Goal: Check status: Check status

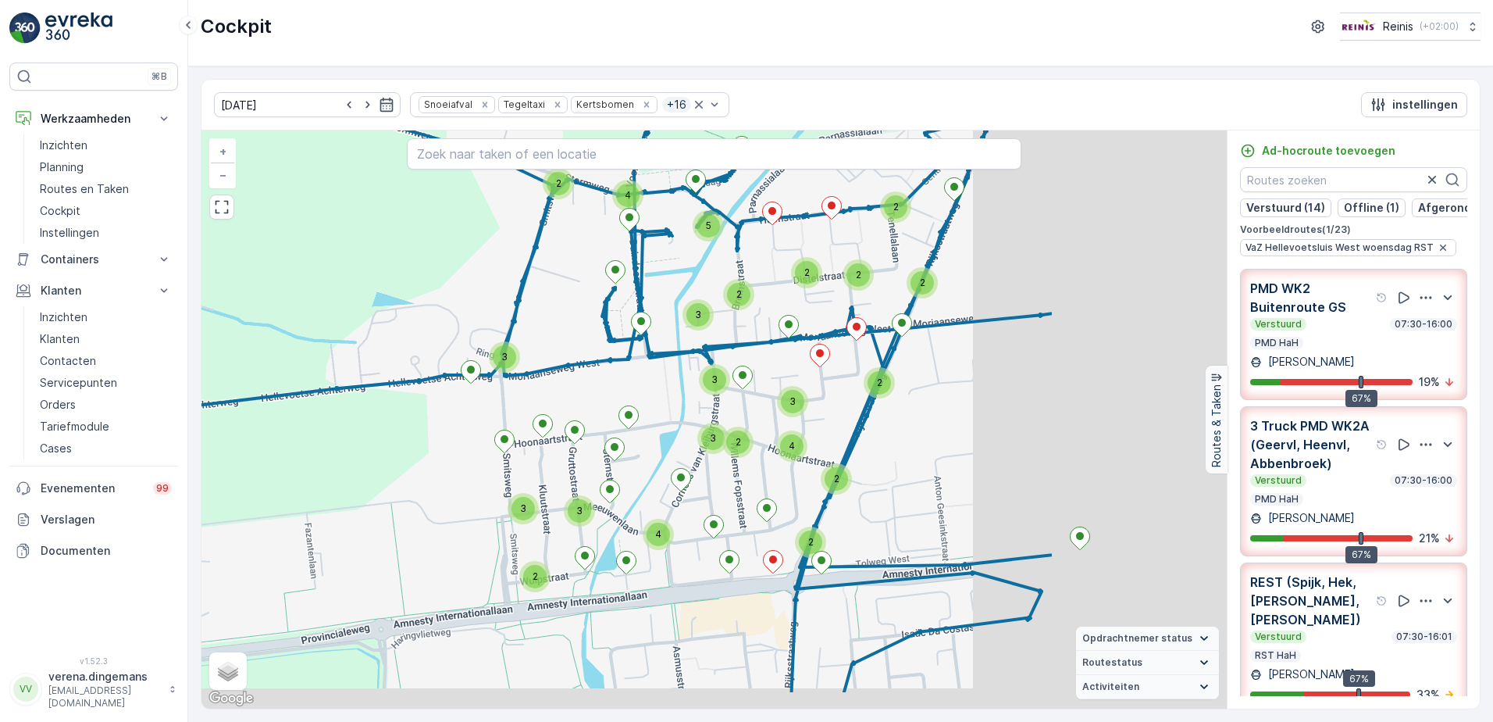
drag, startPoint x: 985, startPoint y: 496, endPoint x: 707, endPoint y: 422, distance: 287.8
click at [707, 422] on div "5 2 2 3 3 3 4 3 2 2 4 2 4 3 3 2 2 2 2 2 2 3 2 + − Satelliet stappenplan Terrein…" at bounding box center [715, 419] width 1026 height 578
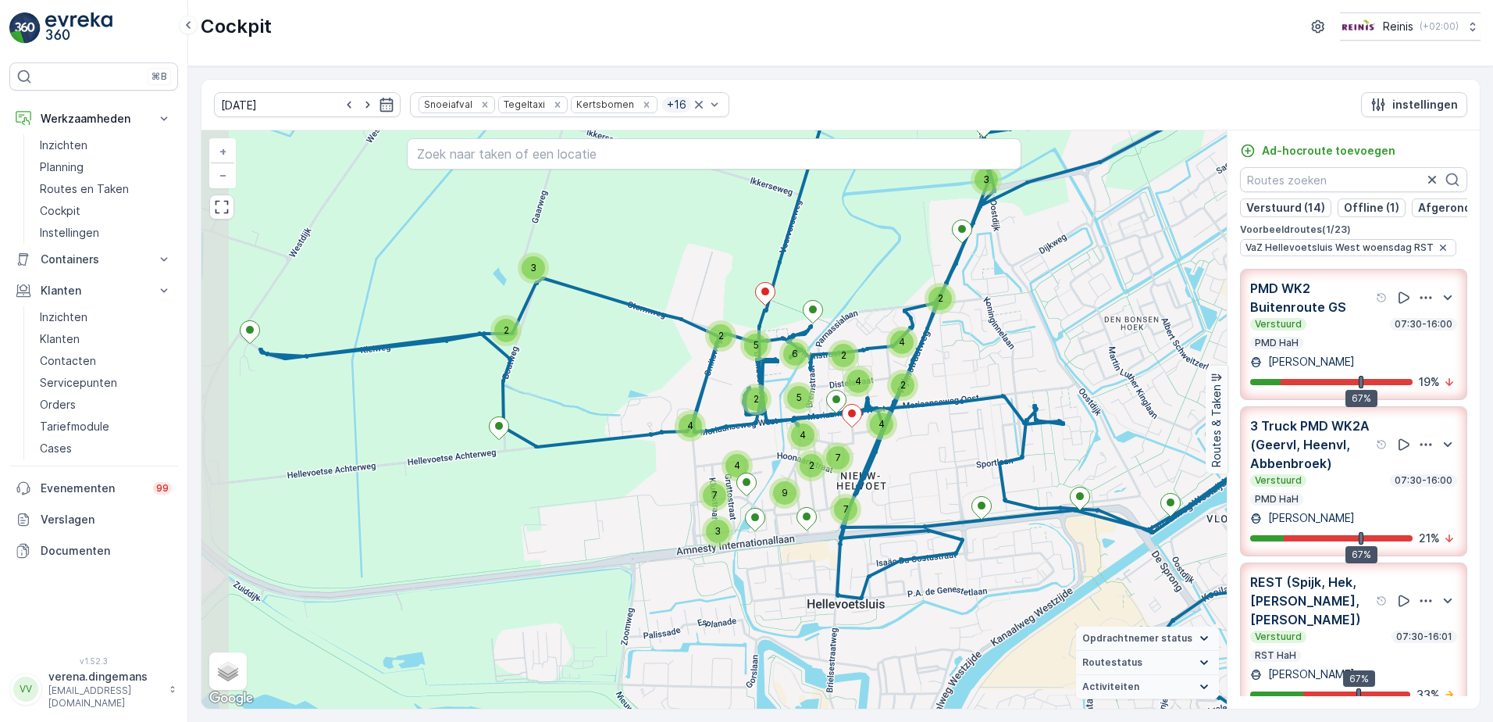
drag, startPoint x: 638, startPoint y: 481, endPoint x: 728, endPoint y: 514, distance: 95.6
click at [728, 514] on div "3 2 3 2 4 2 4 2 2 5 2 5 4 6 4 3 4 7 7 4 7 2 9 + − Satelliet stappenplan Terrein…" at bounding box center [715, 419] width 1026 height 578
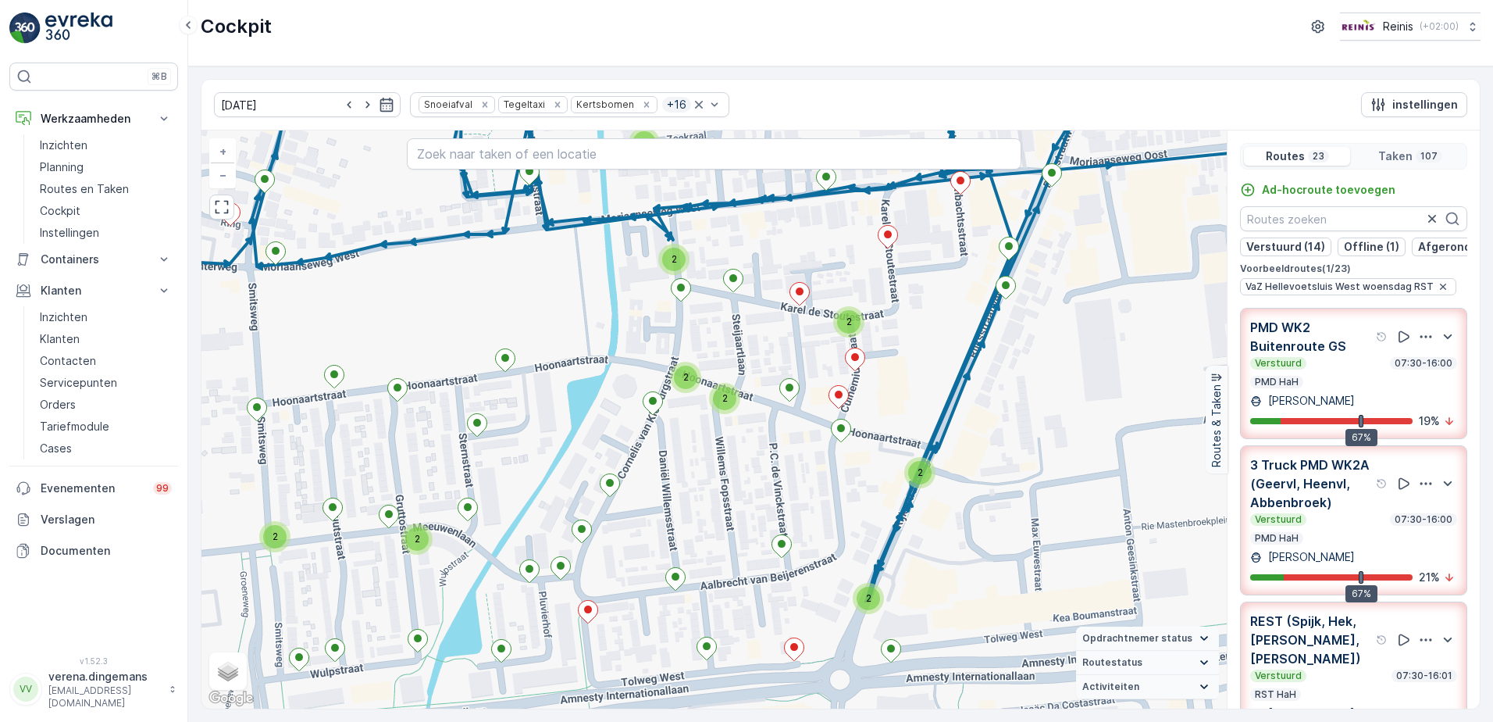
drag, startPoint x: 958, startPoint y: 587, endPoint x: 890, endPoint y: 429, distance: 172.8
click at [890, 429] on div "3 3 2 3 2 2 2 2 2 2 2 2 + − Satelliet stappenplan Terrein Hybride Leaflet Snelt…" at bounding box center [715, 419] width 1026 height 578
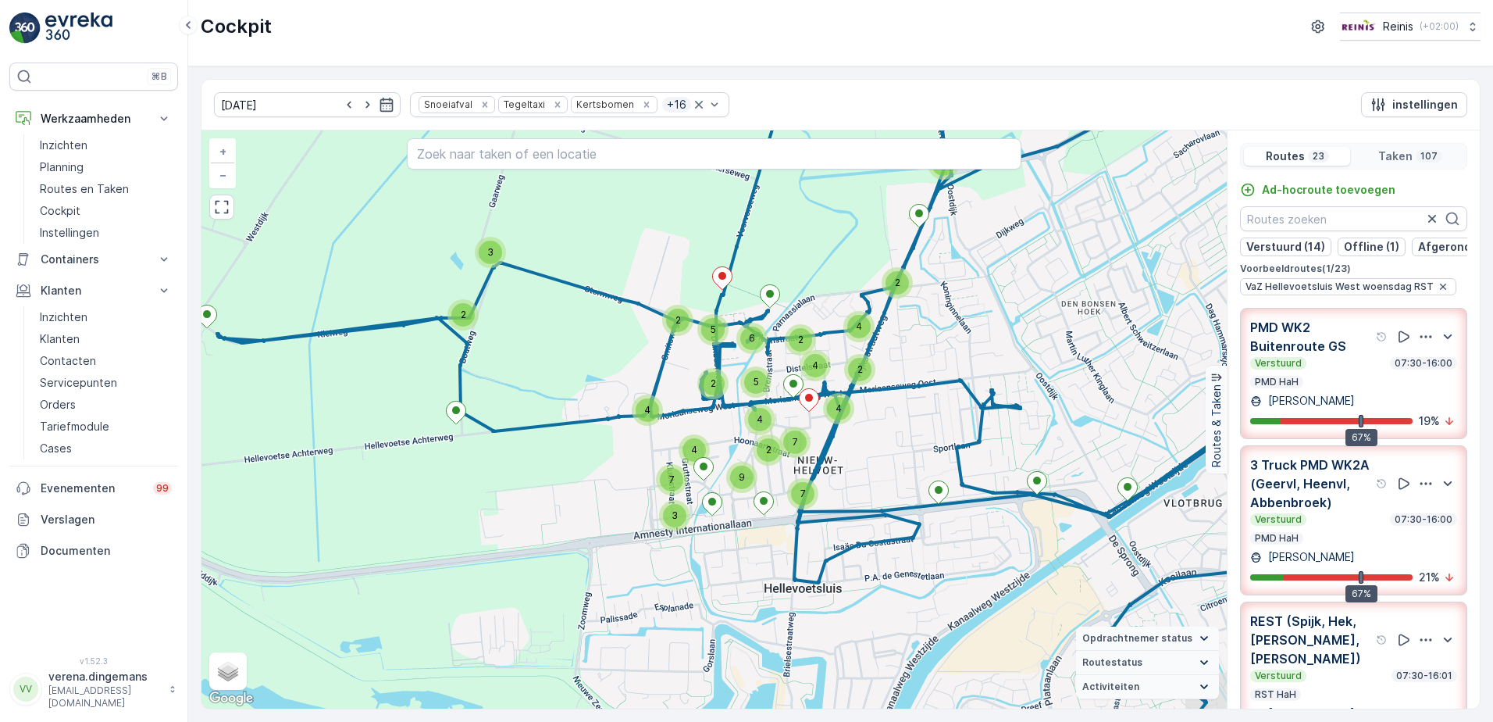
drag, startPoint x: 808, startPoint y: 493, endPoint x: 727, endPoint y: 514, distance: 83.9
click at [727, 514] on div "3 2 3 2 4 2 4 2 2 5 2 5 4 6 4 3 4 7 7 4 7 2 9 + − Satelliet stappenplan Terrein…" at bounding box center [715, 419] width 1026 height 578
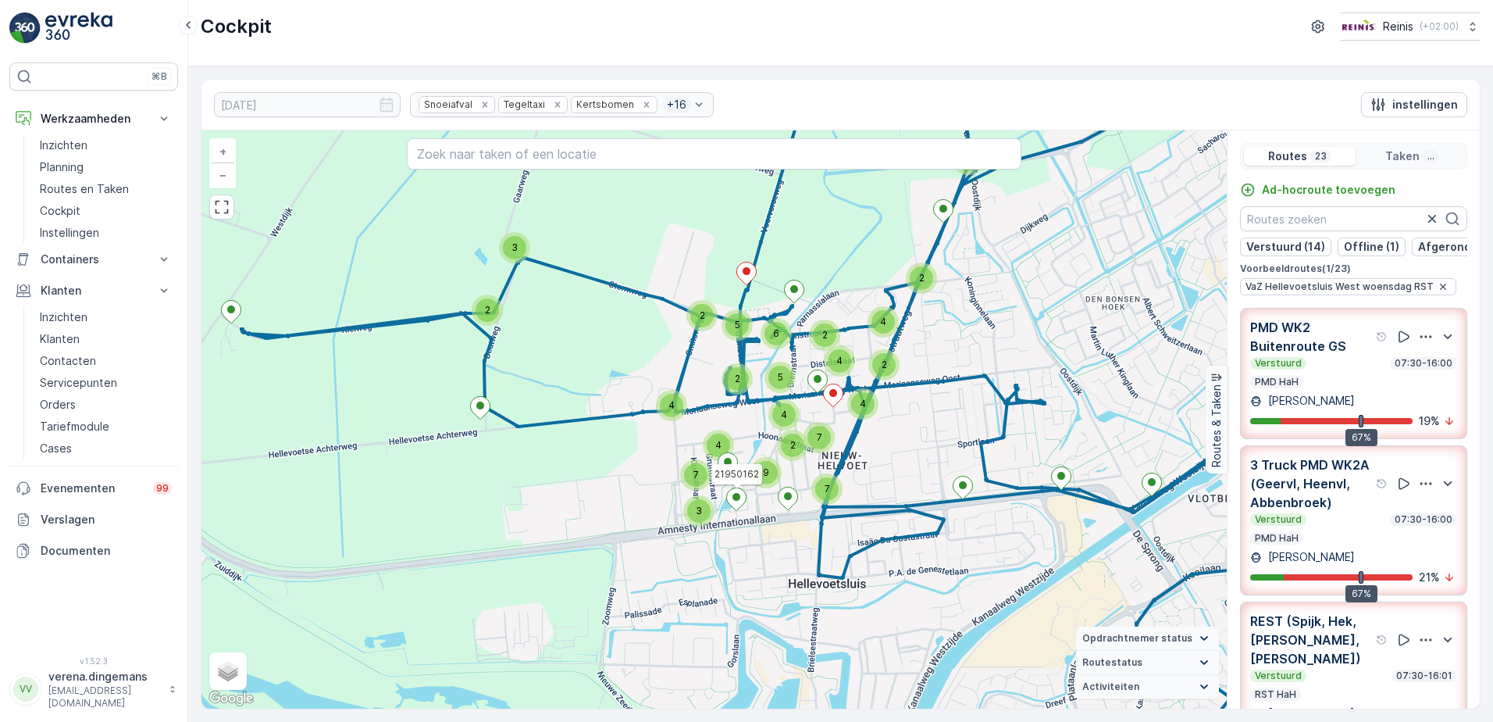
drag, startPoint x: 840, startPoint y: 463, endPoint x: 825, endPoint y: 464, distance: 14.9
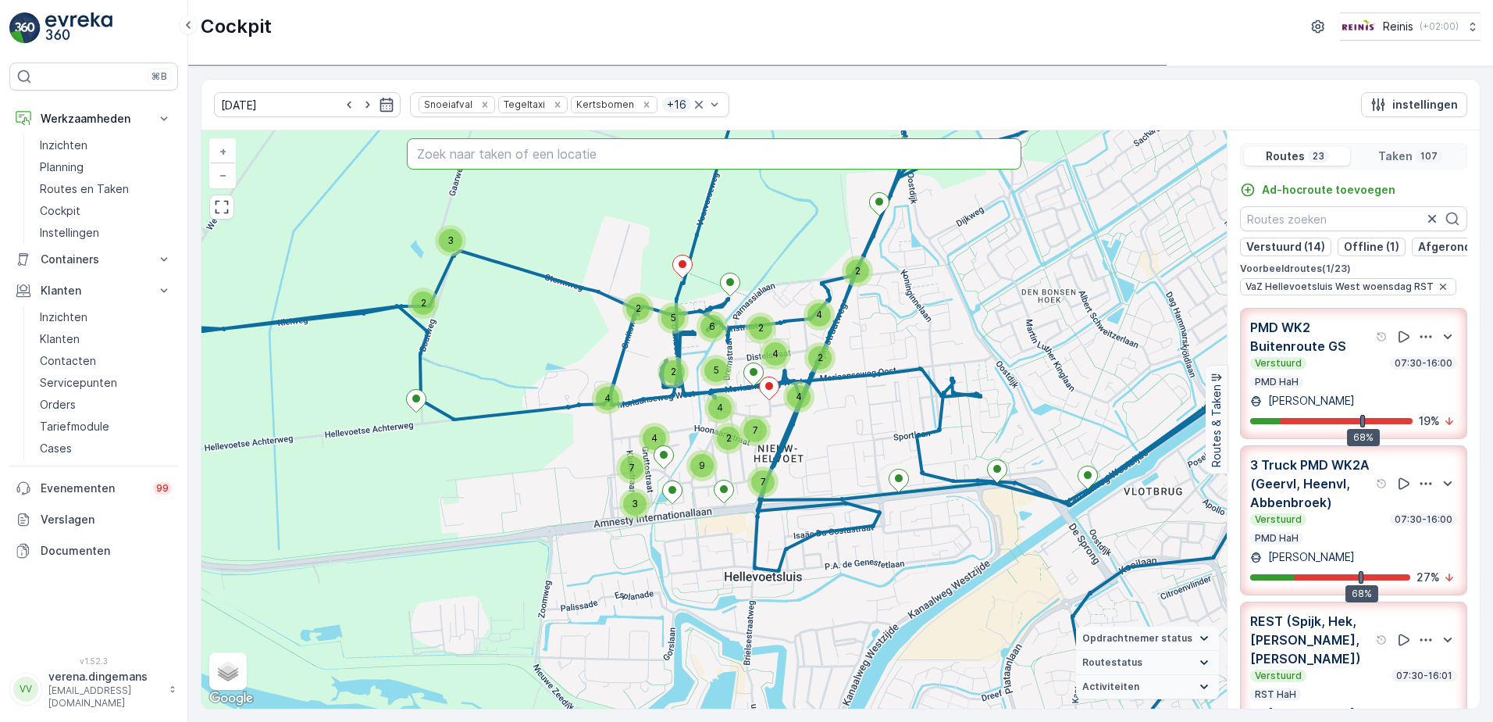
click at [546, 159] on input "text" at bounding box center [715, 153] width 616 height 31
type input "oude weg oost"
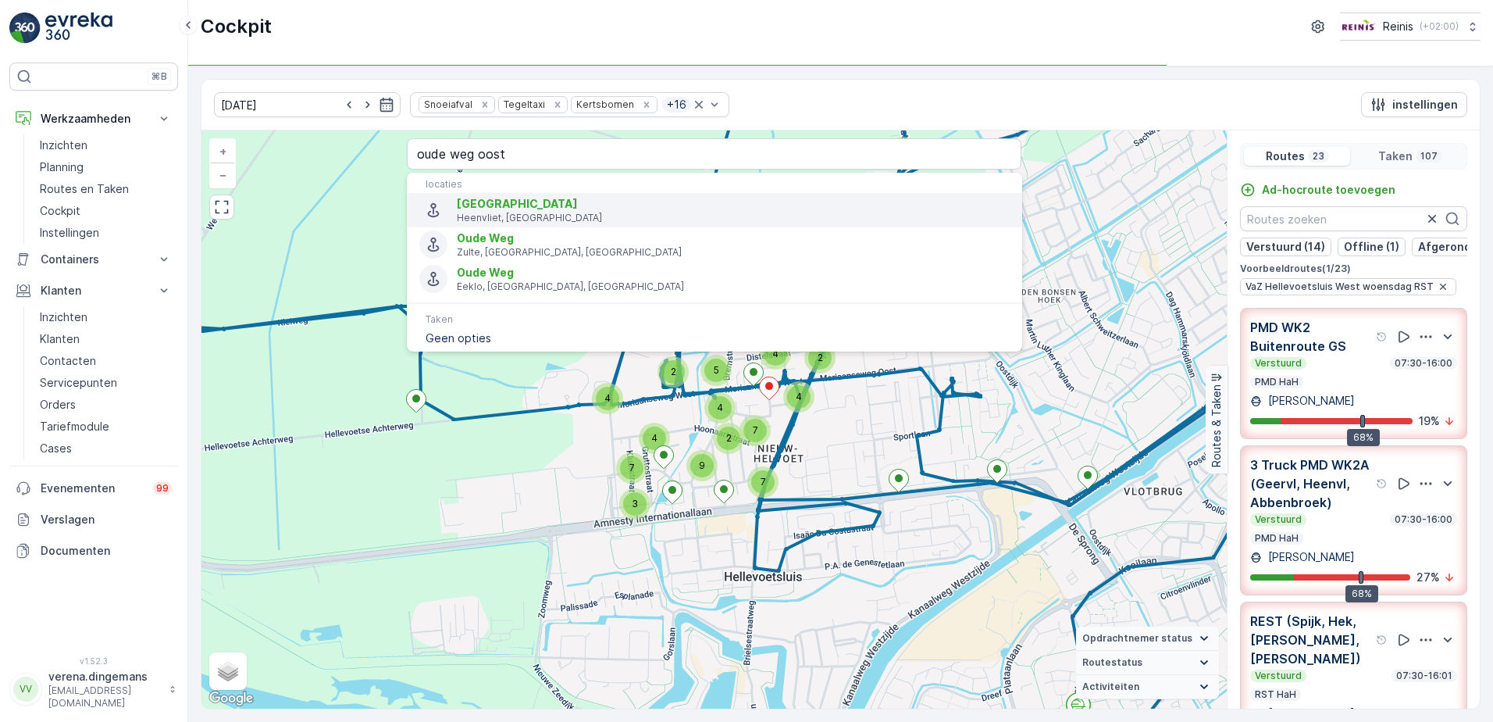
click at [523, 212] on p "Heenvliet, [GEOGRAPHIC_DATA]" at bounding box center [733, 218] width 552 height 12
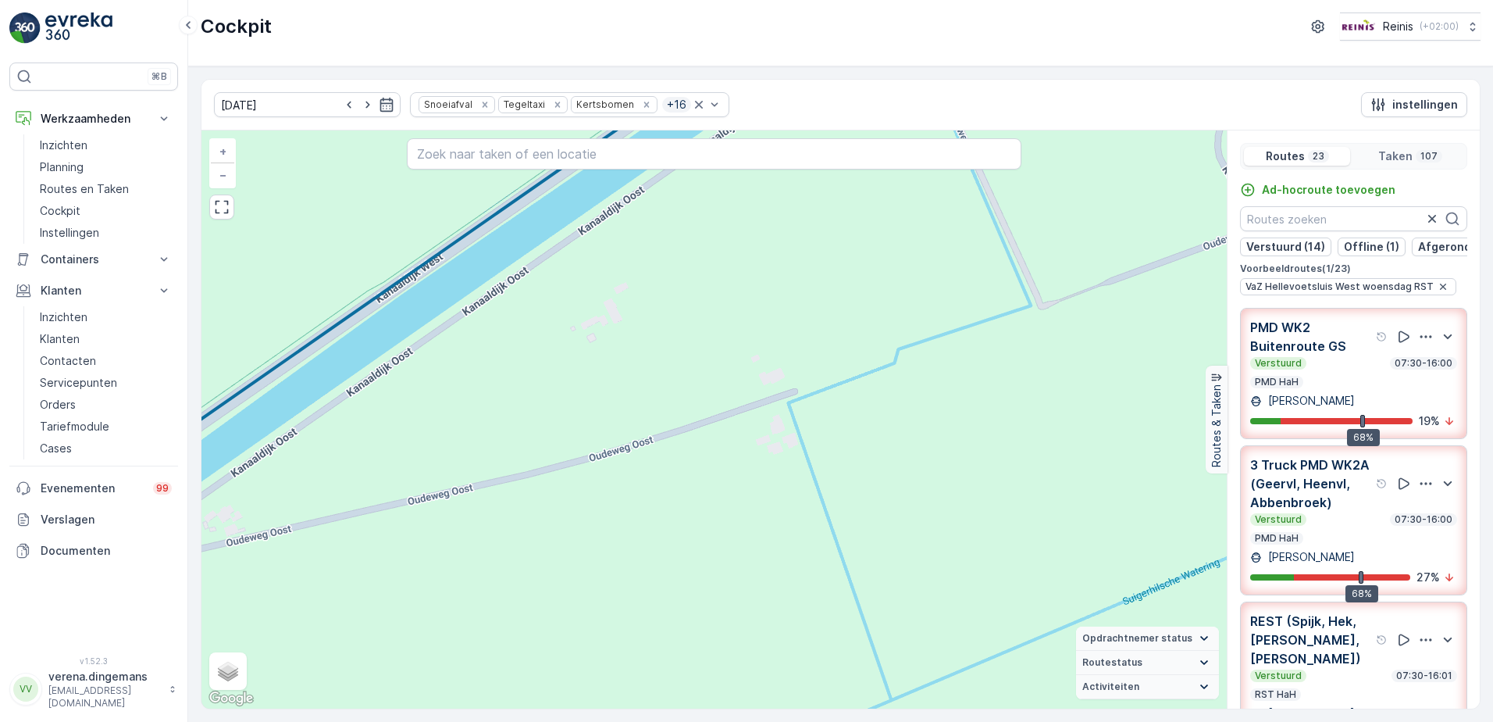
click at [1341, 383] on div "Verstuurd 07:30-16:00 PMD HaH" at bounding box center [1354, 372] width 207 height 31
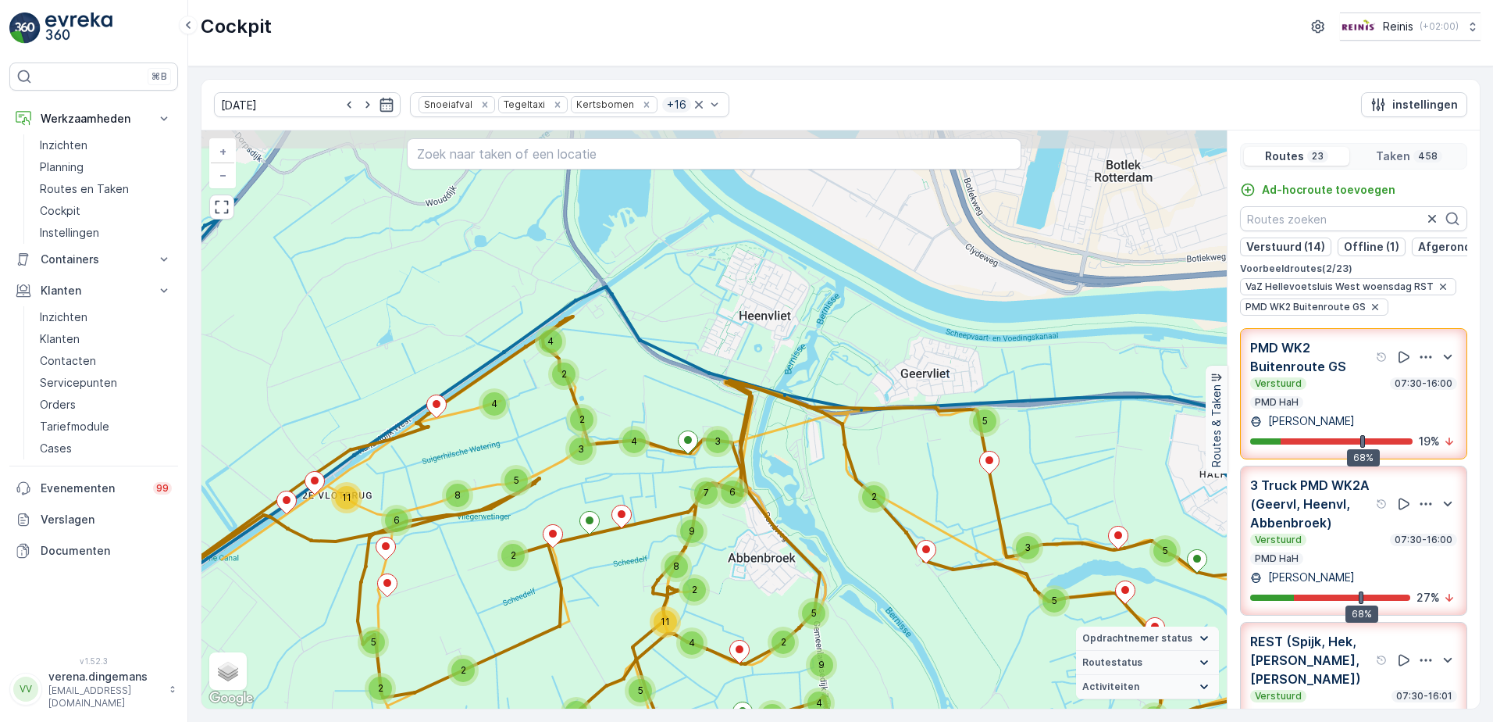
drag, startPoint x: 662, startPoint y: 290, endPoint x: 683, endPoint y: 417, distance: 129.2
click at [683, 417] on div "5 6 6 5 3 5 2 8 5 2 4 2 2 4 3 4 9 8 4 2 7 3 6 3 4 2 5 9 2 3 2 2 4 2 2 4 2 4 4 3…" at bounding box center [715, 419] width 1026 height 578
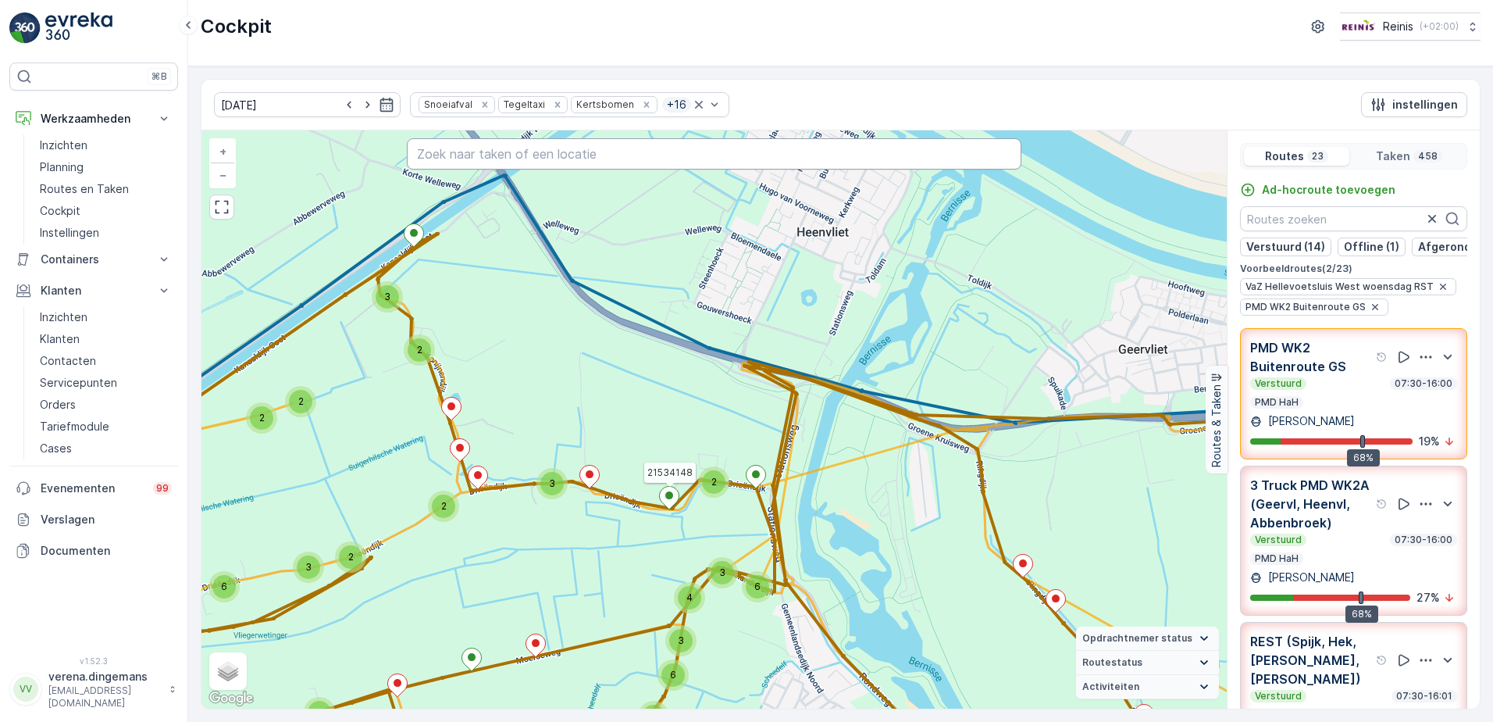
click at [523, 158] on input "text" at bounding box center [715, 153] width 616 height 31
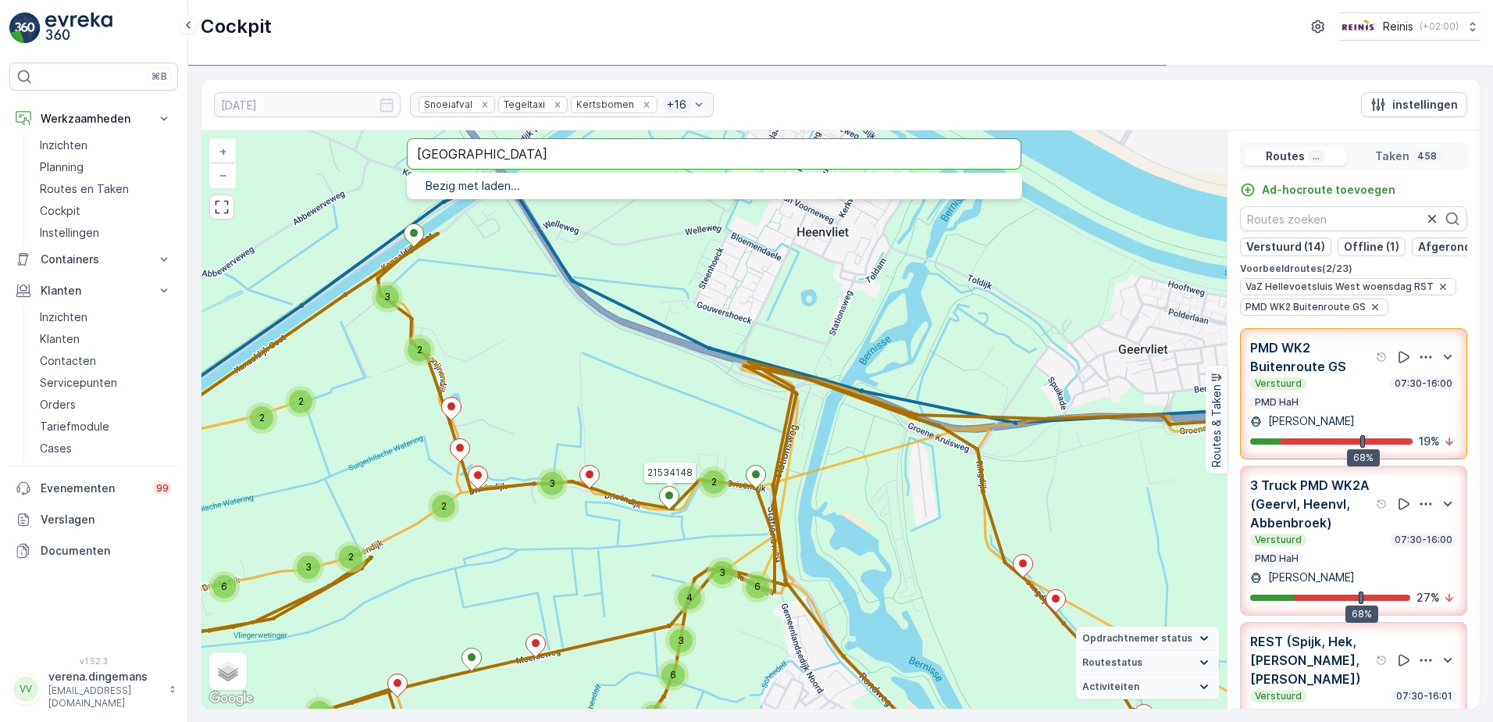
type input "[GEOGRAPHIC_DATA]"
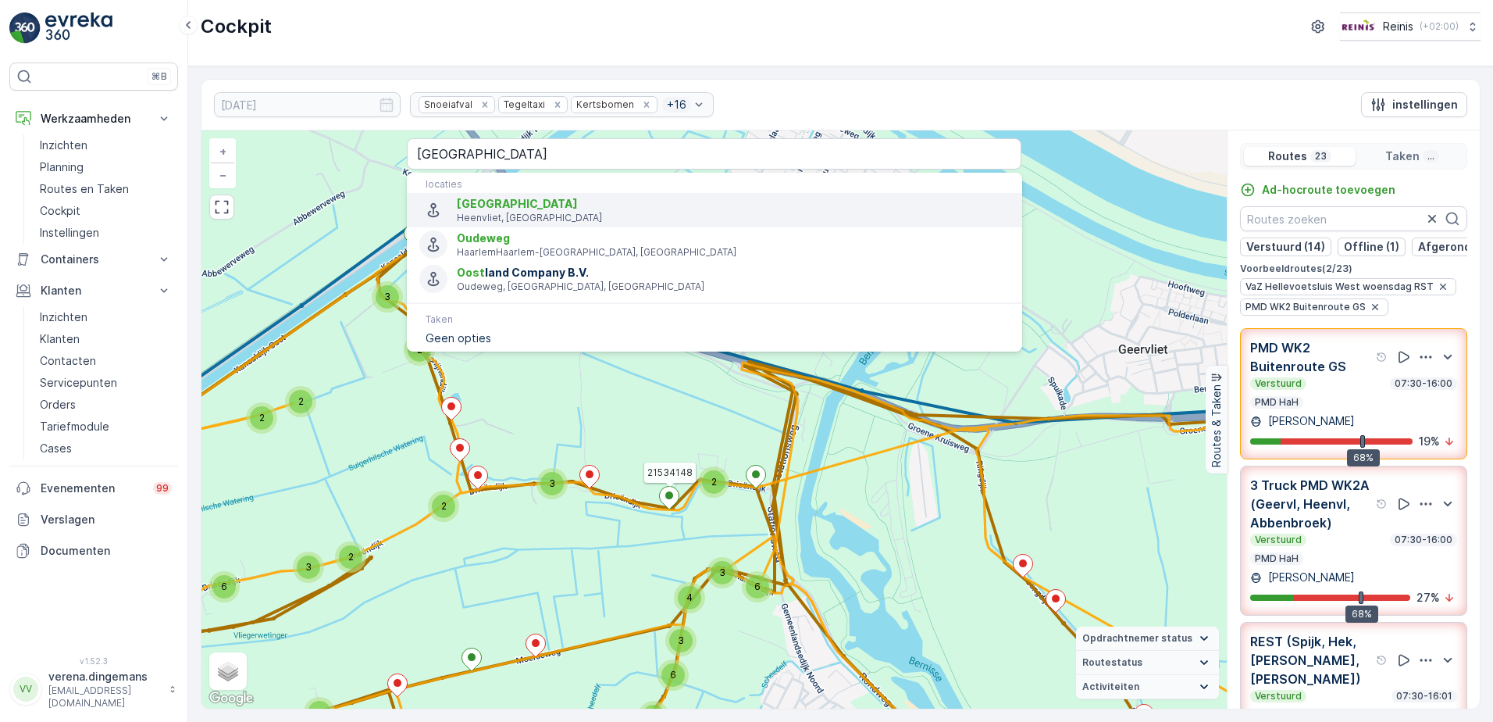
click at [542, 215] on p "Heenvliet, [GEOGRAPHIC_DATA]" at bounding box center [733, 218] width 552 height 12
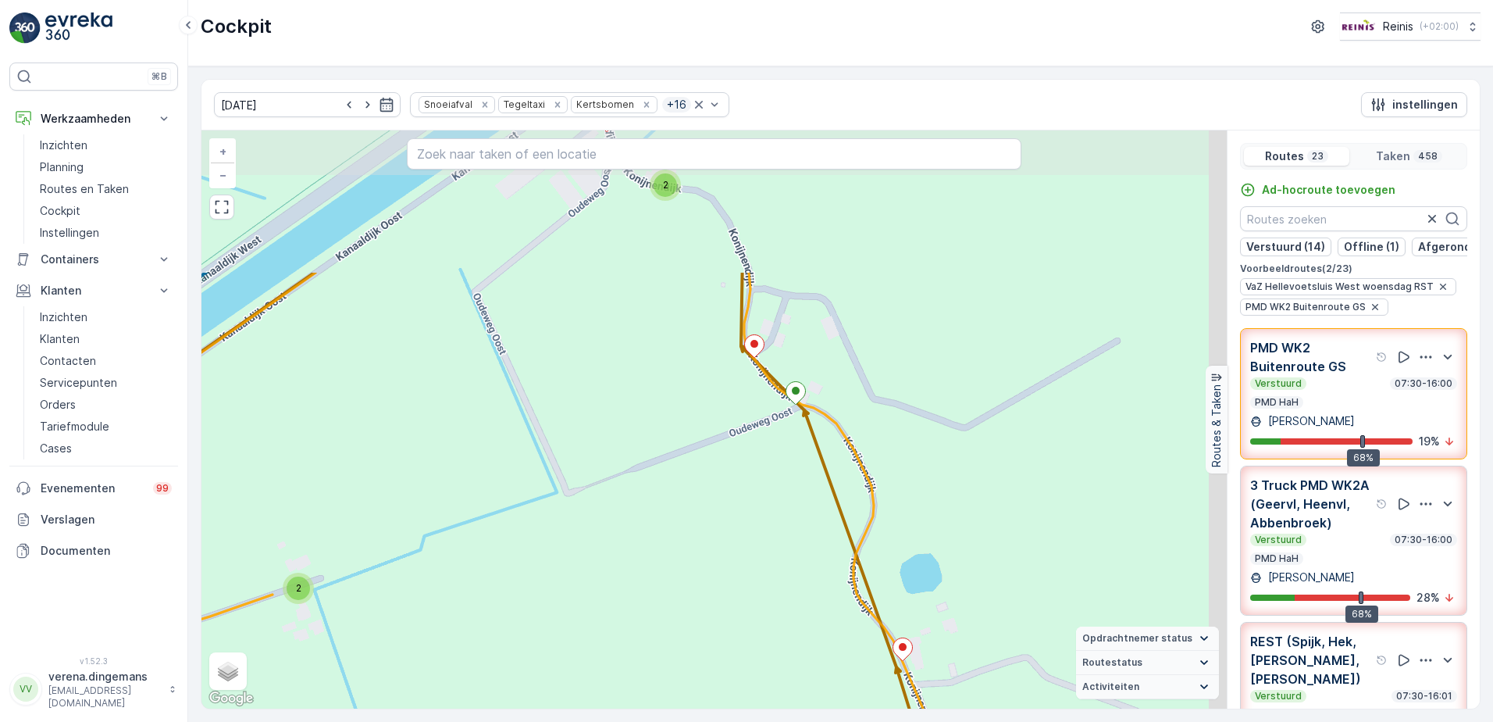
drag, startPoint x: 700, startPoint y: 485, endPoint x: 694, endPoint y: 409, distance: 76.0
click at [570, 602] on div "3 2 3 4 2 2 2 2 2 2 2 2 2 2 2 2 2 2 2 2 3 2 2 2 2 2 2 2 2 2 2 2 2 6 2 2 2 2 2 2…" at bounding box center [715, 419] width 1026 height 578
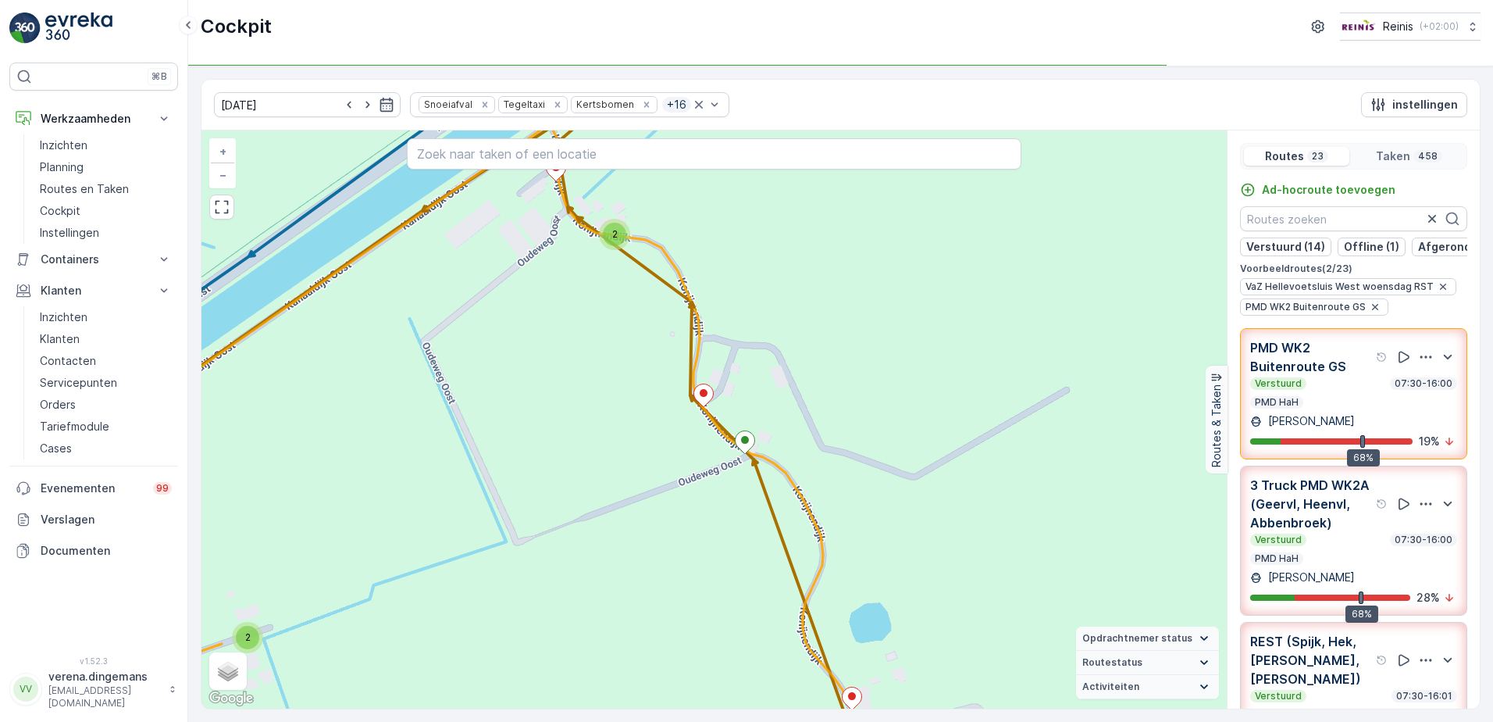
drag, startPoint x: 552, startPoint y: 531, endPoint x: 945, endPoint y: 425, distance: 407.0
click at [945, 425] on div "3 2 3 4 2 2 2 2 2 2 2 2 2 2 2 2 2 2 2 2 3 2 2 2 2 2 2 2 2 2 2 2 2 6 2 2 2 2 2 2…" at bounding box center [715, 419] width 1026 height 578
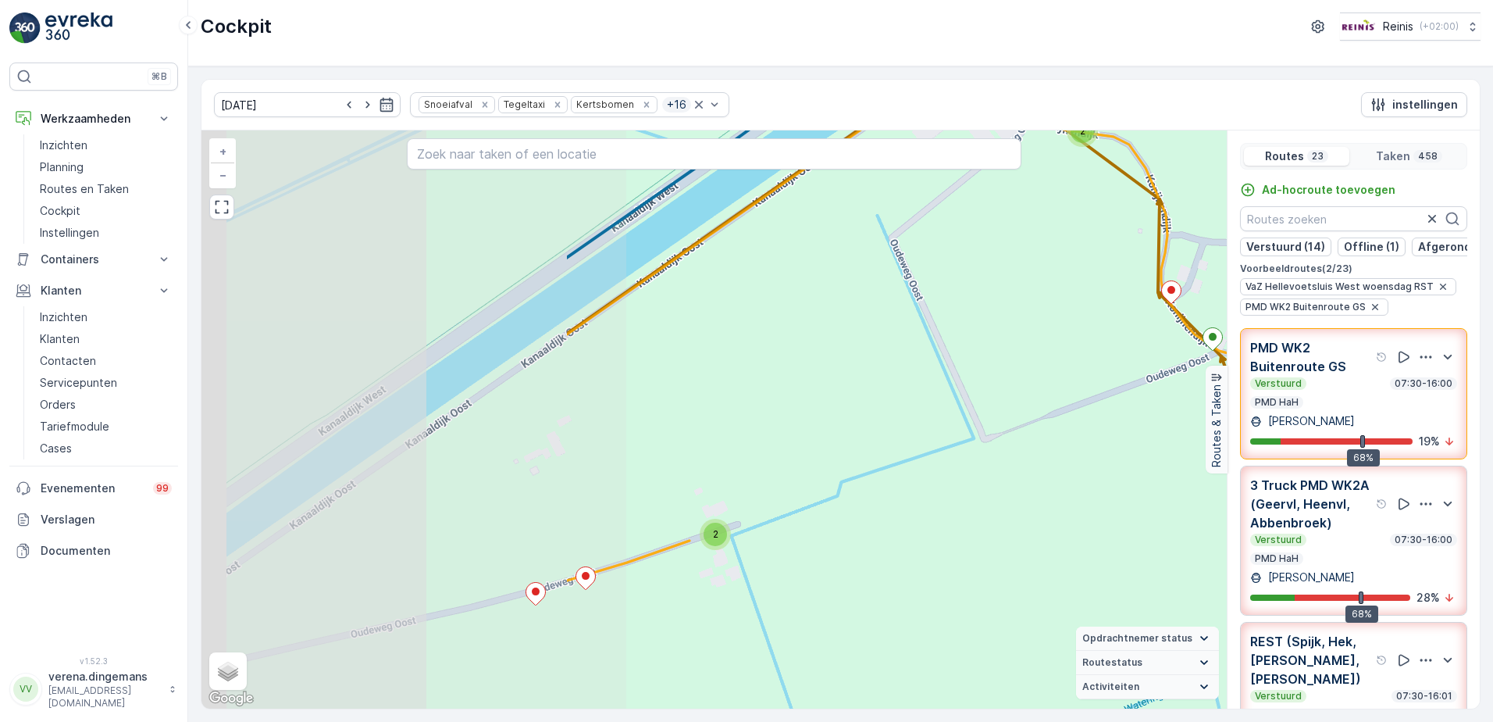
drag, startPoint x: 869, startPoint y: 431, endPoint x: 965, endPoint y: 416, distance: 97.2
click at [965, 416] on div "3 2 3 4 2 2 2 2 2 2 2 2 2 2 2 2 2 2 2 2 3 2 2 2 2 2 2 2 2 2 2 2 2 6 2 2 2 2 2 2…" at bounding box center [715, 419] width 1026 height 578
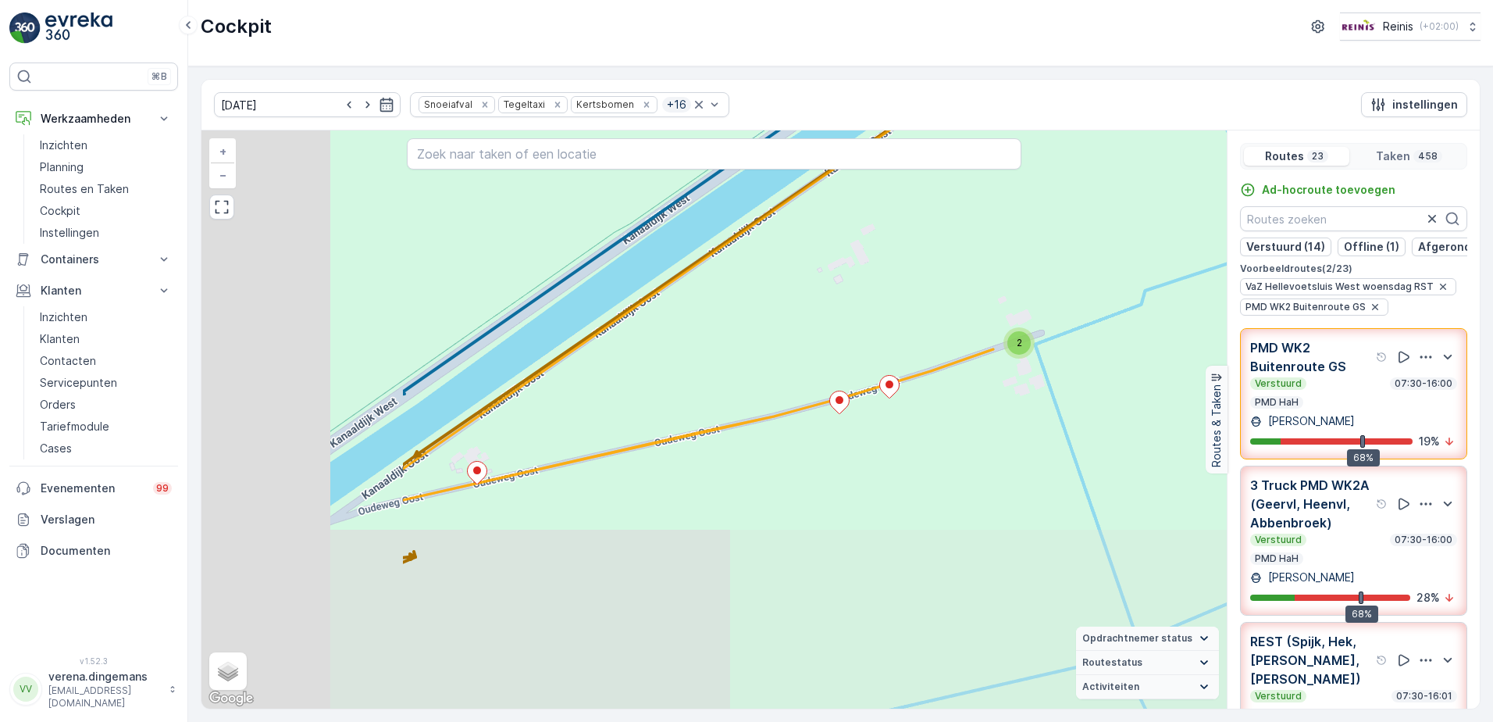
drag, startPoint x: 487, startPoint y: 616, endPoint x: 791, endPoint y: 423, distance: 359.5
click at [791, 423] on div "3 2 3 4 2 2 2 2 2 2 2 2 2 2 2 2 2 2 2 2 3 2 2 2 2 2 2 2 2 2 2 2 2 6 2 2 2 2 2 2…" at bounding box center [715, 419] width 1026 height 578
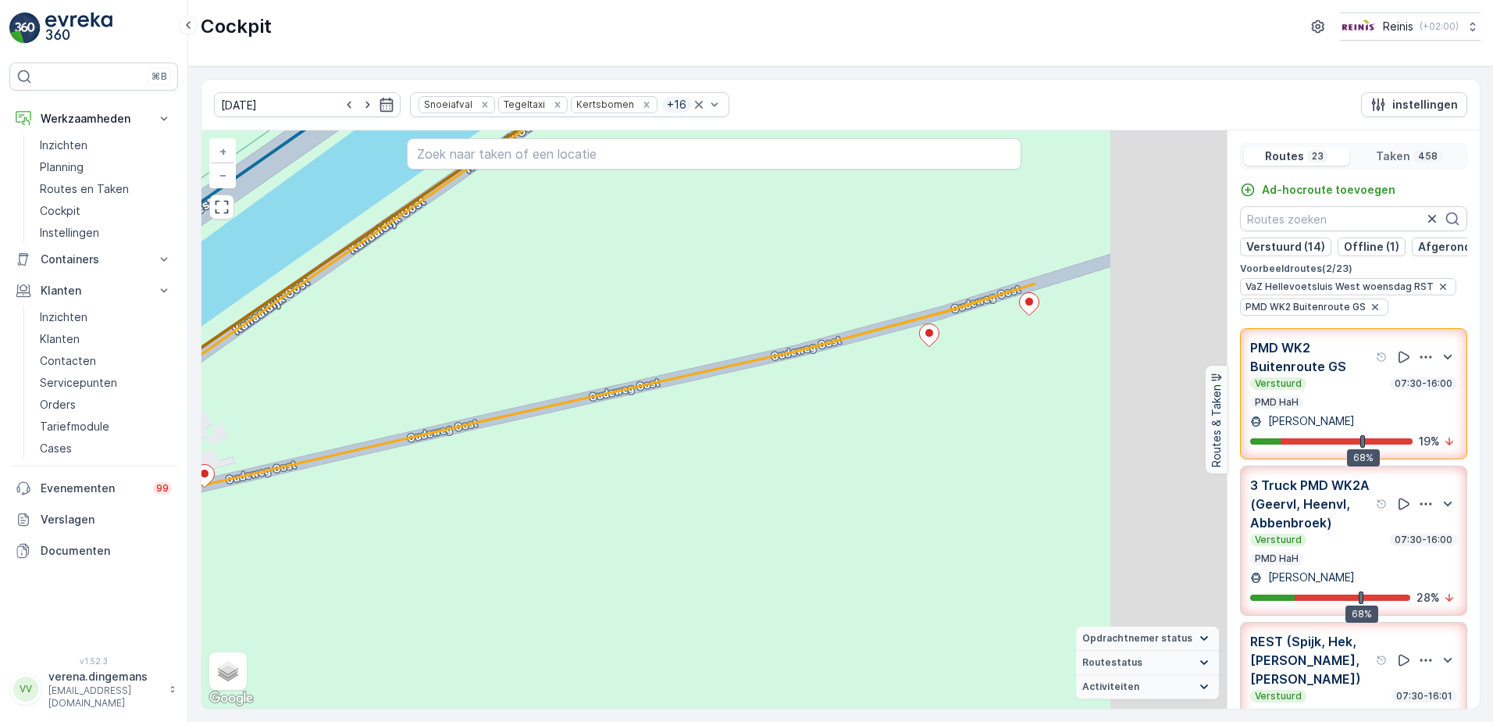
drag, startPoint x: 715, startPoint y: 487, endPoint x: 603, endPoint y: 508, distance: 114.6
click at [603, 508] on div "3 2 2 3 2 2 2 2 2 2 2 2 2 2 2 2 2 2 2 2 2 2 2 5 2 2 2 2 2 2 2 2 2 2 2 2 7 6 2 2…" at bounding box center [715, 419] width 1026 height 578
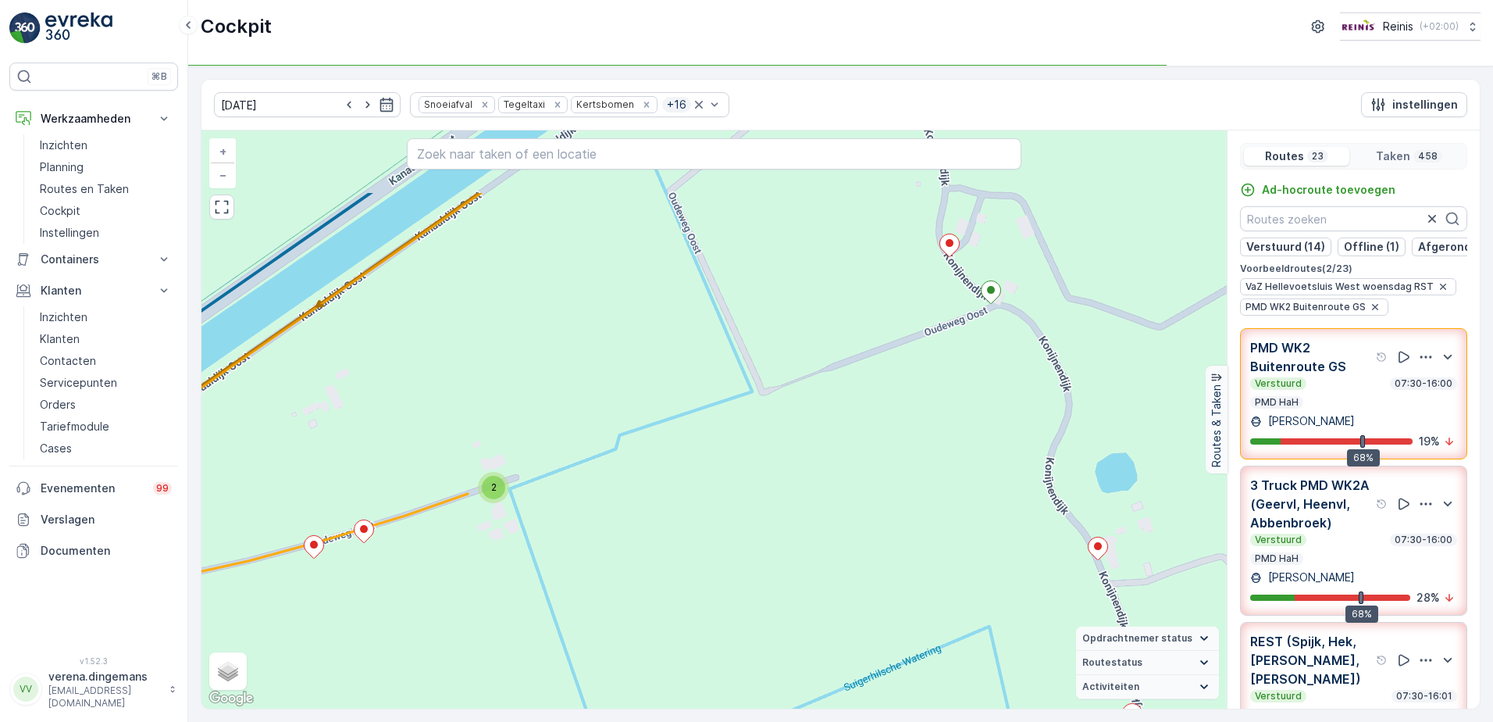
drag, startPoint x: 712, startPoint y: 444, endPoint x: 538, endPoint y: 568, distance: 212.8
click at [538, 568] on div "3 2 3 4 2 2 2 2 2 2 2 2 2 2 2 2 2 2 2 2 3 2 2 2 2 2 2 2 2 2 2 2 2 6 2 2 2 2 2 2…" at bounding box center [715, 419] width 1026 height 578
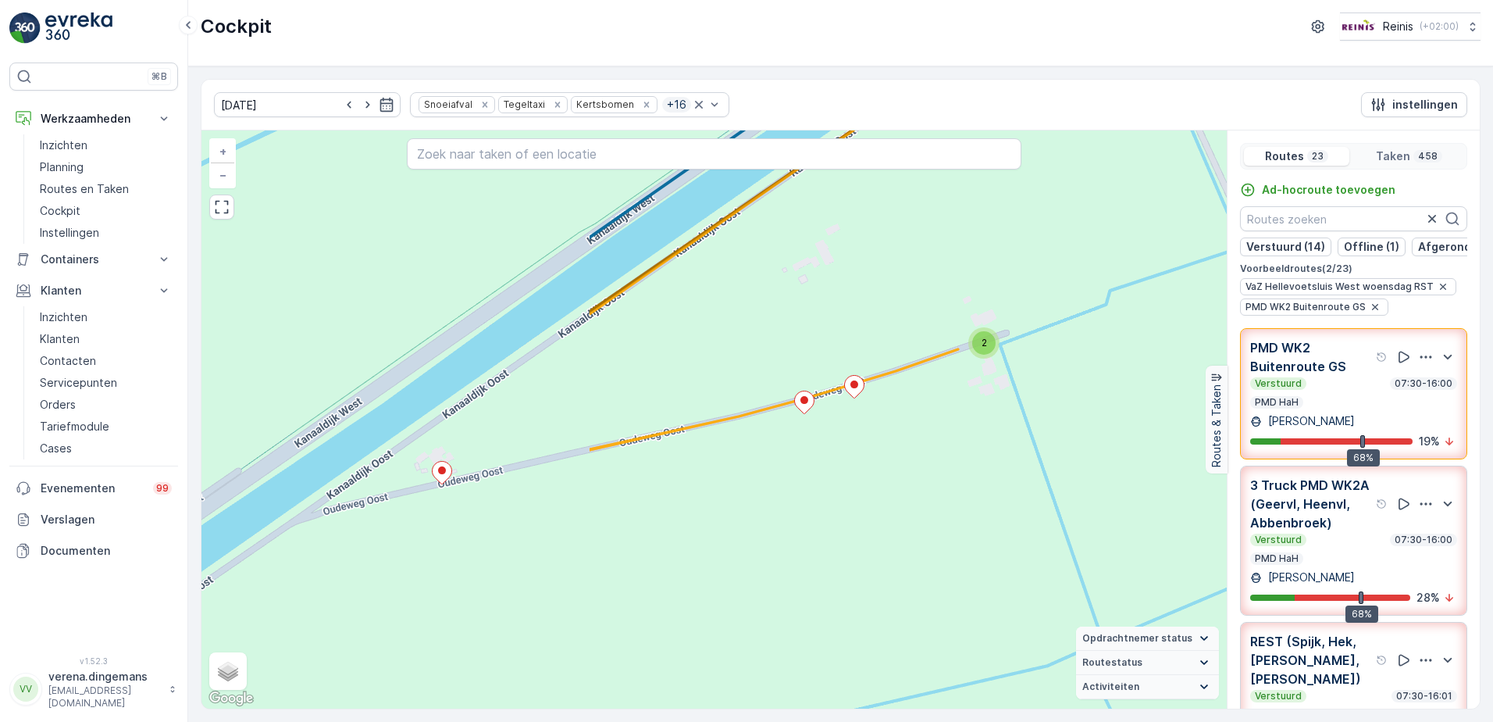
drag, startPoint x: 455, startPoint y: 560, endPoint x: 945, endPoint y: 416, distance: 511.4
click at [945, 416] on div "3 2 3 4 2 2 2 2 2 2 2 2 2 2 2 2 2 2 2 2 3 2 2 2 2 2 2 2 2 2 2 2 2 6 2 2 2 2 2 2…" at bounding box center [715, 419] width 1026 height 578
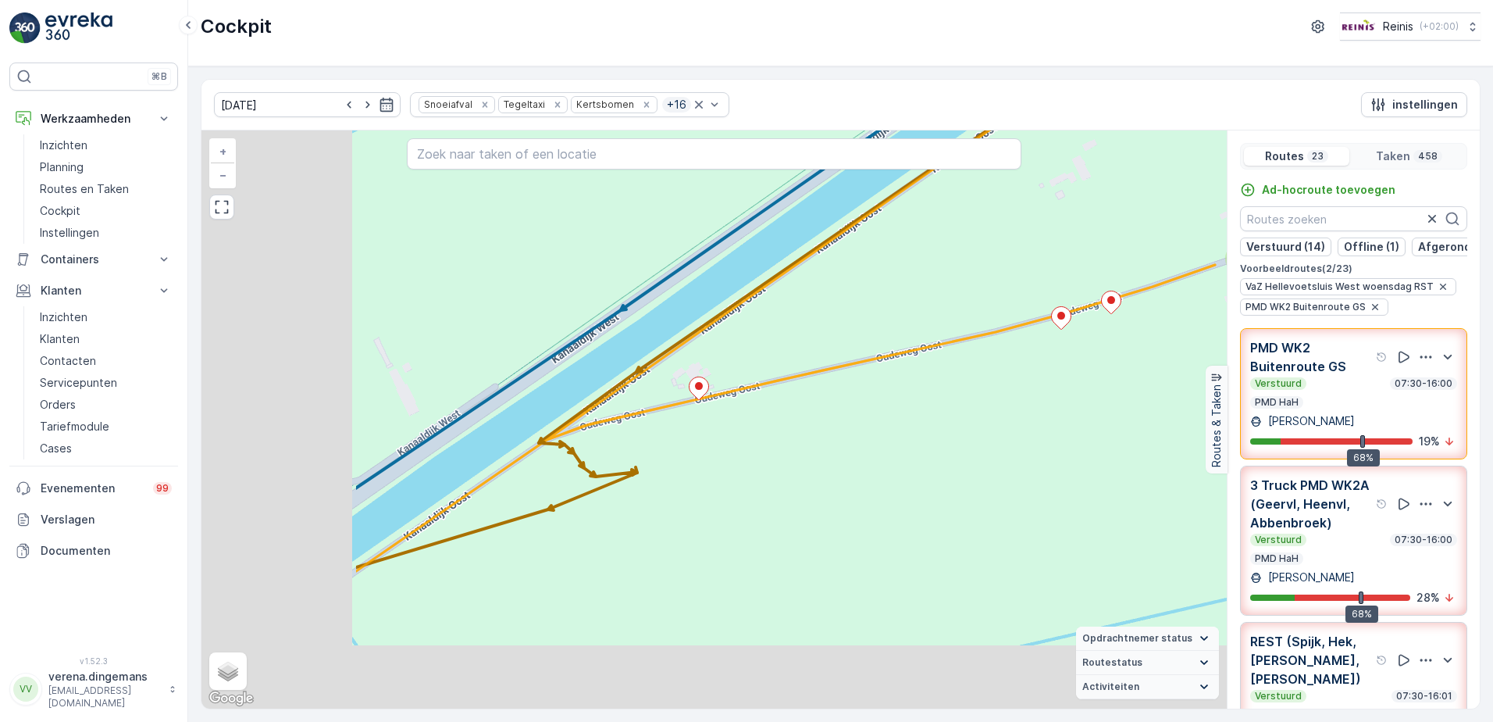
drag, startPoint x: 516, startPoint y: 526, endPoint x: 773, endPoint y: 442, distance: 270.5
click at [773, 442] on div "3 2 3 4 2 2 2 2 2 2 2 2 2 2 2 2 2 2 2 2 3 2 2 2 2 2 2 2 2 2 2 2 2 6 2 2 2 2 2 2…" at bounding box center [715, 419] width 1026 height 578
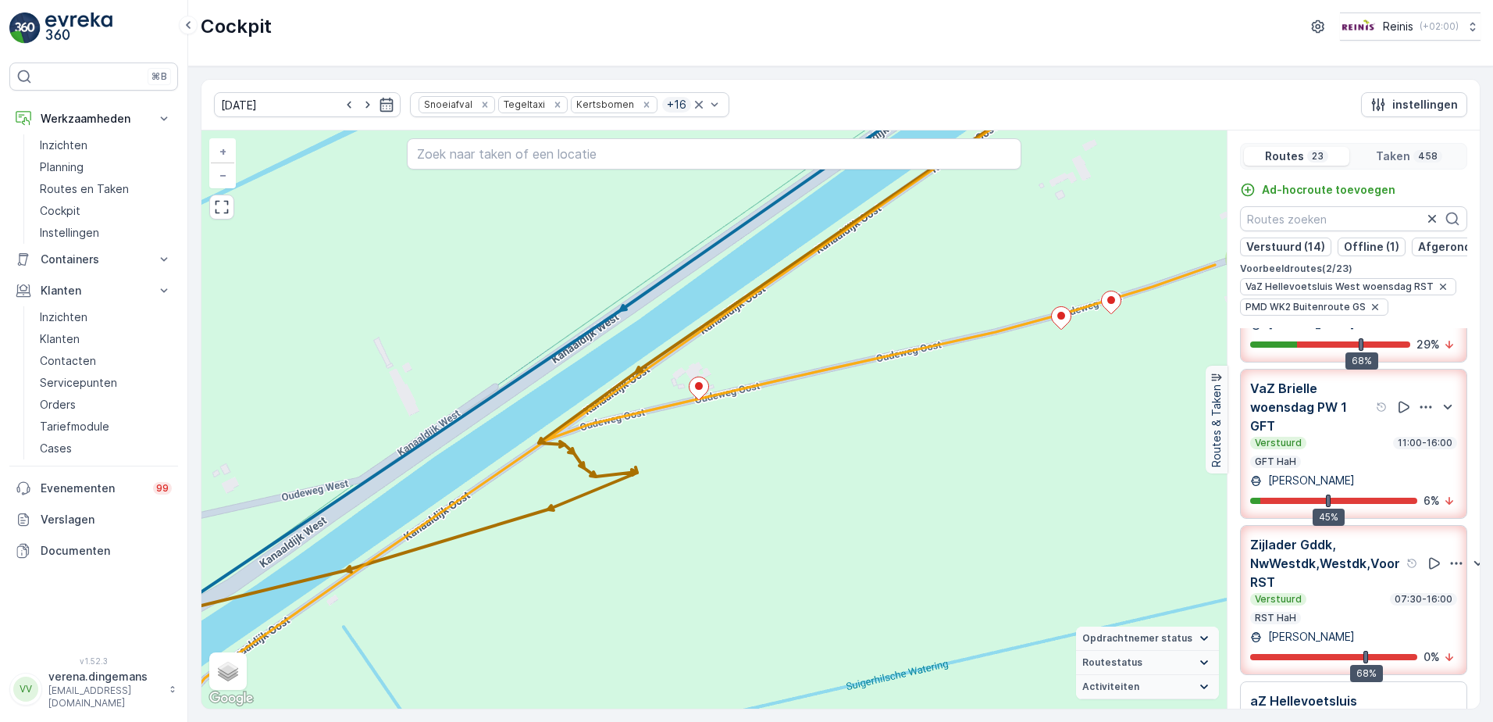
scroll to position [859, 0]
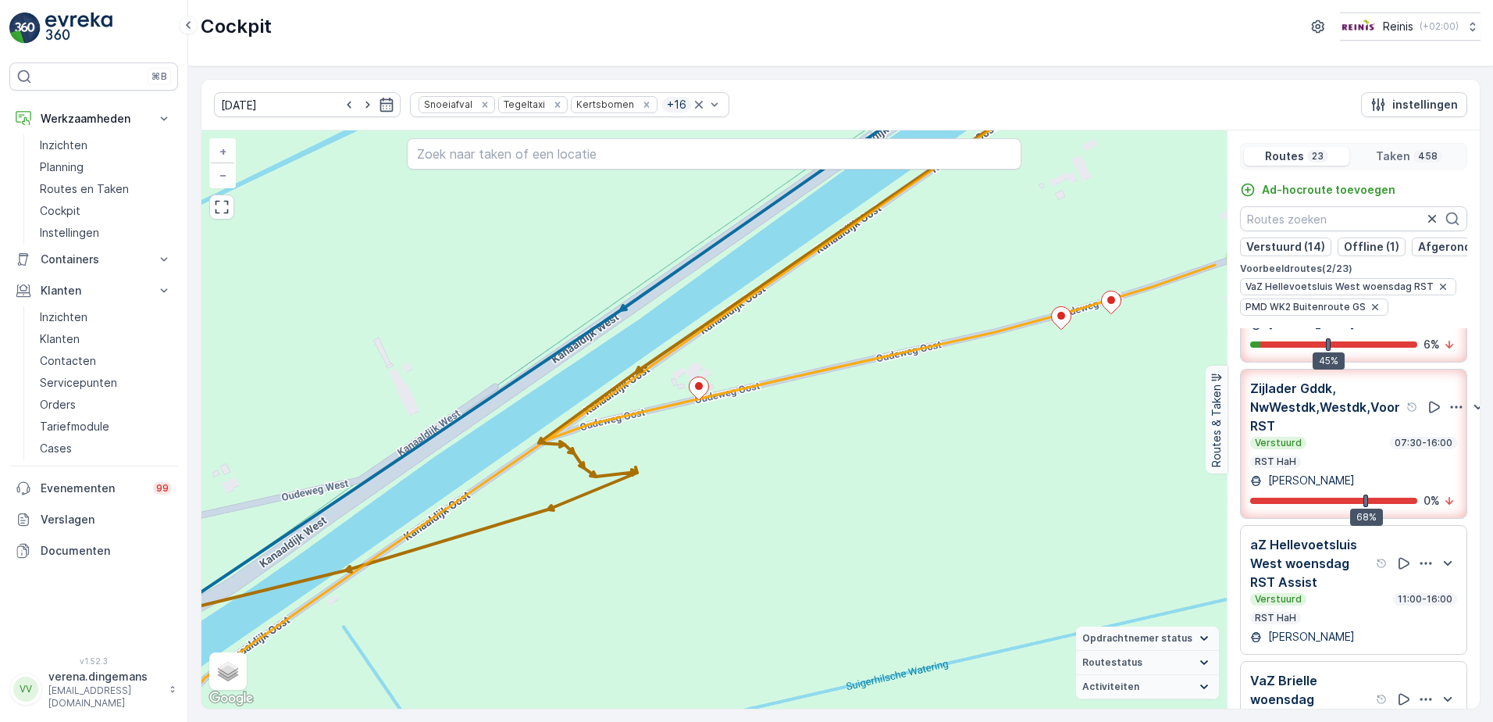
click at [1344, 426] on p "Zijlader Gddk, NwWestdk,Westdk,Voor RST" at bounding box center [1327, 407] width 153 height 56
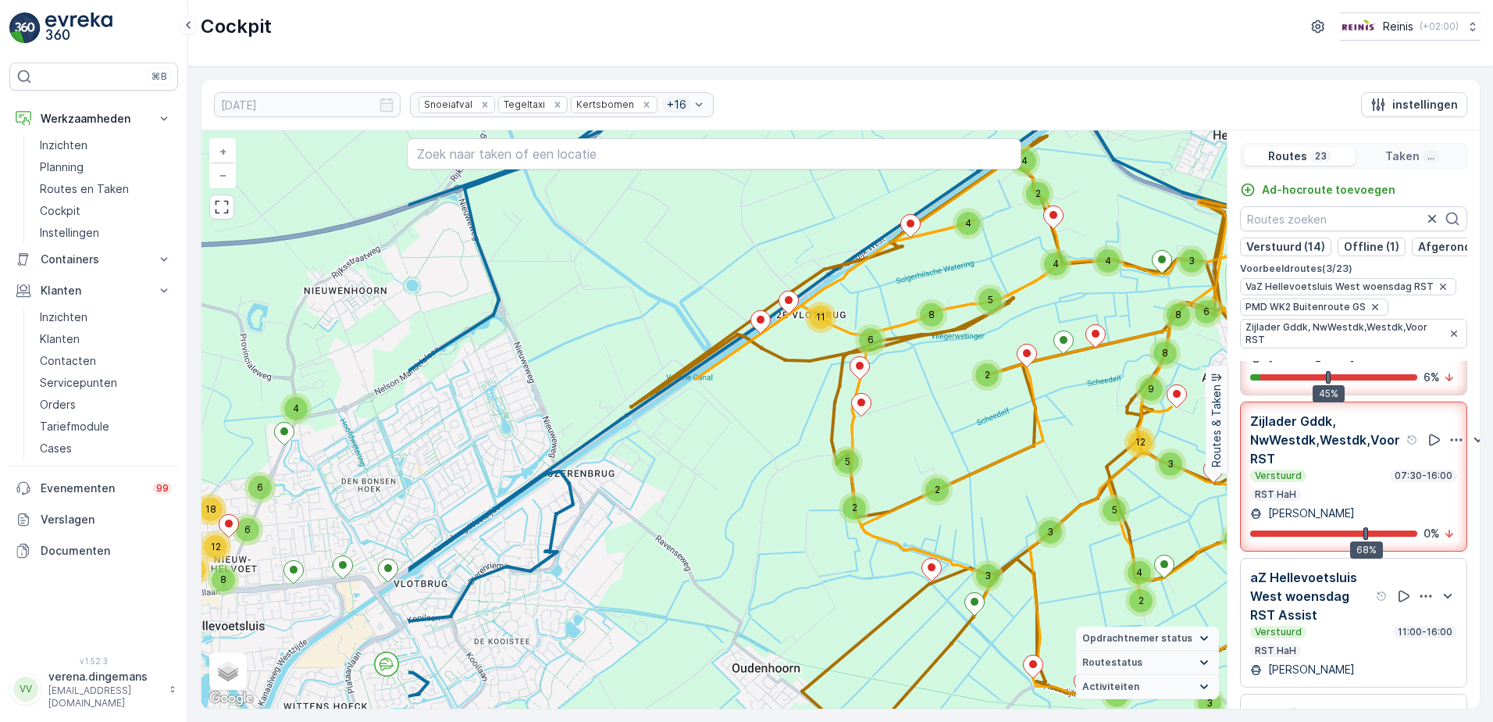
drag, startPoint x: 494, startPoint y: 504, endPoint x: 804, endPoint y: 459, distance: 312.5
click at [804, 459] on div "8 9 4 5 6 6 5 3 5 2 8 5 2 4 2 4 4 4 8 9 3 8 3 6 3 4 2 5 9 2 4 2 3 4 2 4 2 4 4 3…" at bounding box center [715, 419] width 1026 height 578
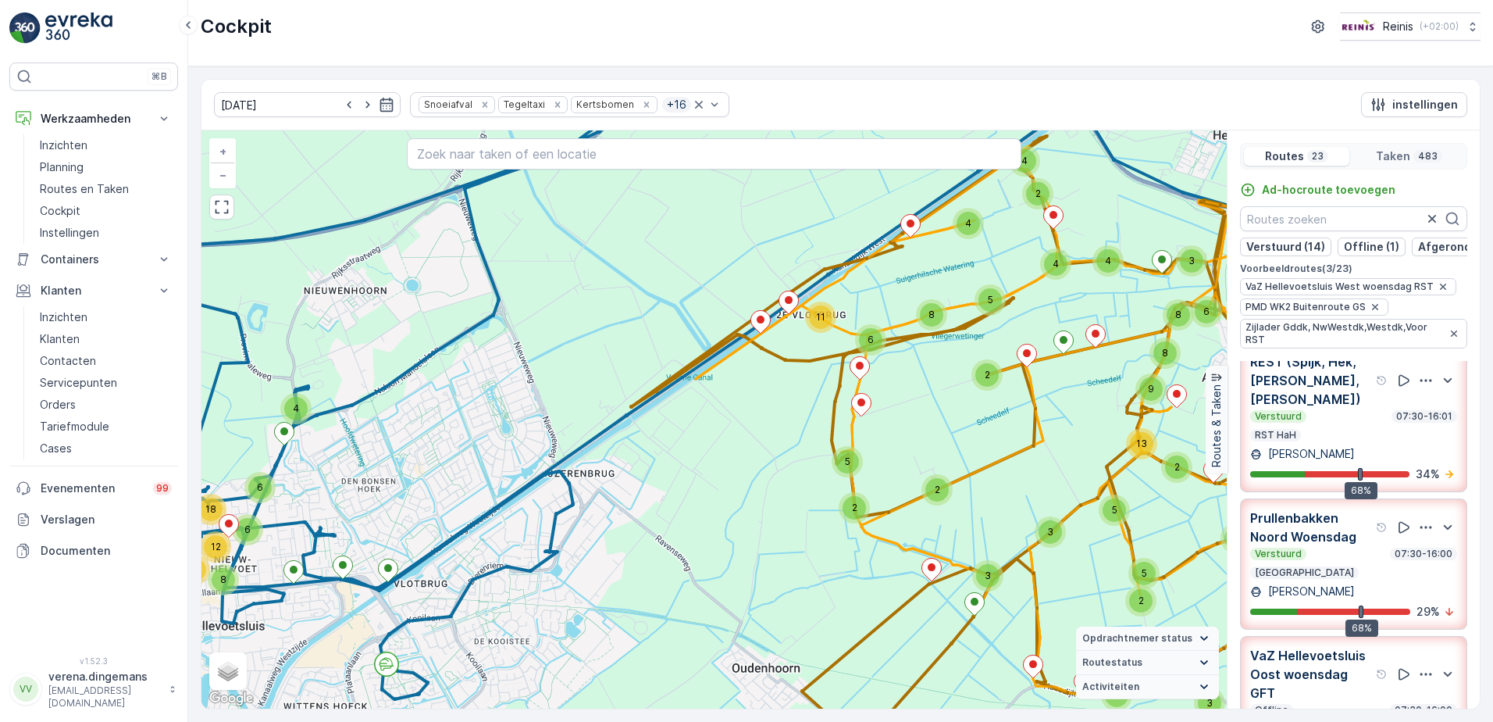
scroll to position [0, 0]
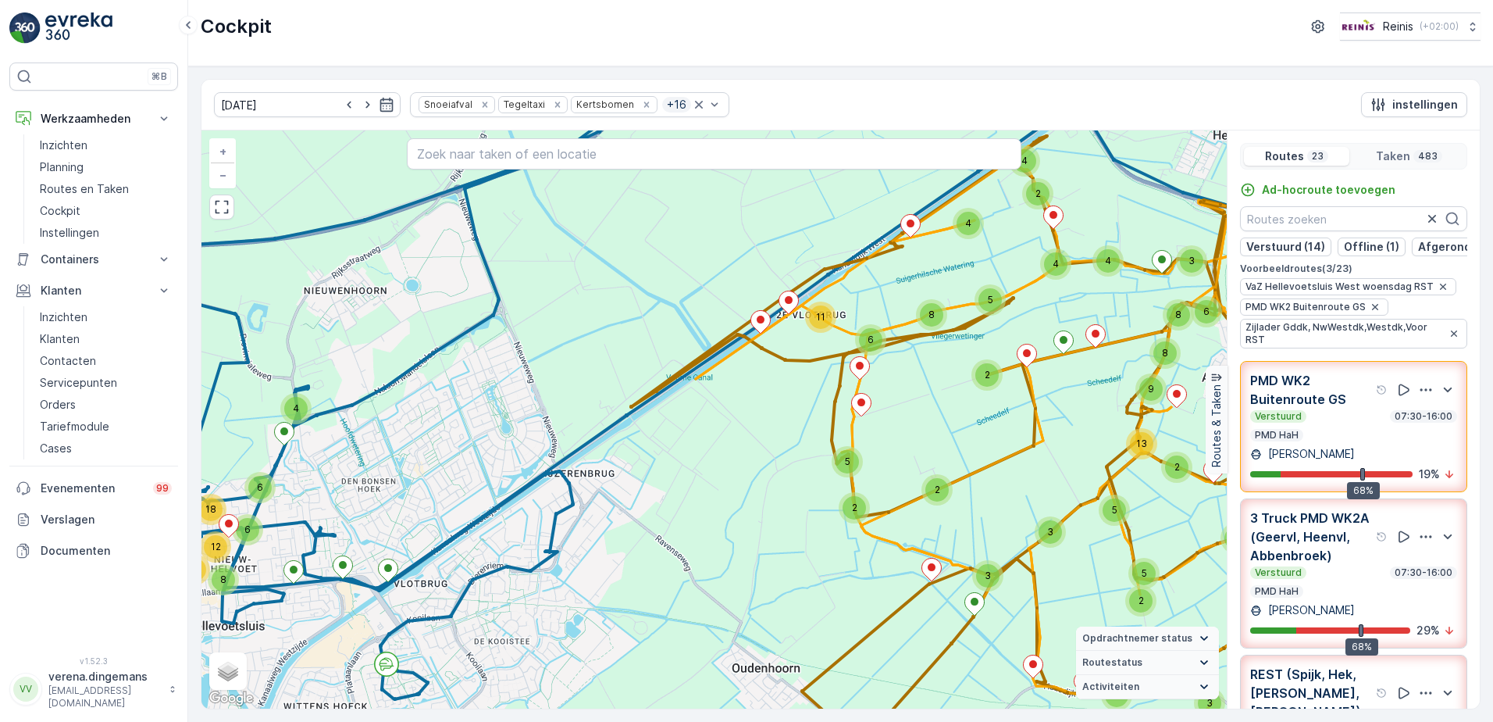
click at [1372, 435] on div "Verstuurd 07:30-16:00 PMD HaH" at bounding box center [1354, 425] width 207 height 31
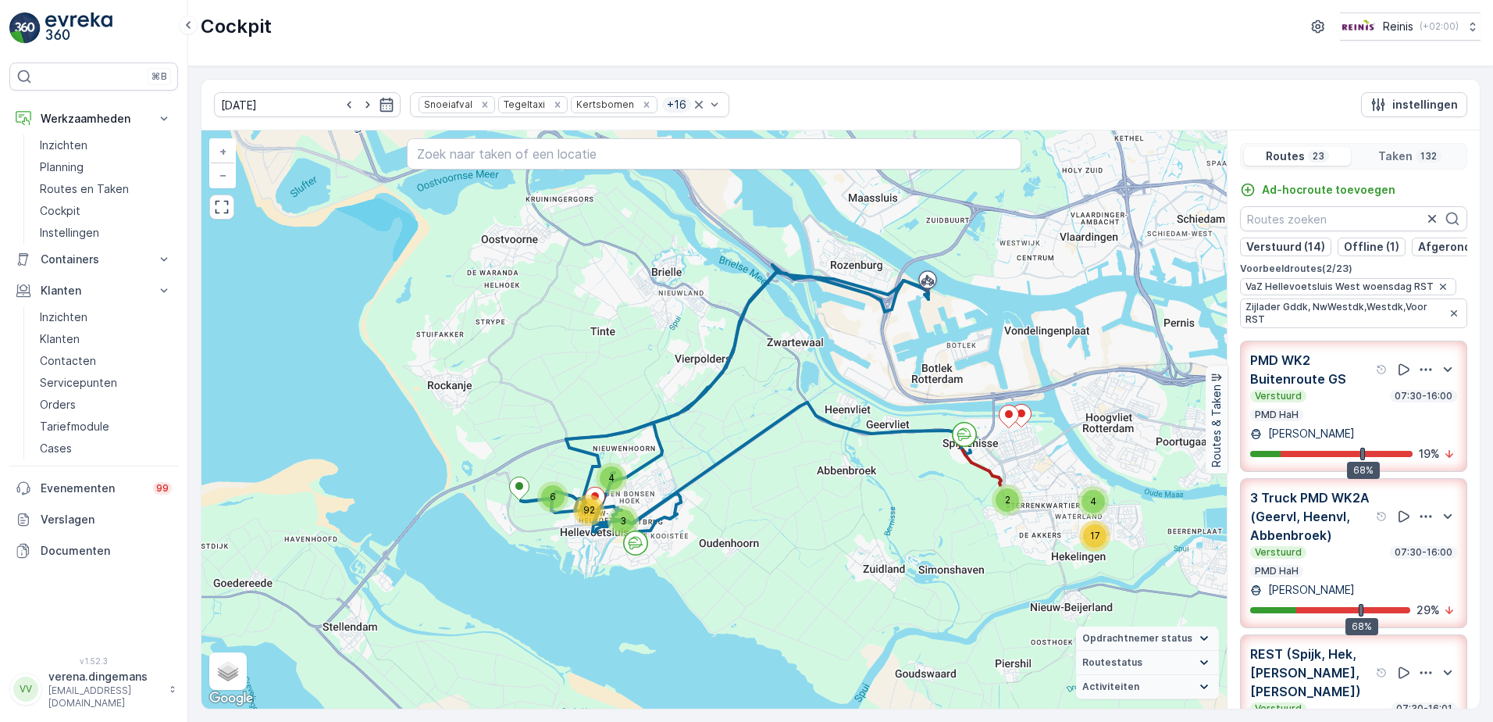
drag, startPoint x: 587, startPoint y: 513, endPoint x: 680, endPoint y: 510, distance: 93.8
click at [680, 510] on div "2 17 4 3 4 6 92 + − Satelliet stappenplan Terrein Hybride Leaflet Sneltoetsen K…" at bounding box center [715, 419] width 1026 height 578
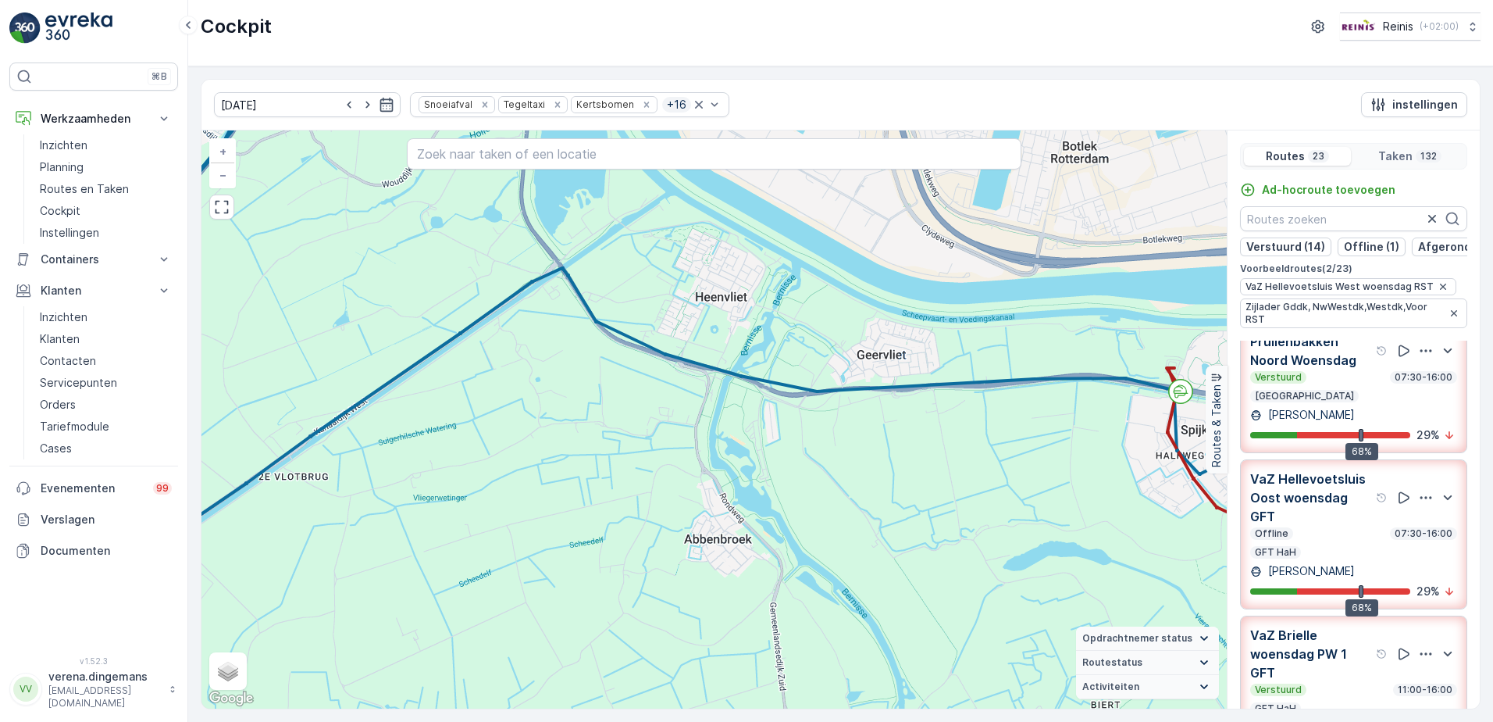
scroll to position [781, 0]
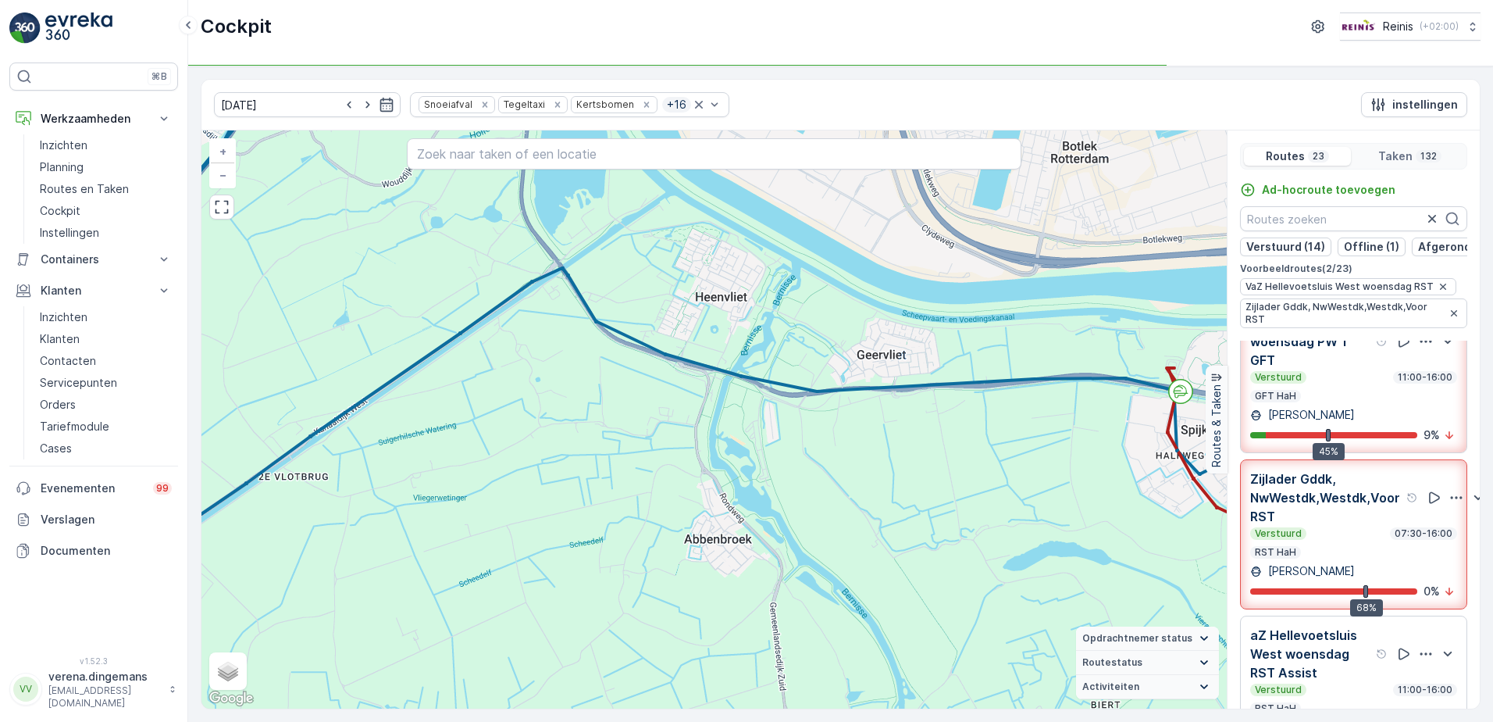
click at [1336, 541] on div "Verstuurd 07:30-16:00 RST HaH" at bounding box center [1354, 542] width 207 height 31
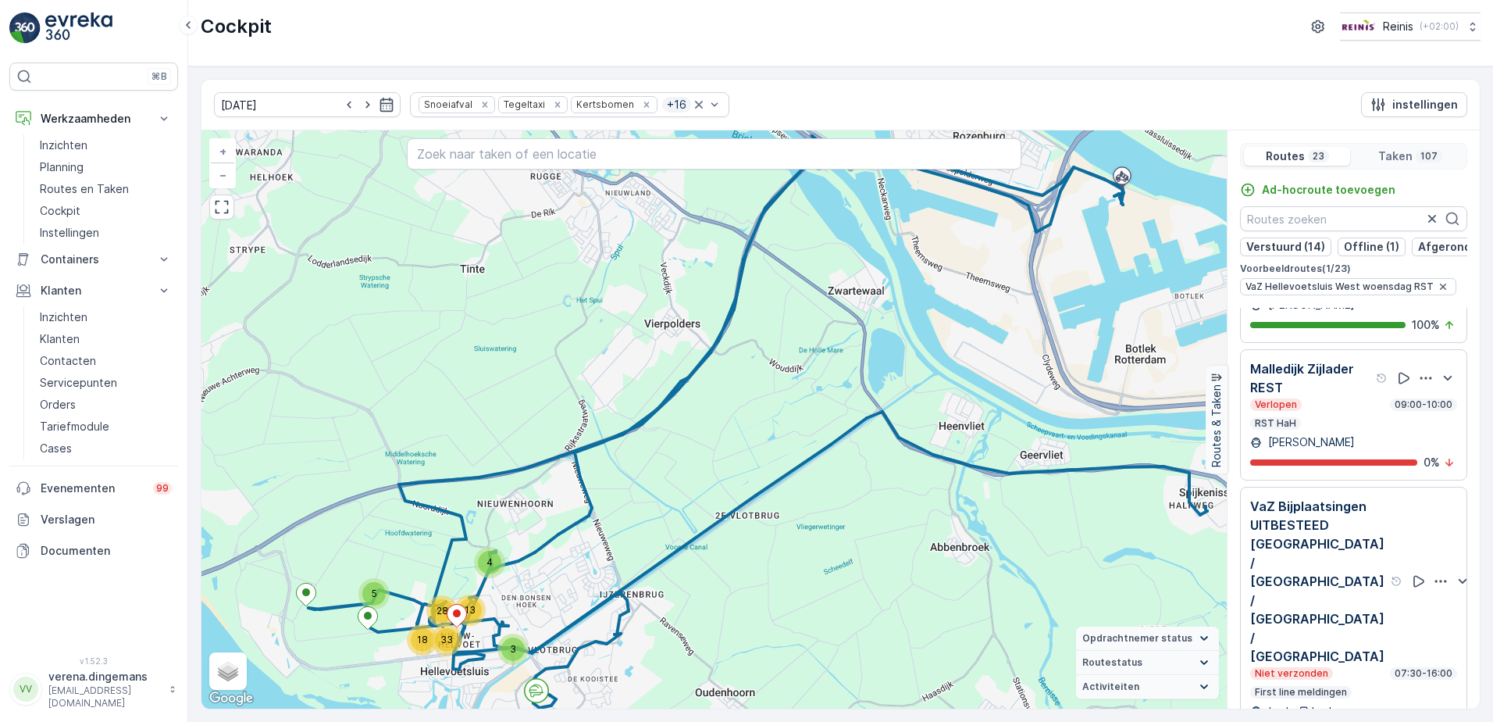
scroll to position [1484, 0]
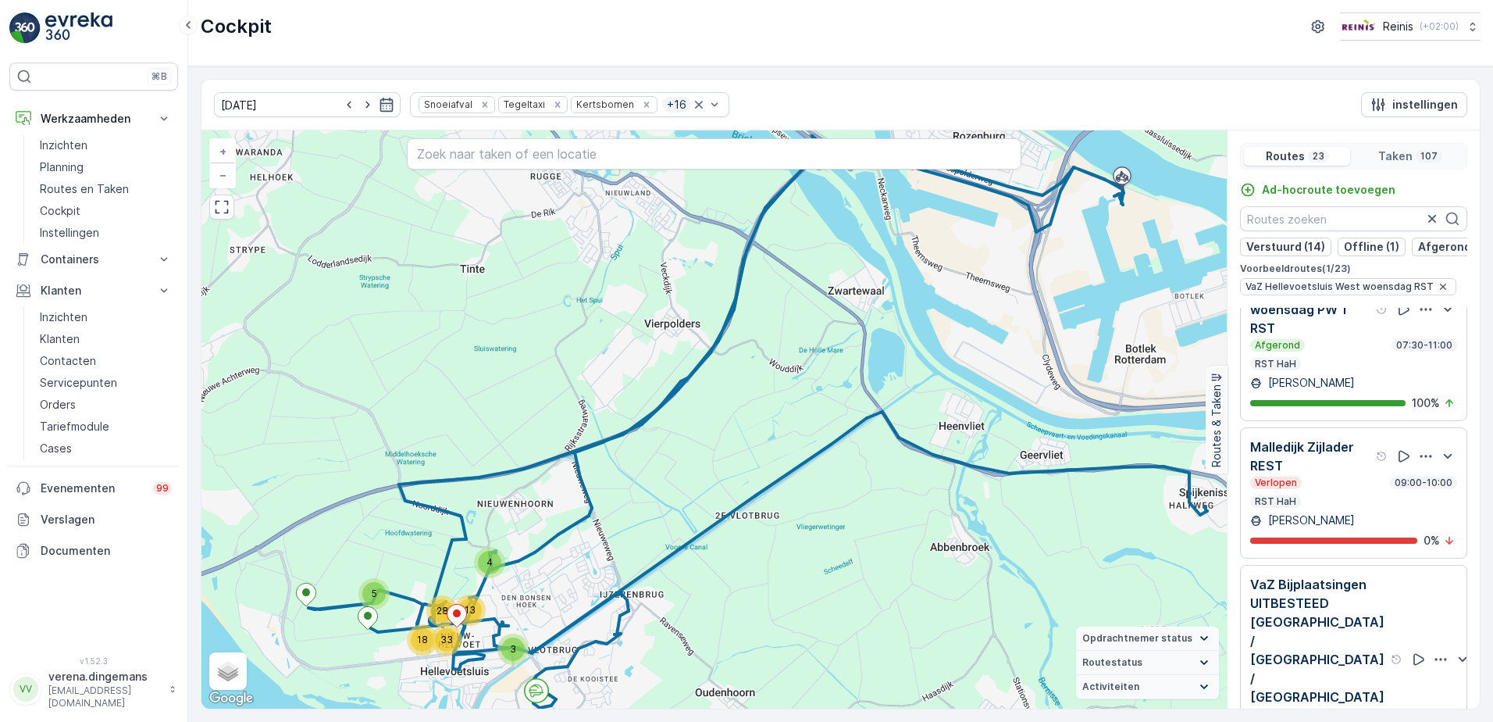
click at [1327, 508] on div "Verlopen 09:00-10:00 RST HaH" at bounding box center [1354, 491] width 207 height 31
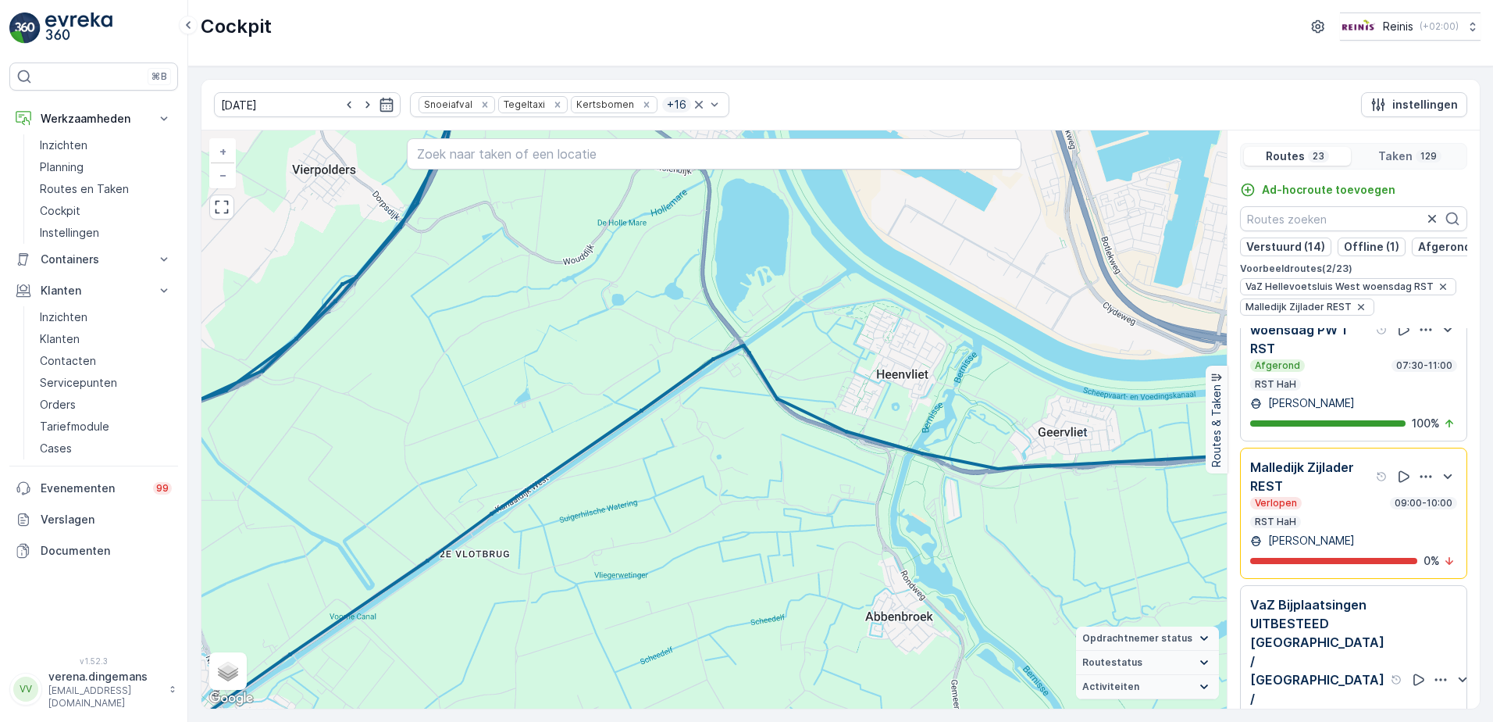
click at [1382, 528] on div "Verlopen 09:00-10:00 RST HaH" at bounding box center [1354, 512] width 207 height 31
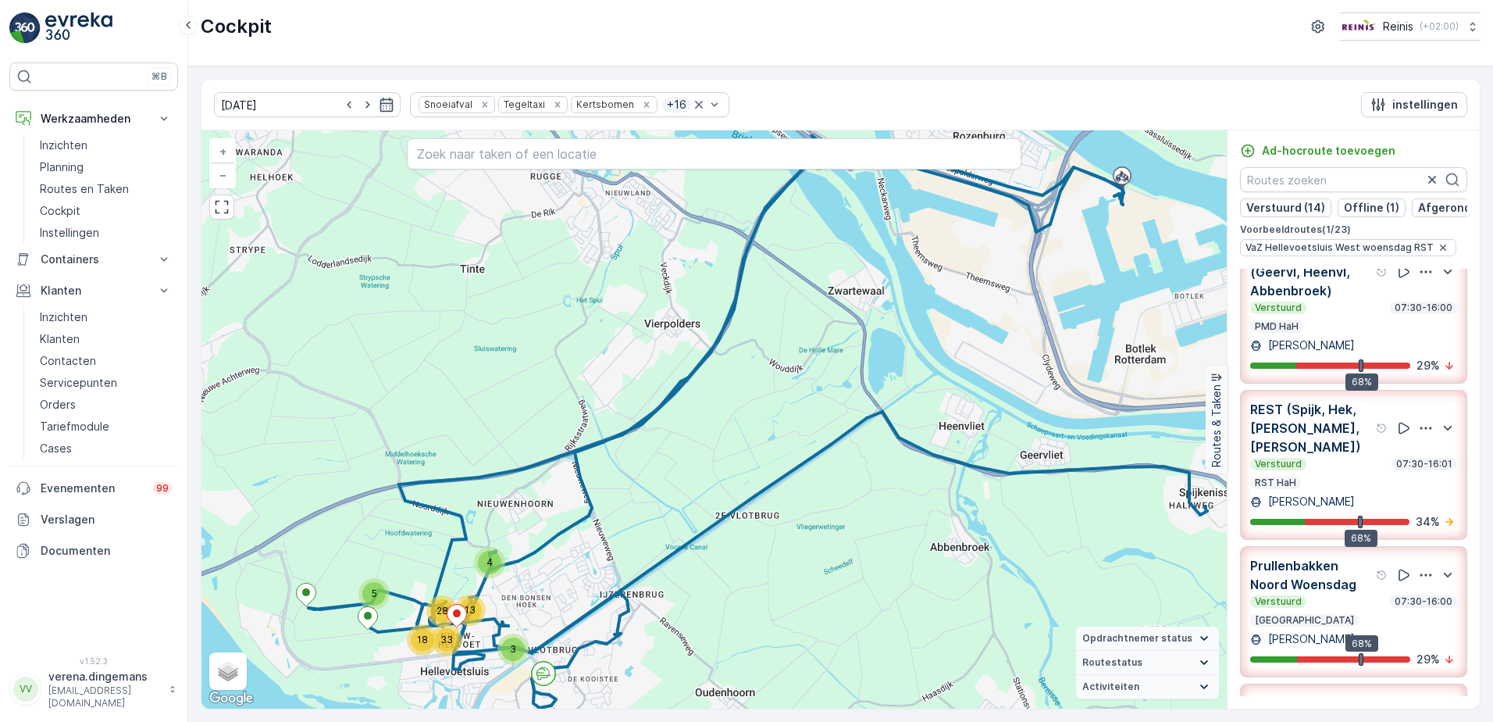
scroll to position [95, 0]
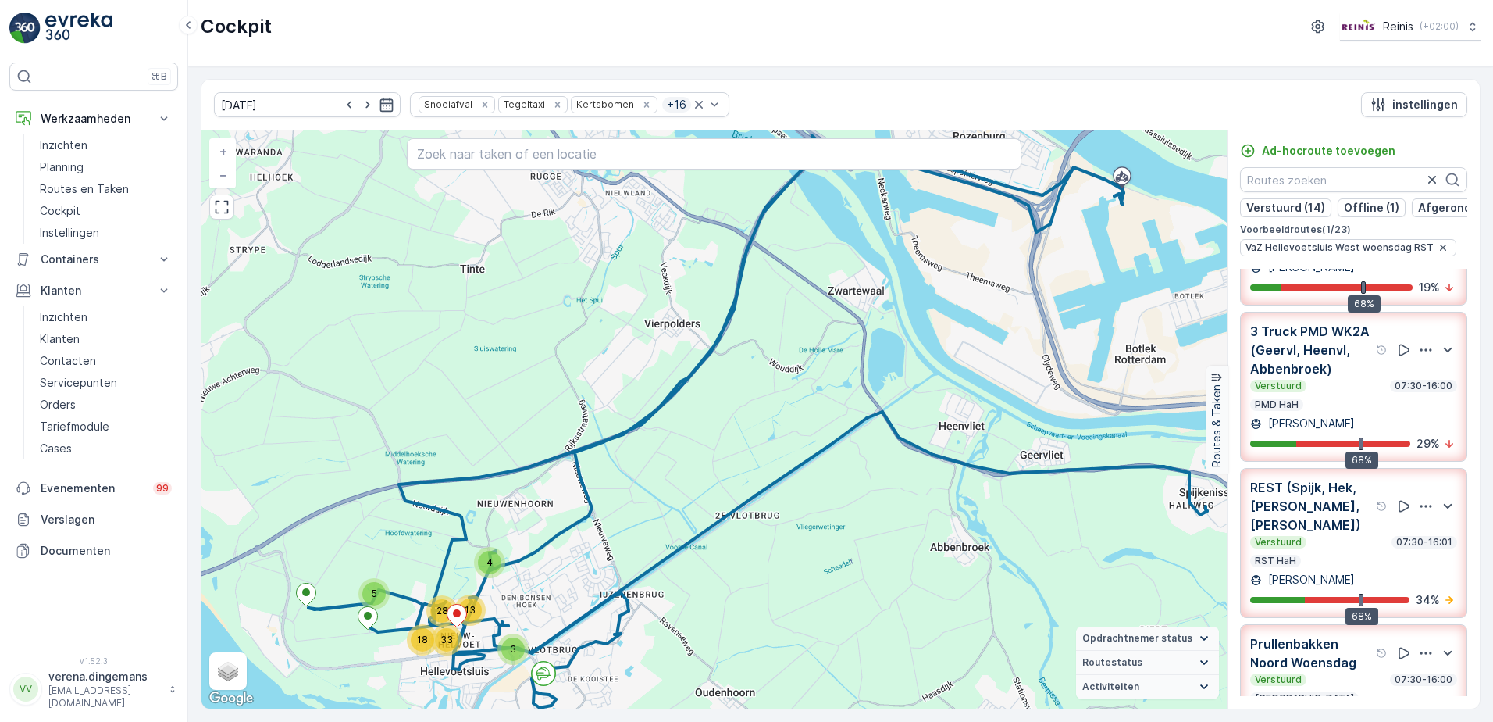
click at [1337, 527] on p "REST (Spijk, Hek, [PERSON_NAME], [PERSON_NAME])" at bounding box center [1312, 506] width 123 height 56
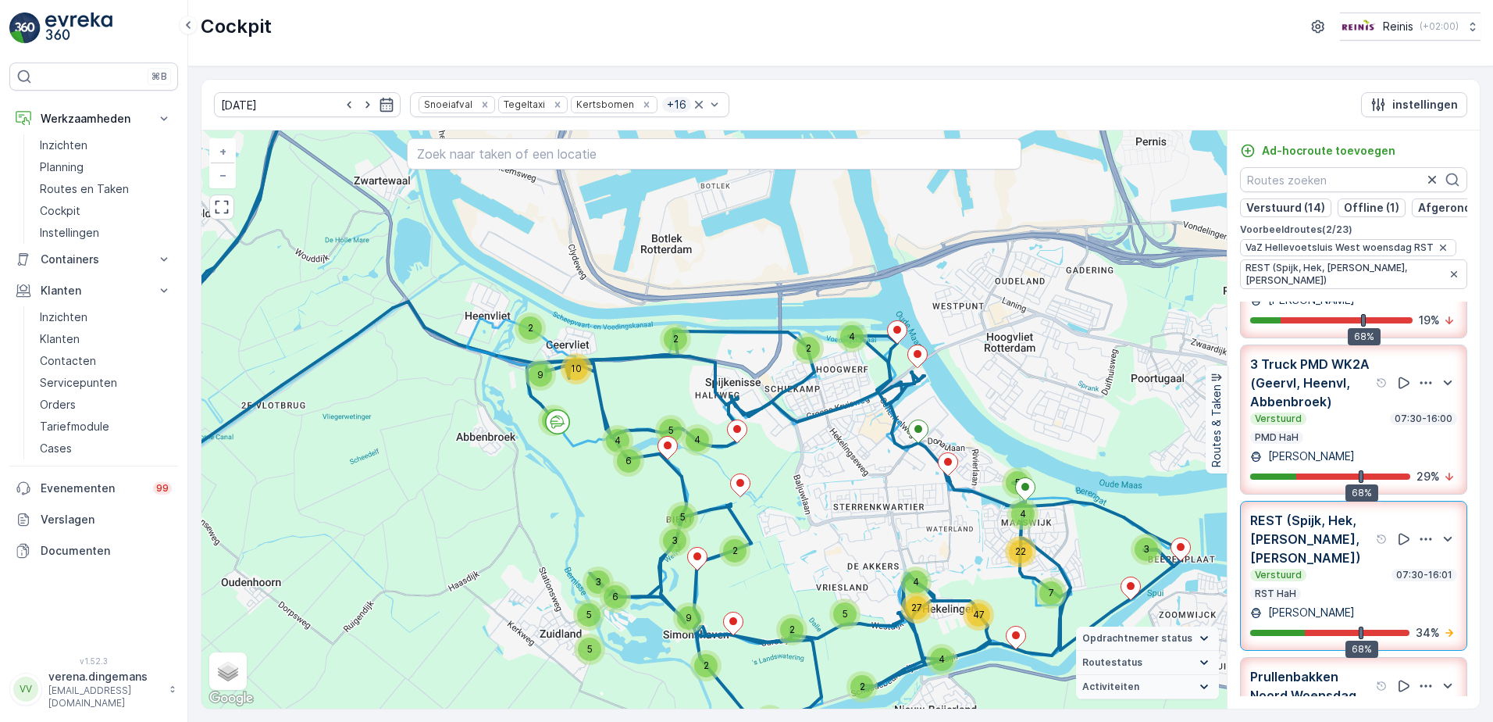
click at [1354, 598] on div "REST (Spijk, Hek, [PERSON_NAME], [PERSON_NAME]) Verstuurd 07:30-16:01 RST [PERS…" at bounding box center [1354, 576] width 207 height 130
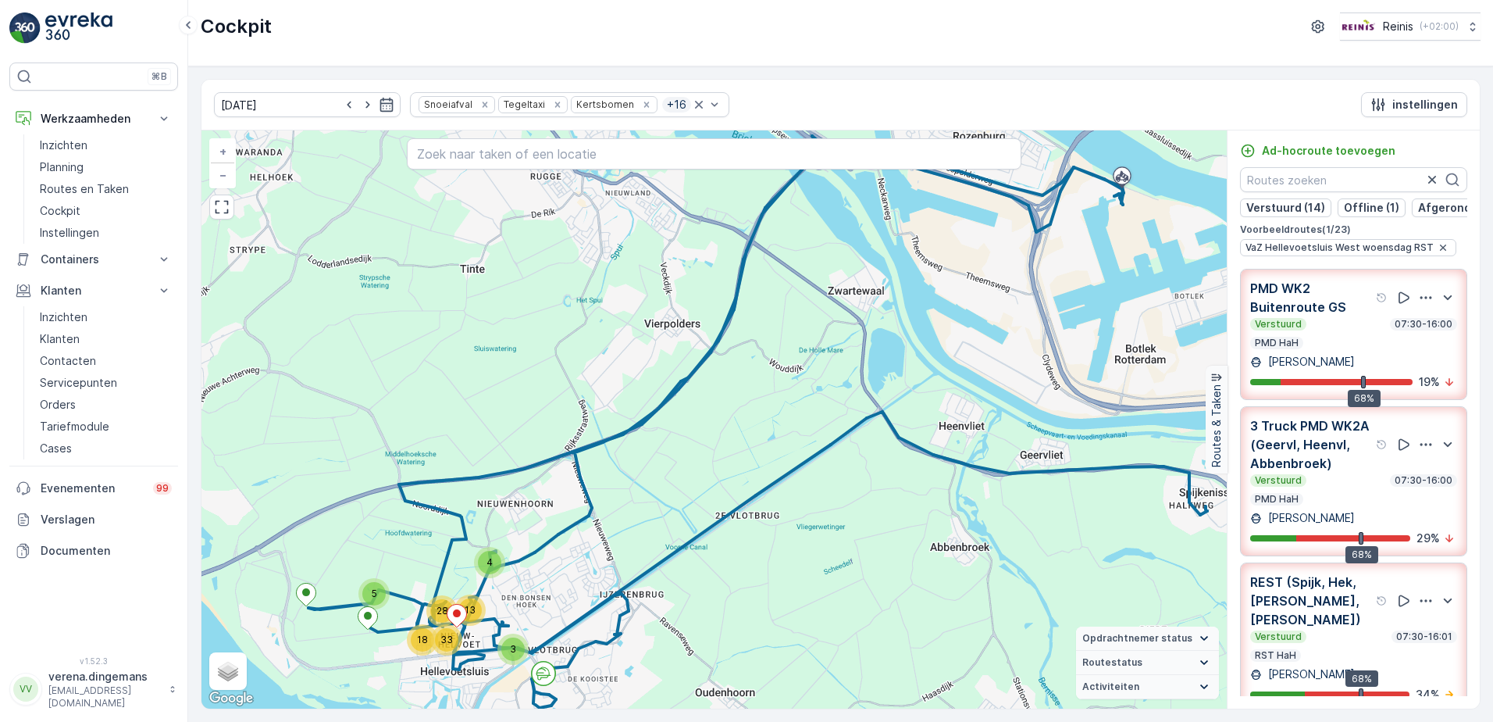
scroll to position [0, 0]
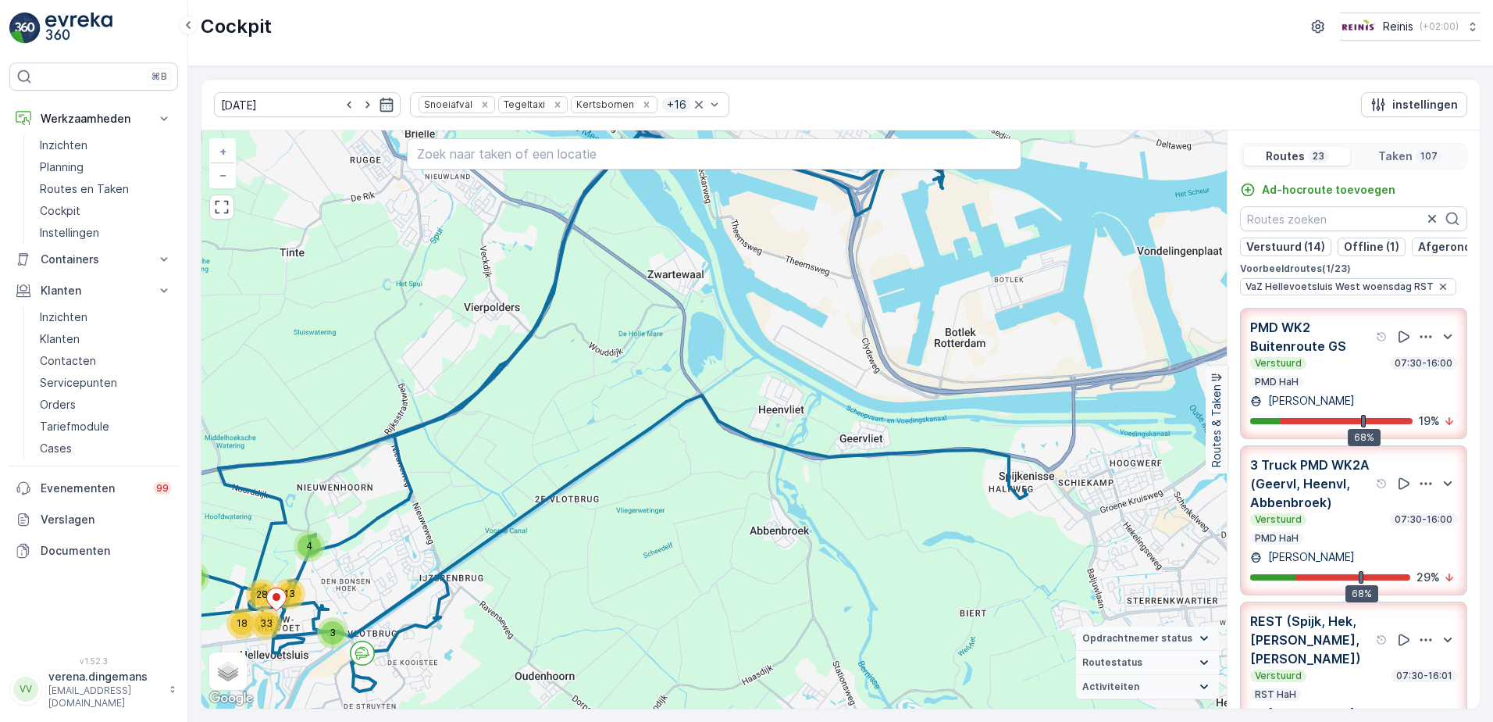
drag, startPoint x: 1072, startPoint y: 484, endPoint x: 892, endPoint y: 468, distance: 181.2
click at [892, 468] on div "3 4 5 13 28 18 33 + − Satelliet stappenplan Terrein Hybride Leaflet Sneltoetsen…" at bounding box center [715, 419] width 1026 height 578
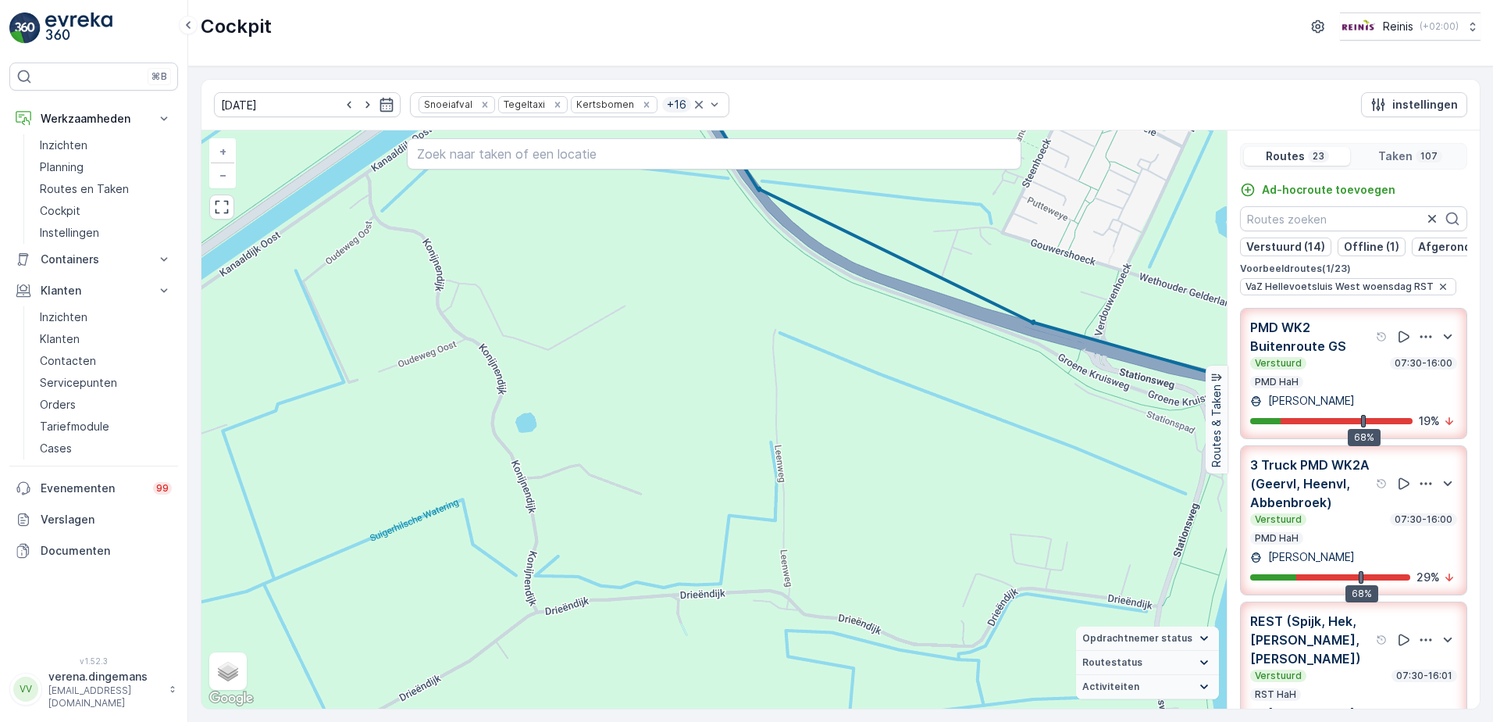
drag, startPoint x: 473, startPoint y: 512, endPoint x: 949, endPoint y: 379, distance: 494.1
click at [949, 379] on div "2 2 2 2 2 4 2 3 2 2 5 3 2 3 3 2 2 3 4 3 2 4 3 + − Satelliet stappenplan Terrein…" at bounding box center [715, 419] width 1026 height 578
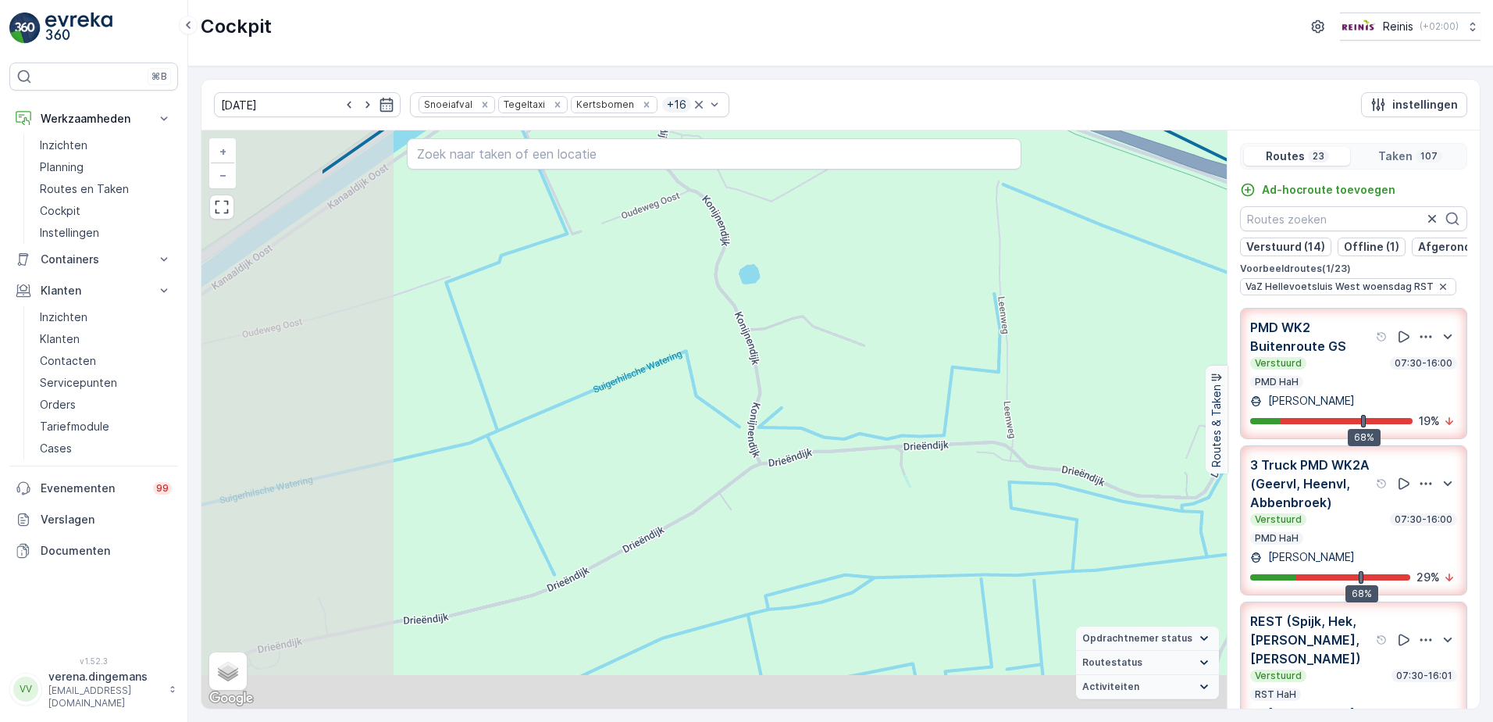
drag, startPoint x: 534, startPoint y: 522, endPoint x: 790, endPoint y: 361, distance: 302.5
click at [790, 361] on div "2 2 2 2 2 4 2 3 2 2 5 3 2 3 3 2 2 3 4 3 2 4 3 + − Satelliet stappenplan Terrein…" at bounding box center [715, 419] width 1026 height 578
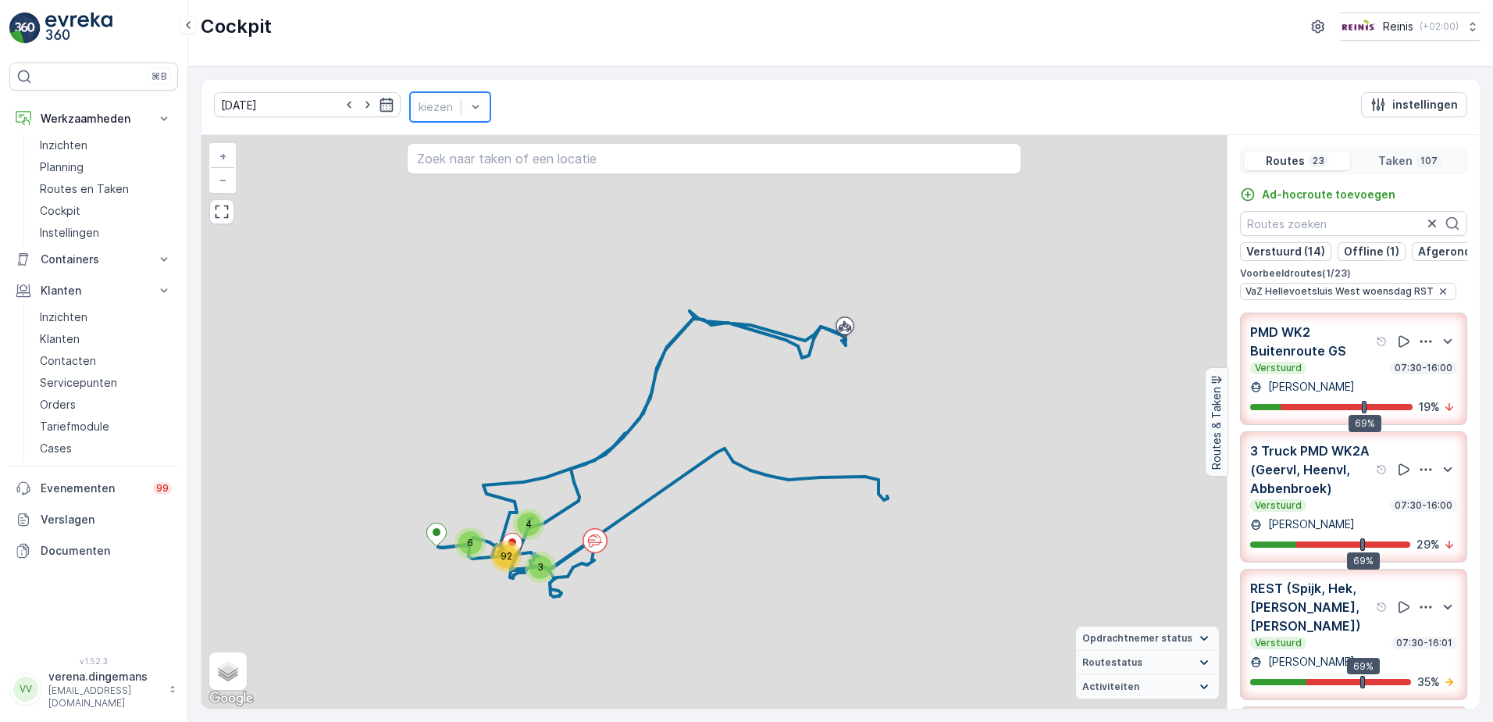
click at [440, 109] on div at bounding box center [436, 106] width 34 height 17
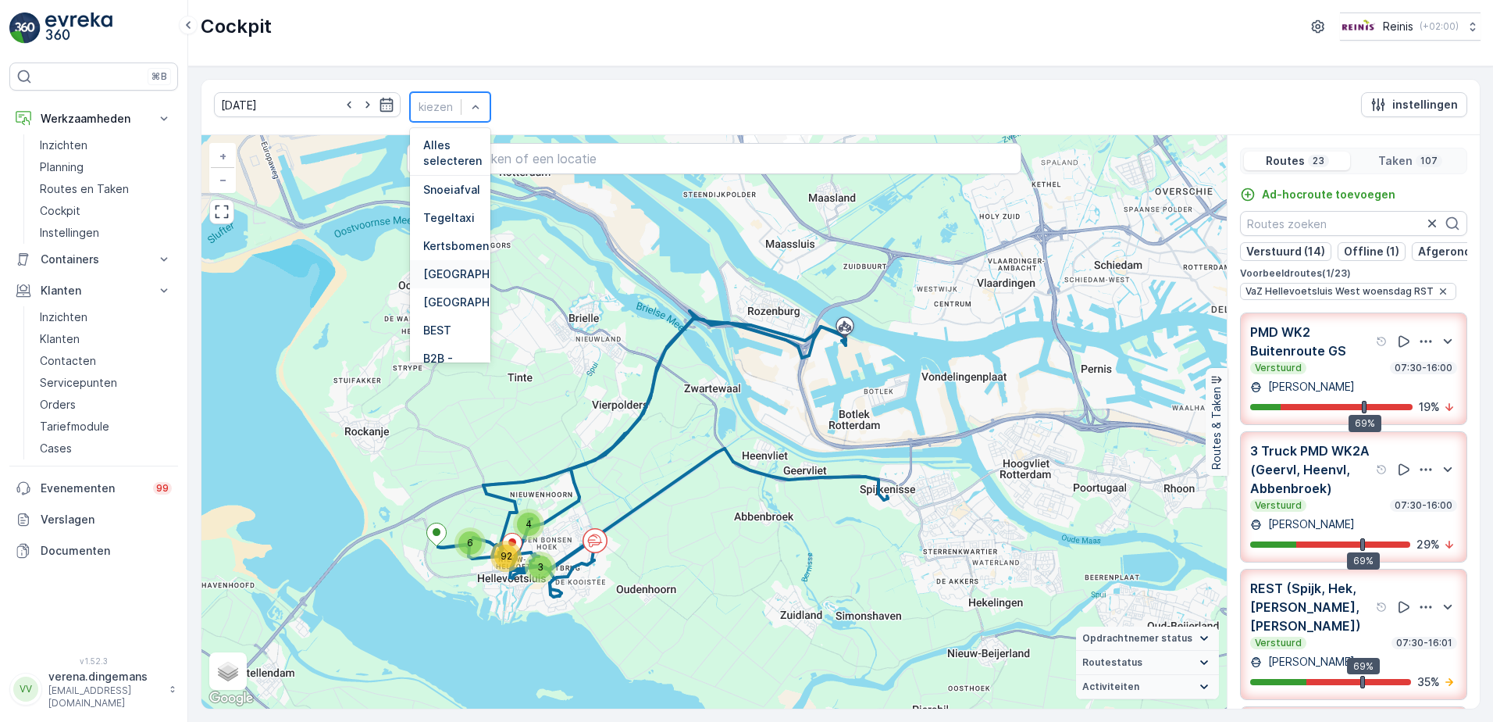
click at [419, 274] on div at bounding box center [419, 274] width 0 height 0
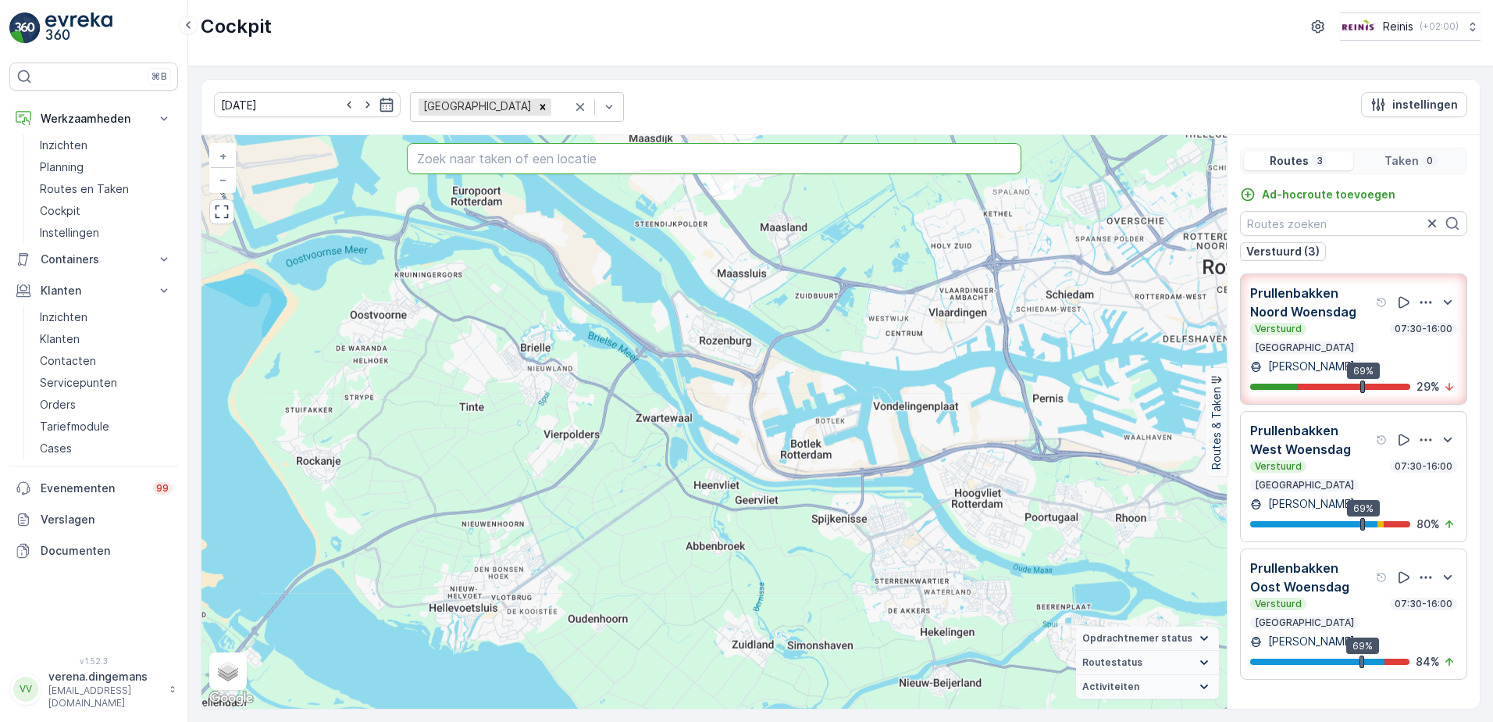
click at [504, 151] on input "text" at bounding box center [715, 158] width 616 height 31
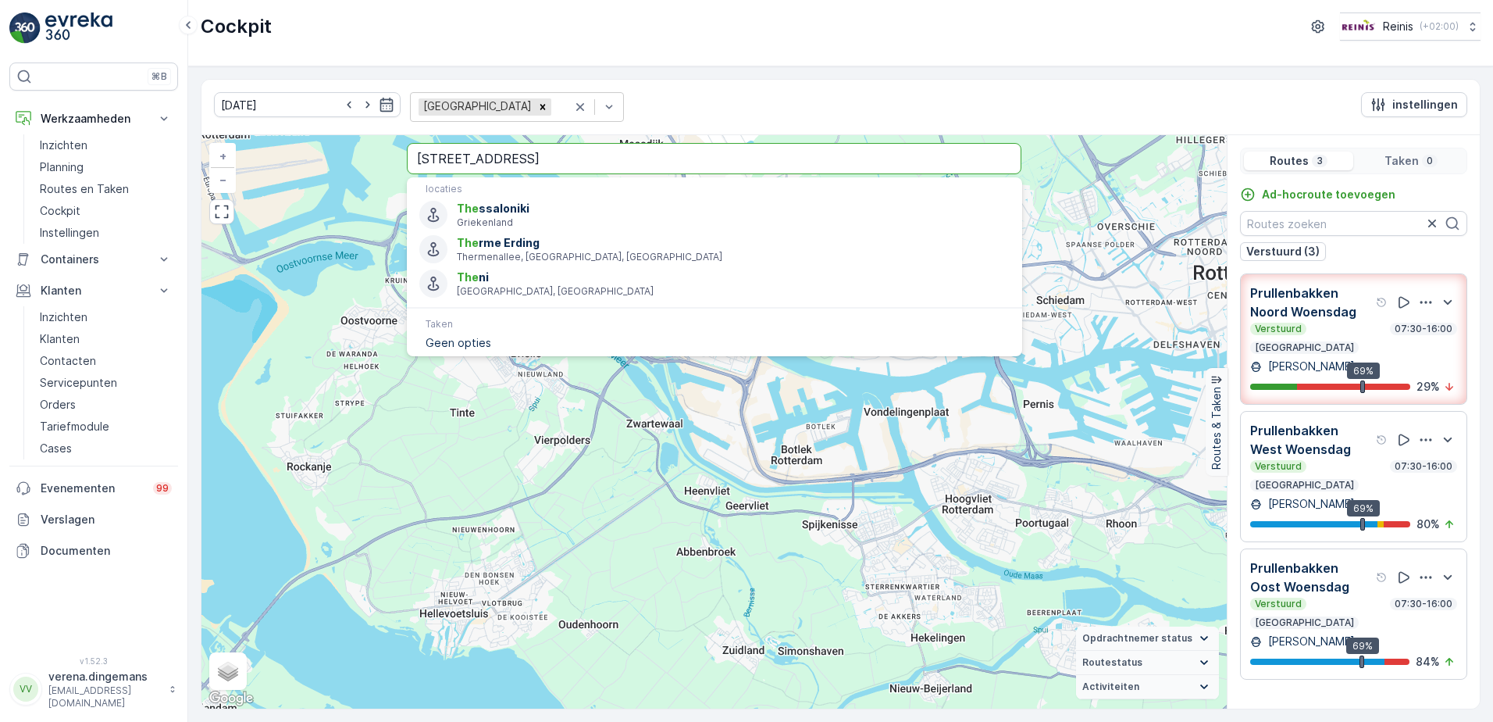
type input "[STREET_ADDRESS]"
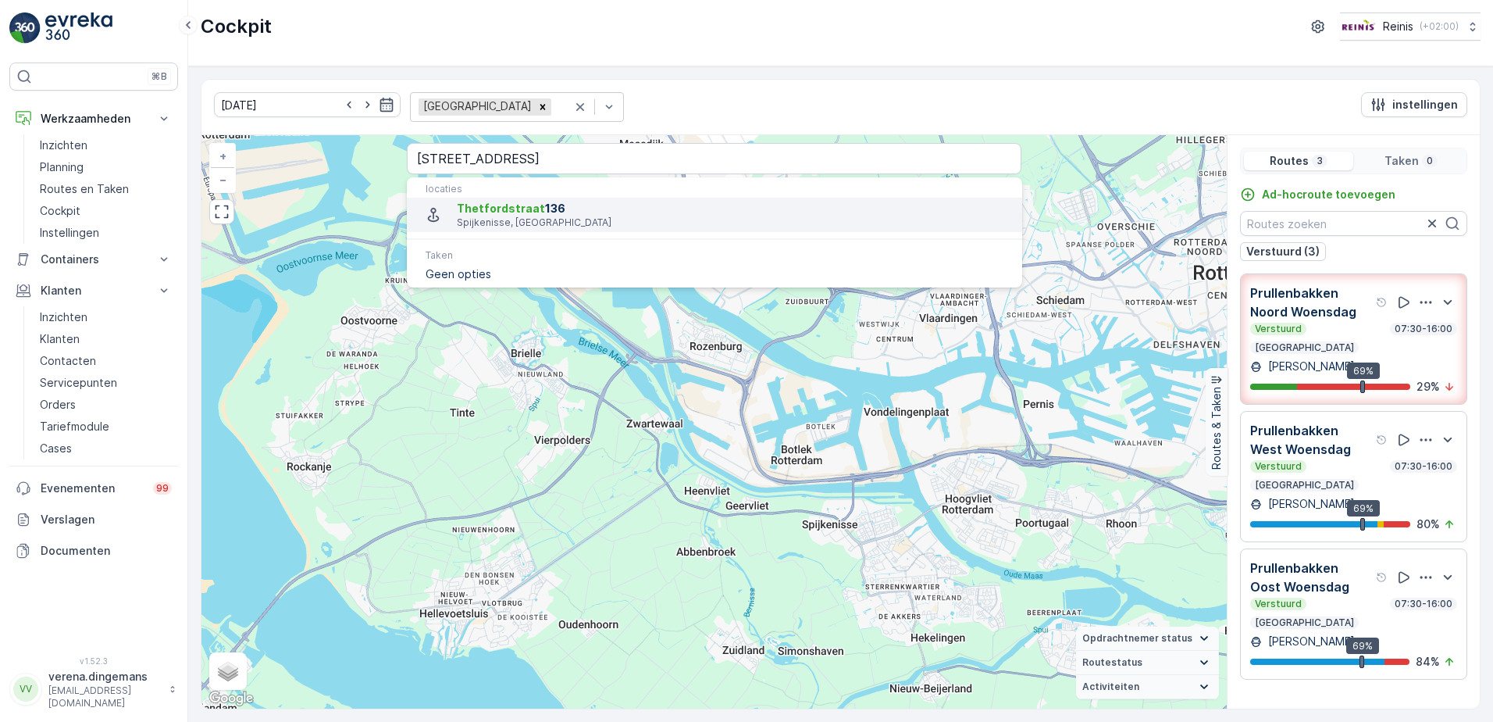
click at [523, 204] on span "Thetfordstraat" at bounding box center [501, 208] width 88 height 13
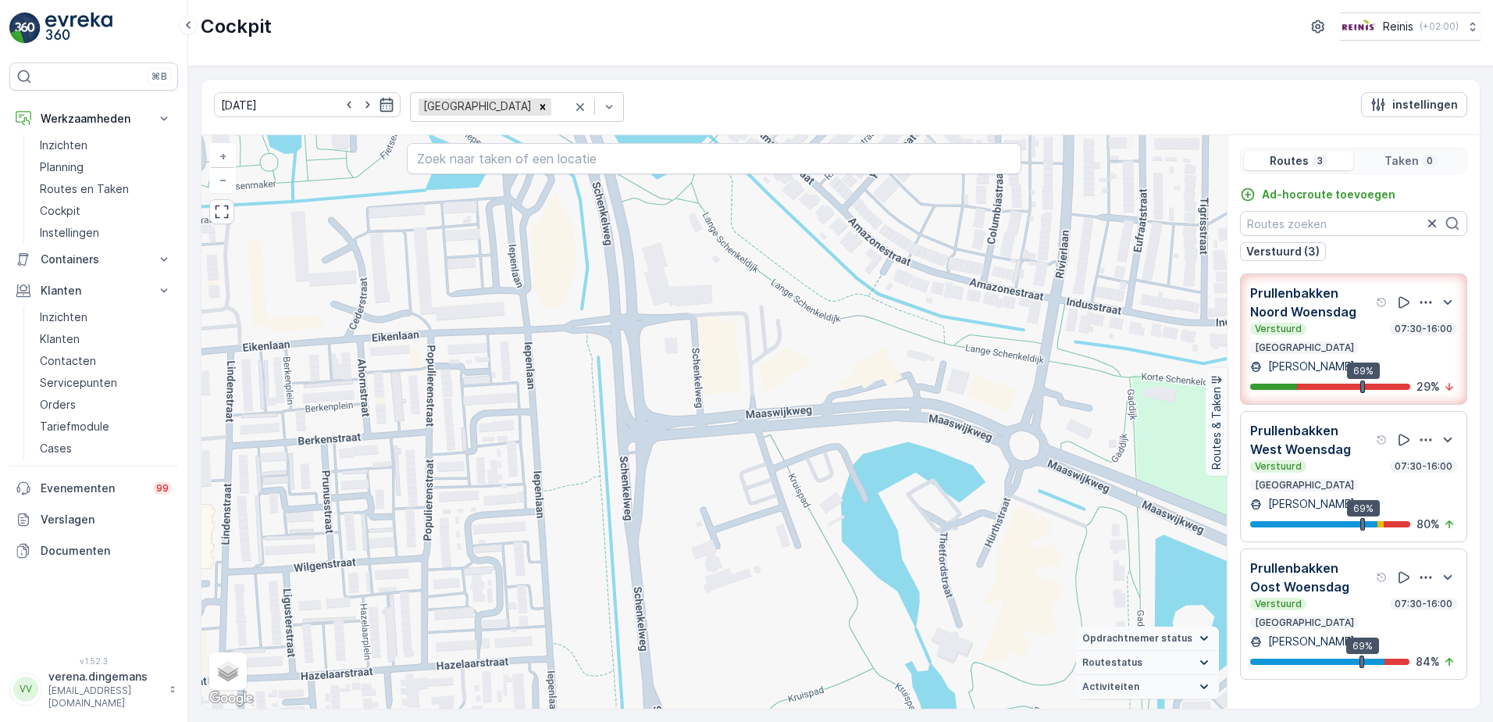
click at [1315, 351] on div "Prullenbakken Noord Woensdag Verstuurd 07:30-16:00 Prullenbakken [PERSON_NAME] …" at bounding box center [1354, 339] width 207 height 111
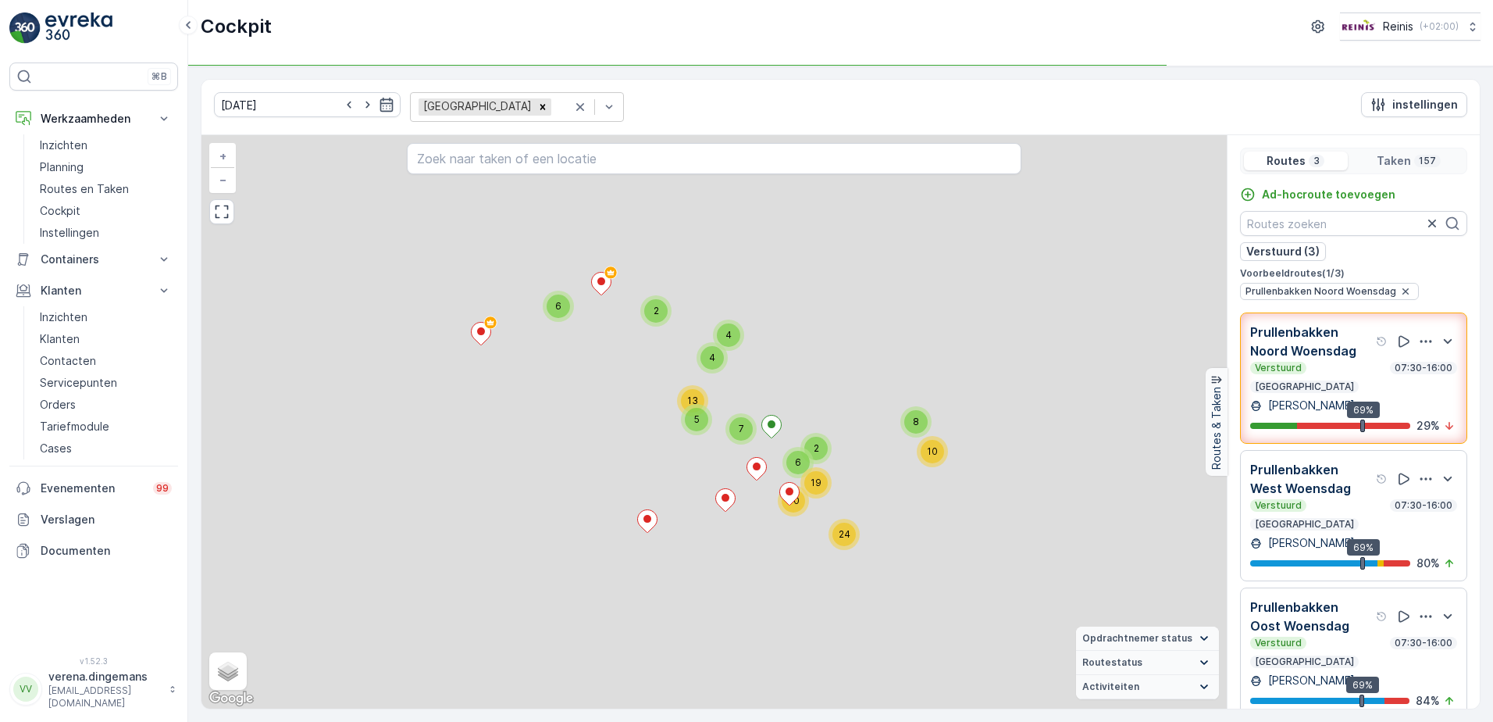
click at [1339, 450] on div "Prullenbakken West Woensdag Verstuurd 07:30-16:00 Prullenbakken [PERSON_NAME] 6…" at bounding box center [1353, 515] width 227 height 131
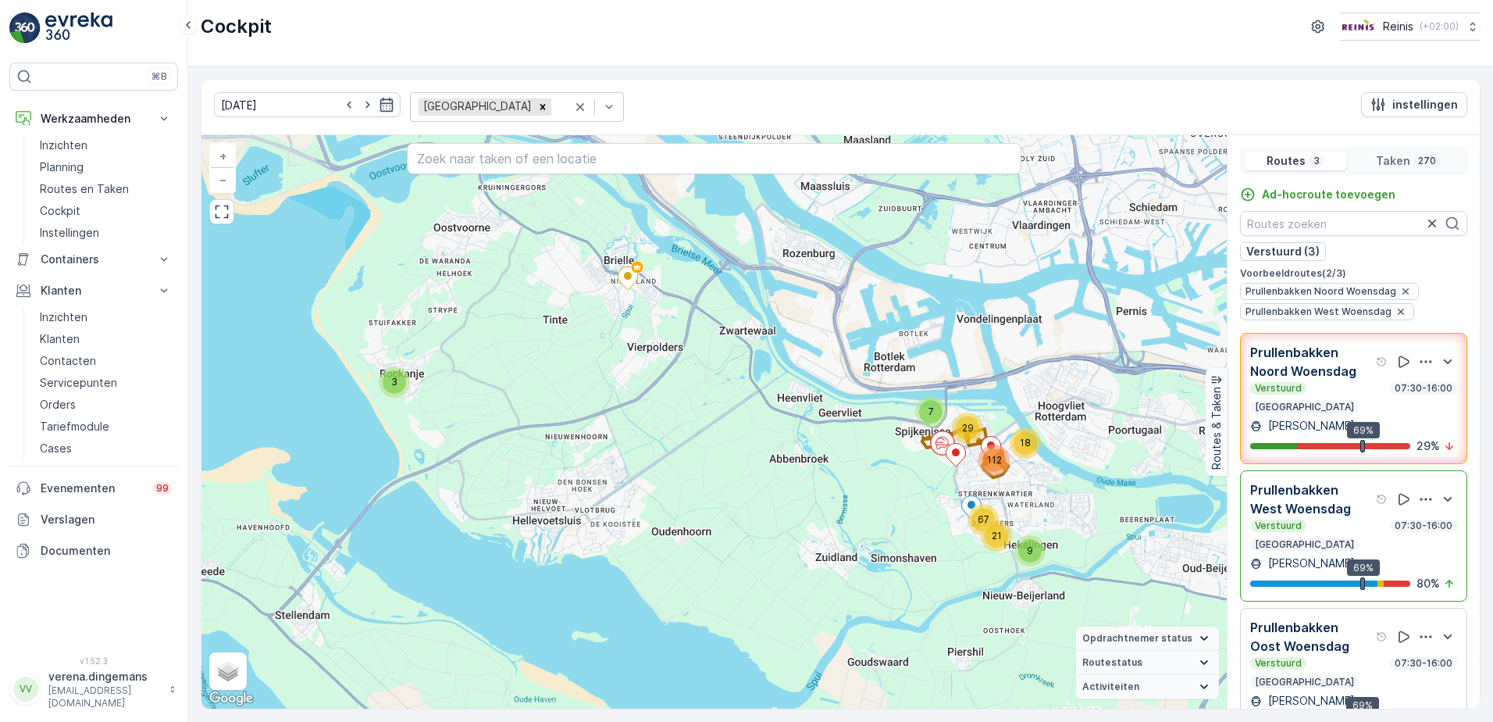
click at [1347, 625] on p "Prullenbakken Oost Woensdag" at bounding box center [1312, 636] width 123 height 37
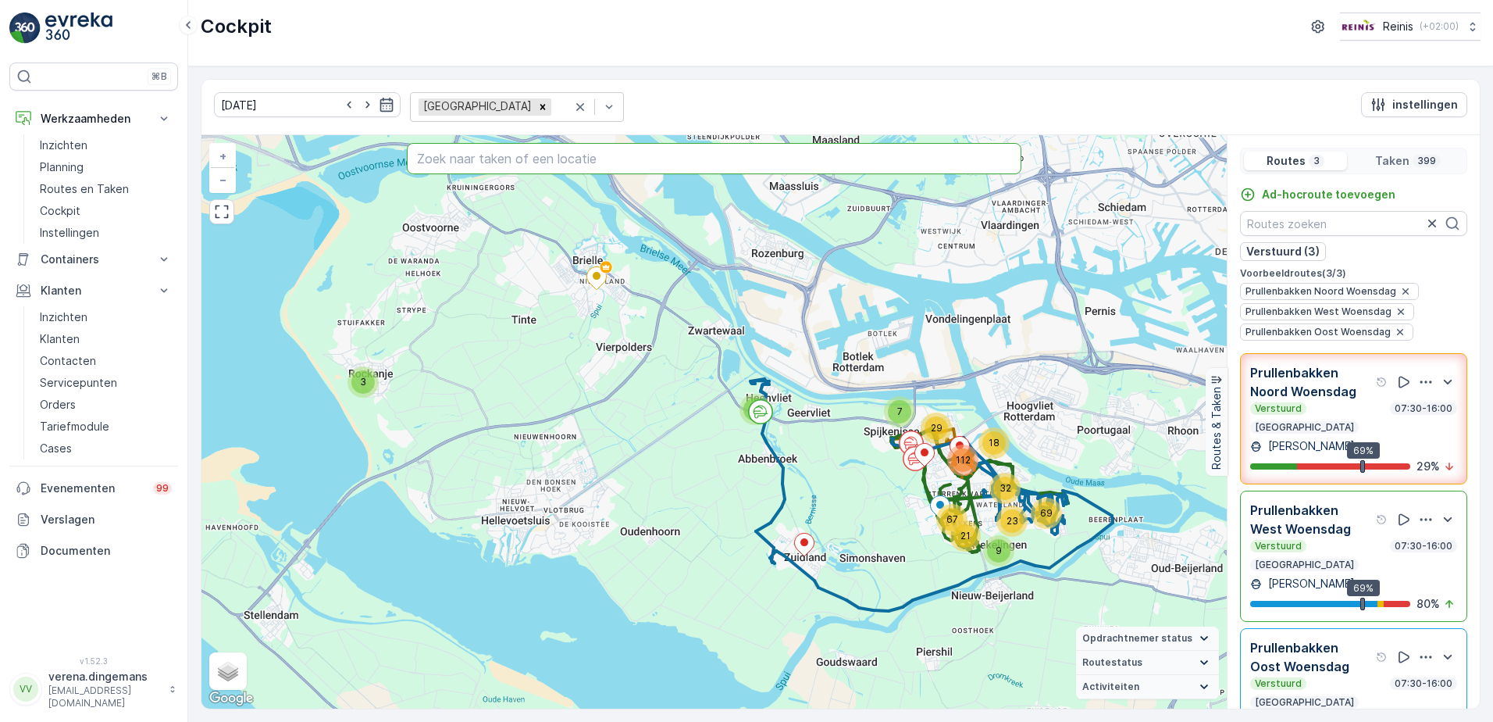
click at [573, 148] on input "text" at bounding box center [715, 158] width 616 height 31
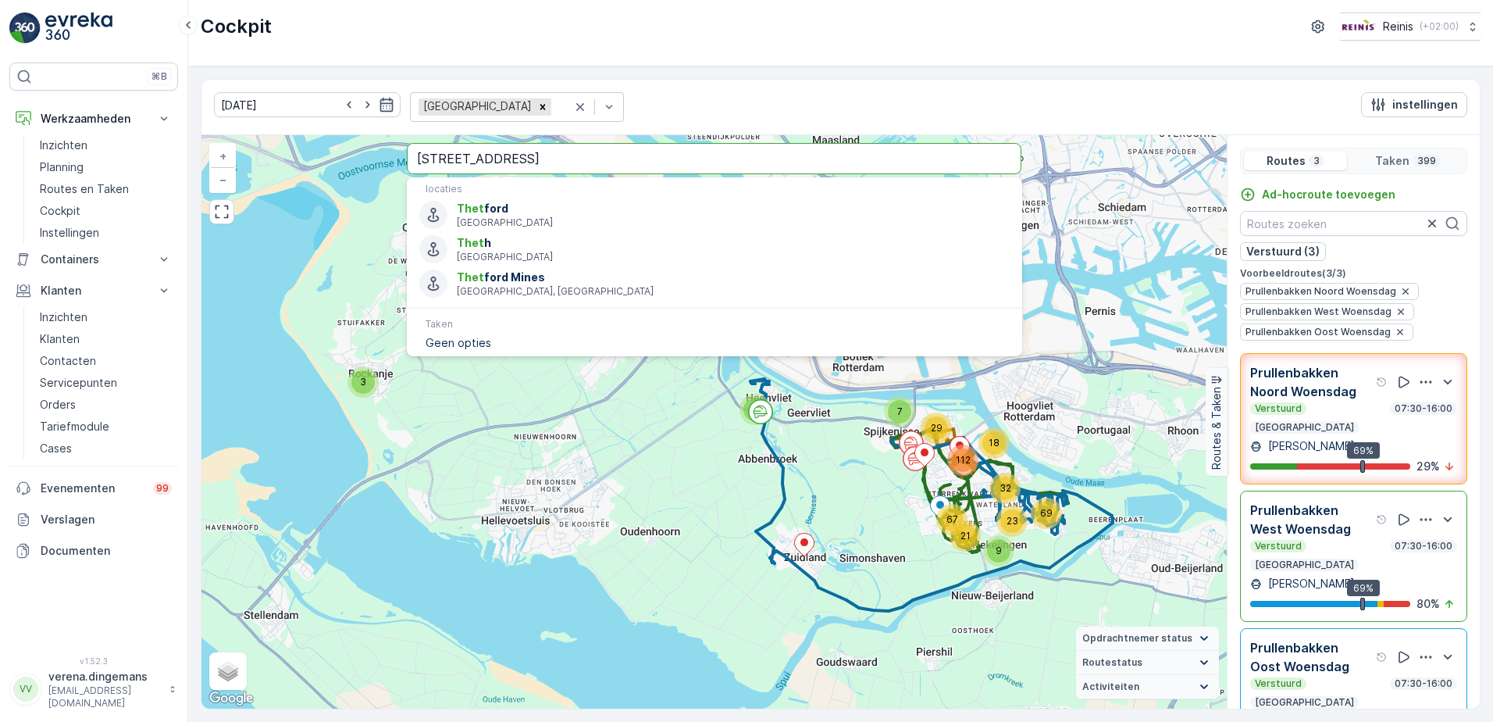
type input "[STREET_ADDRESS]"
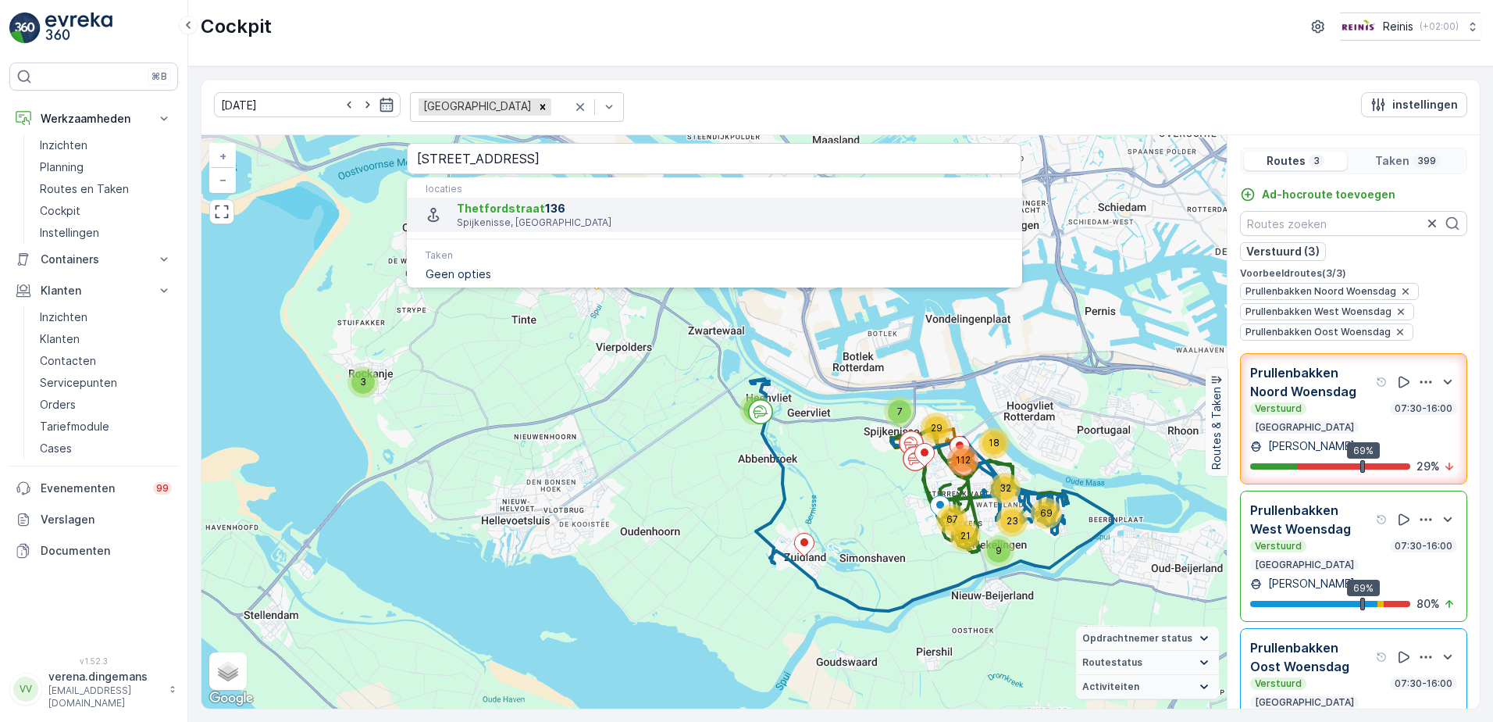
click at [534, 216] on p "Spijkenisse, [GEOGRAPHIC_DATA]" at bounding box center [733, 222] width 552 height 12
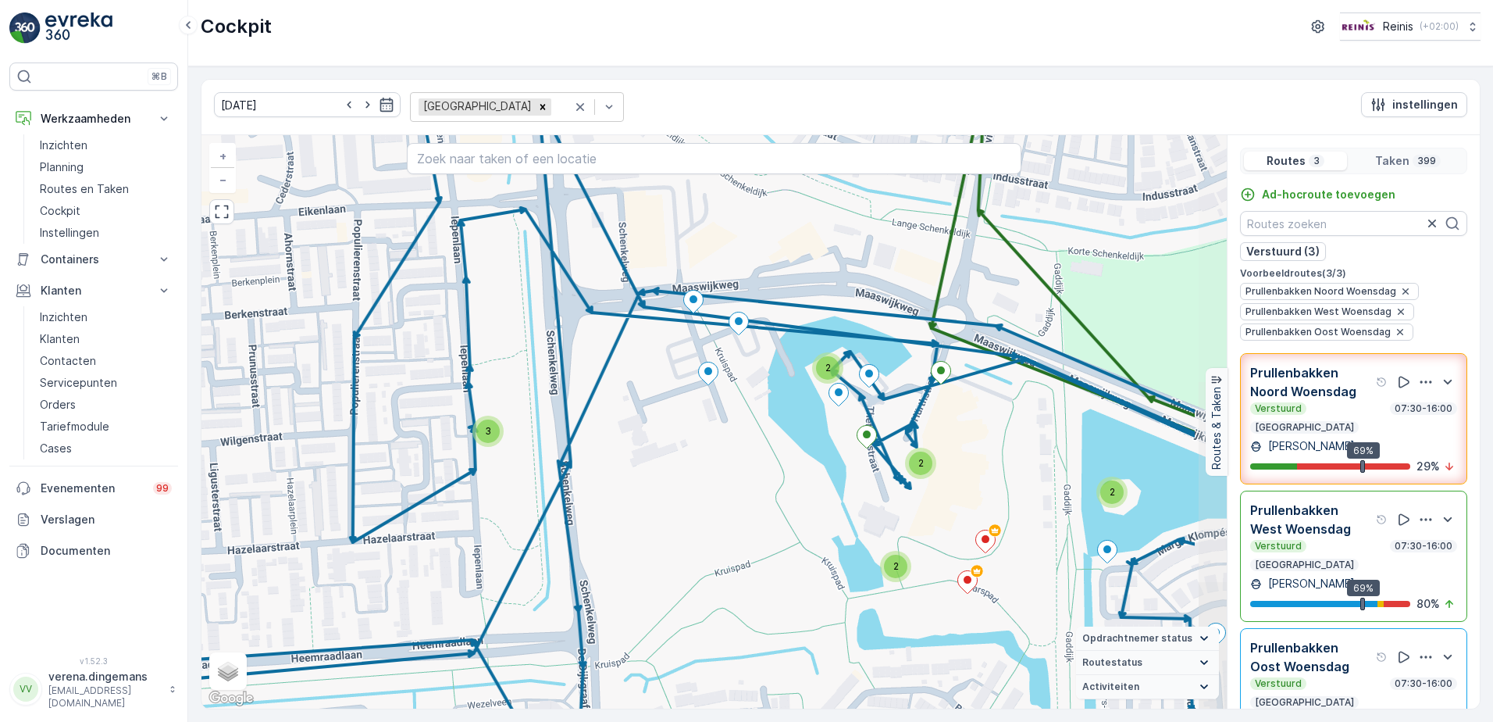
drag, startPoint x: 903, startPoint y: 469, endPoint x: 768, endPoint y: 436, distance: 139.1
click at [768, 436] on div "3 2 2 2 2 2 2 2 2 2 5 4 4 2 6 2 2 2 3 2 2 2 2 2 2 2 2 2 2 3 2 2 2 2 2 2 2 2 2 2…" at bounding box center [715, 421] width 1026 height 573
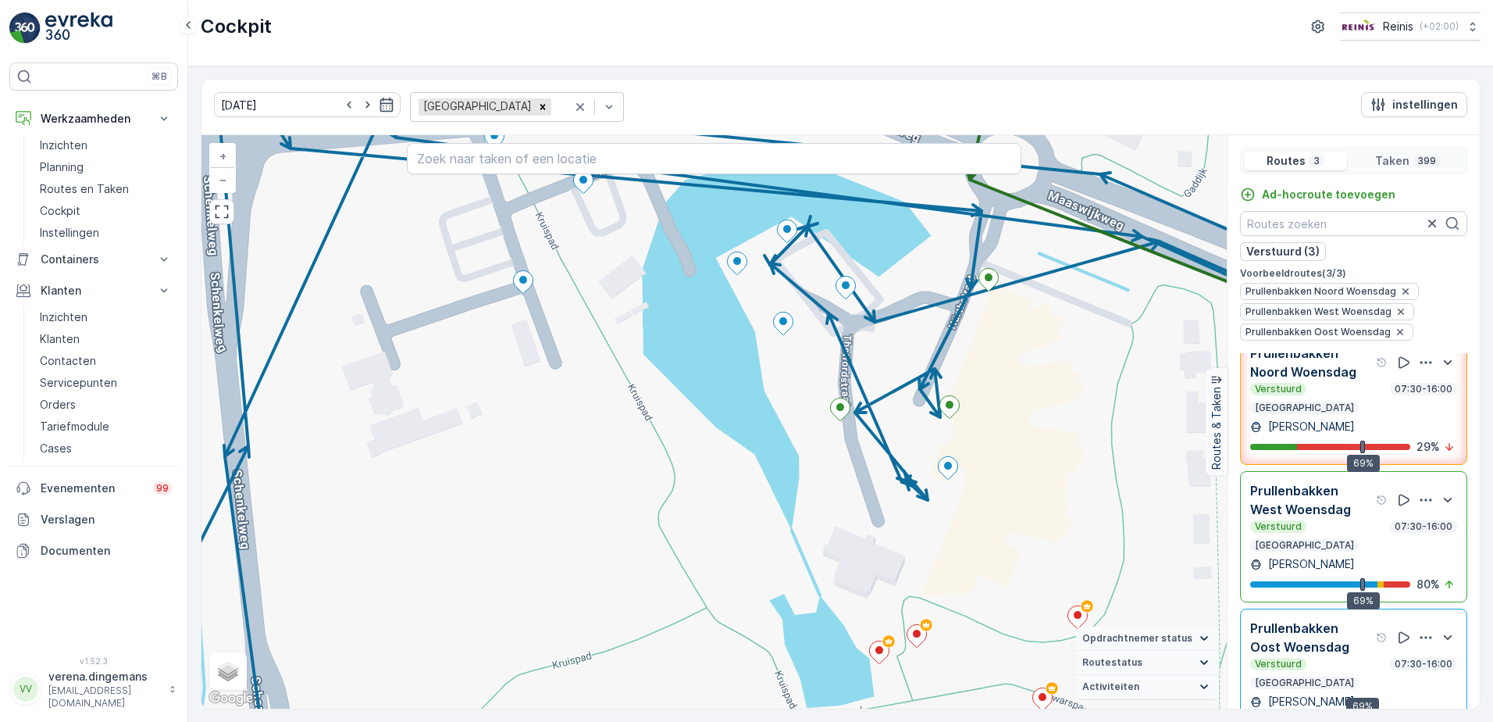
scroll to position [39, 0]
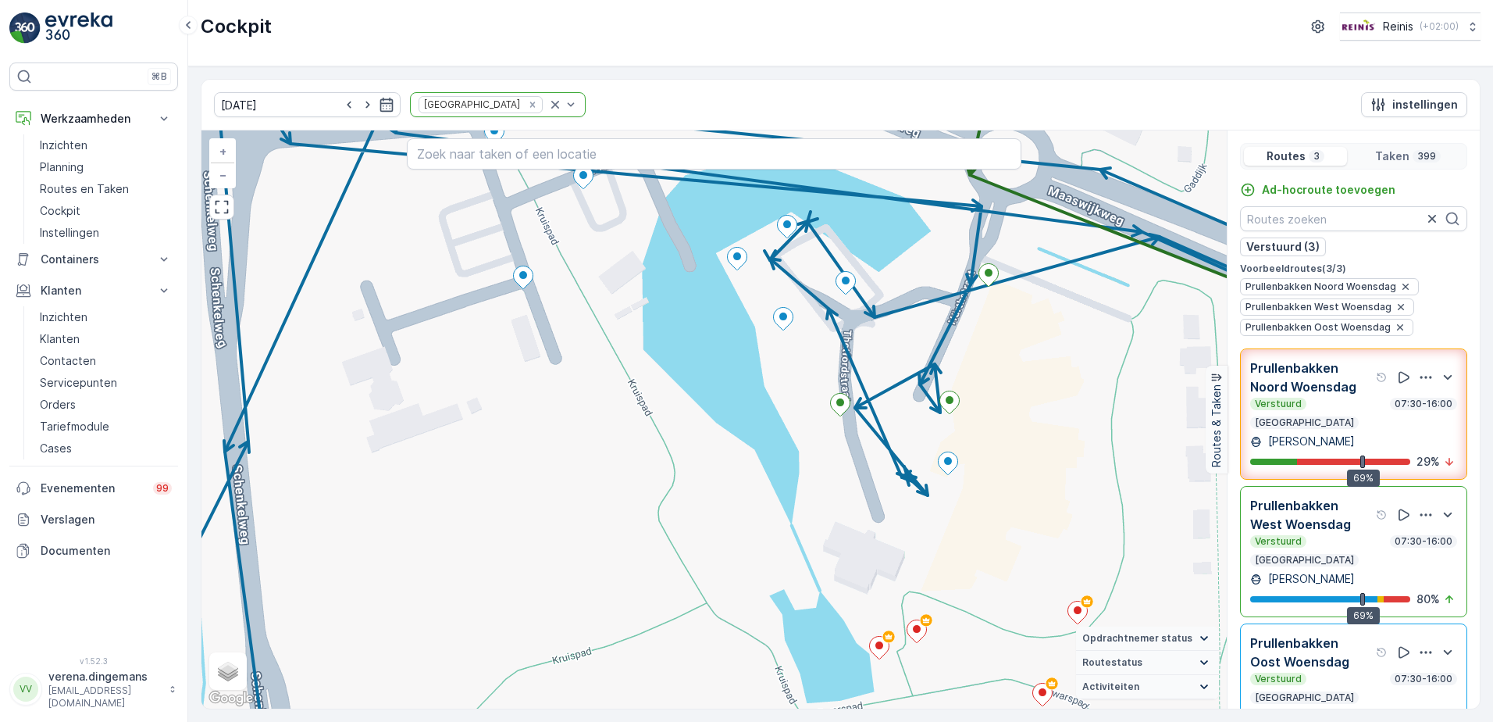
scroll to position [20, 0]
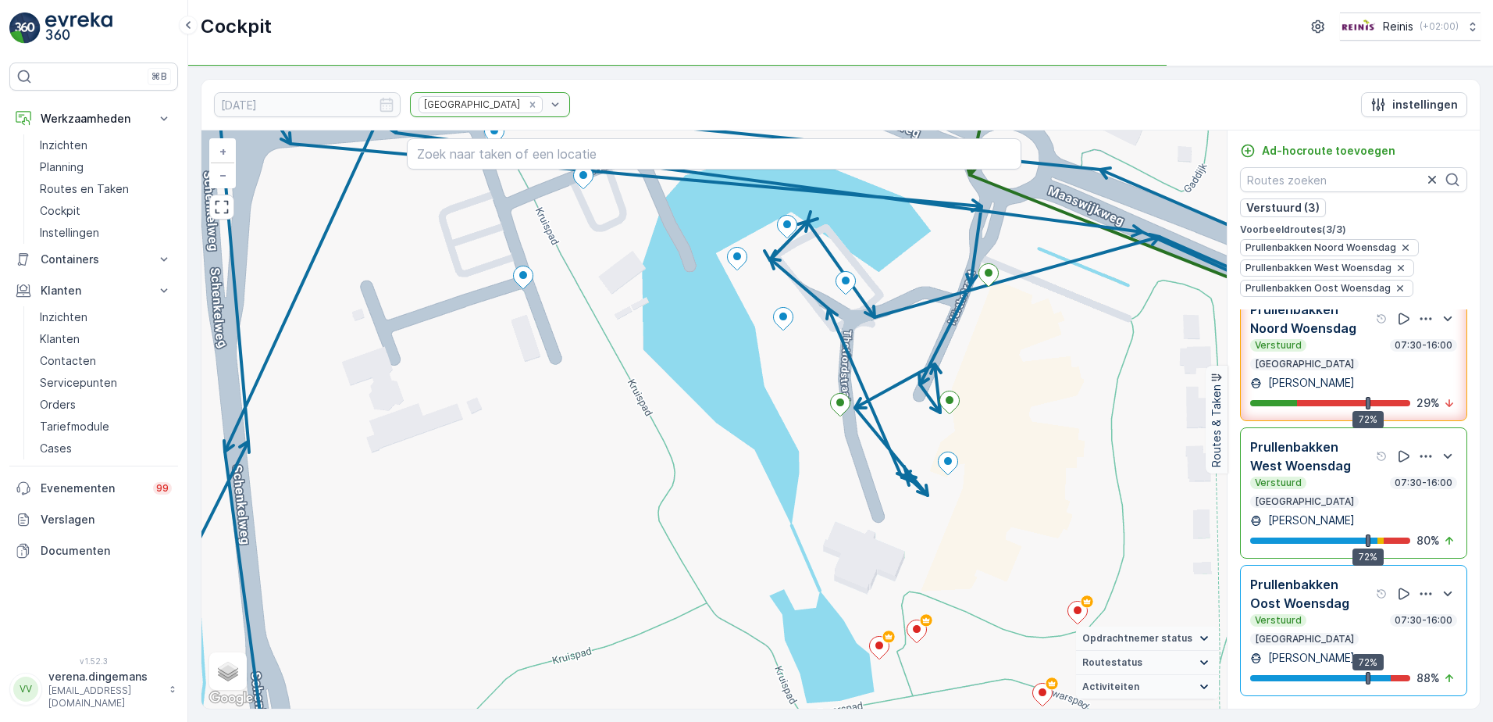
click at [480, 104] on div "[GEOGRAPHIC_DATA]" at bounding box center [490, 104] width 160 height 25
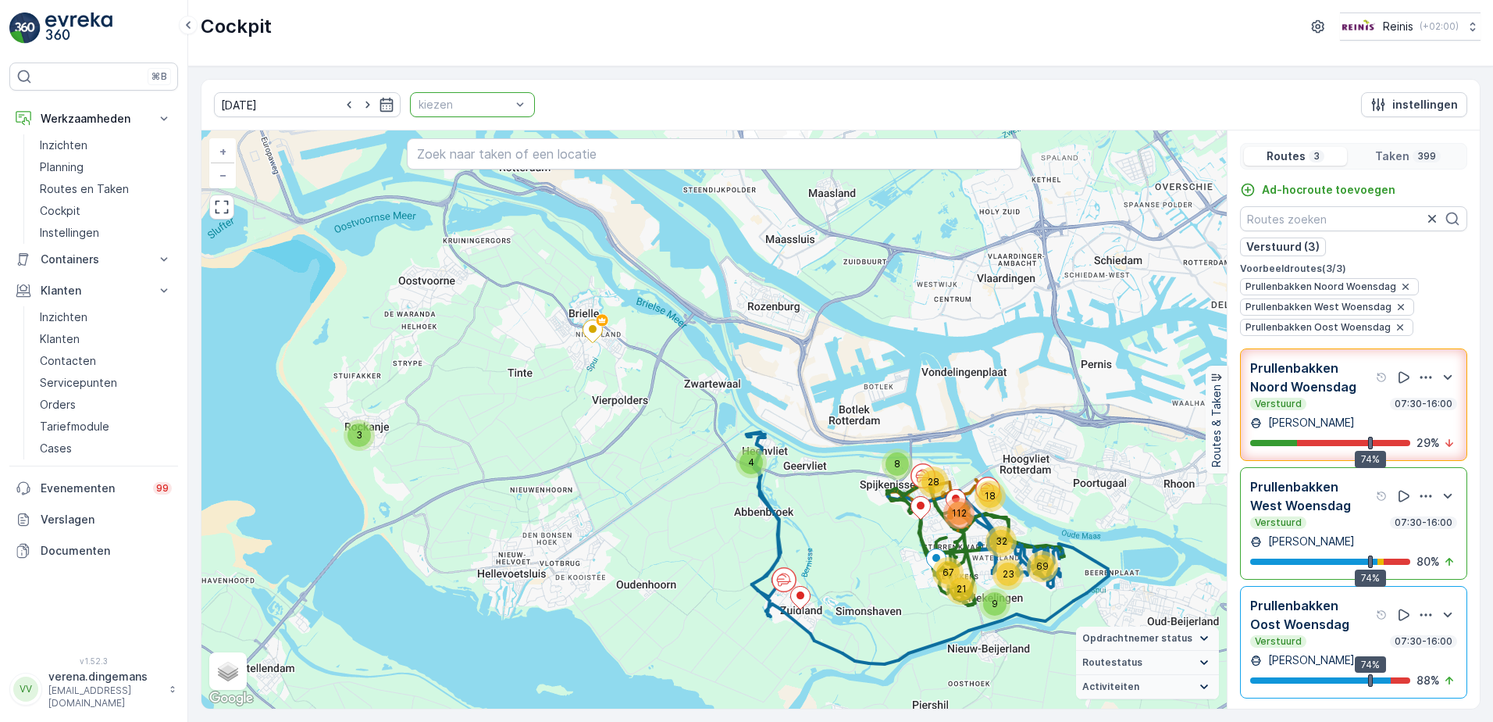
click at [430, 104] on div at bounding box center [464, 104] width 95 height 12
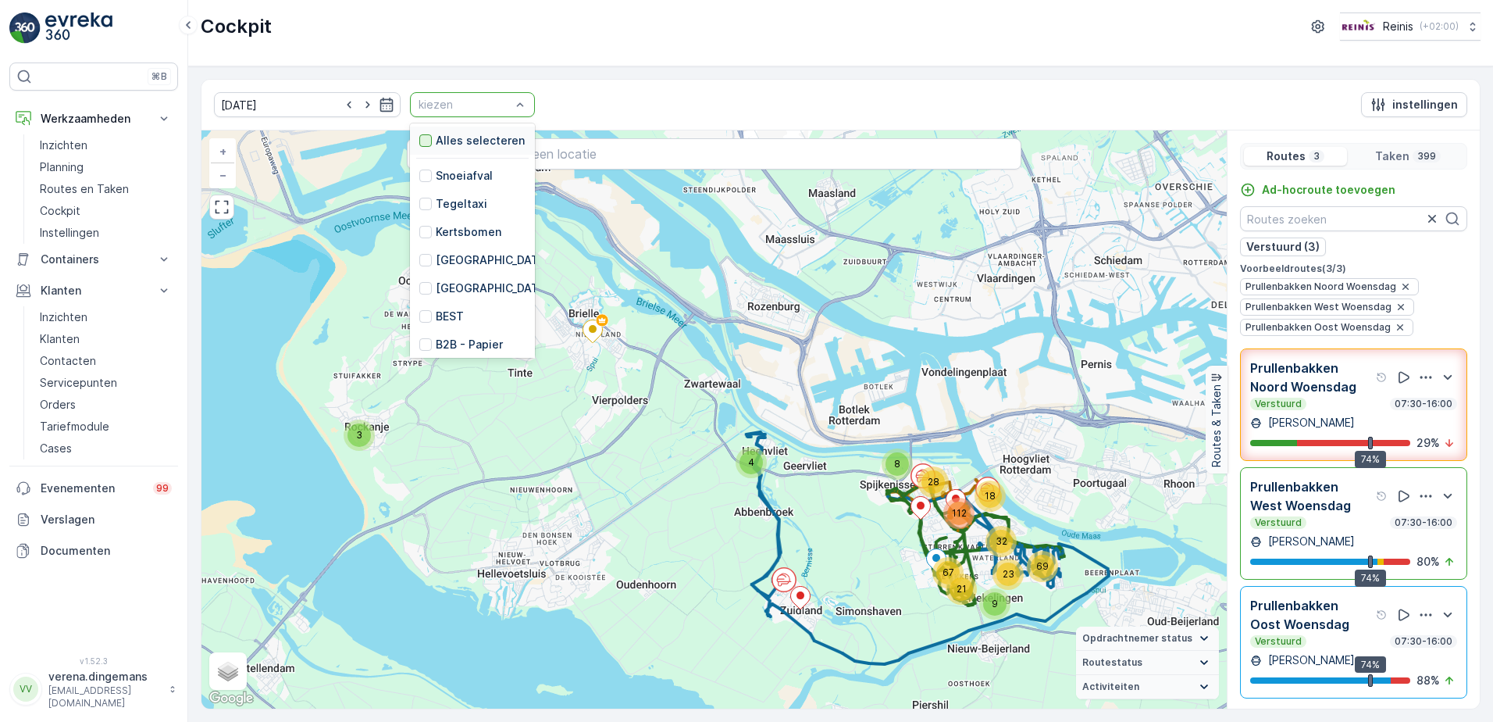
click at [419, 138] on div at bounding box center [425, 140] width 12 height 12
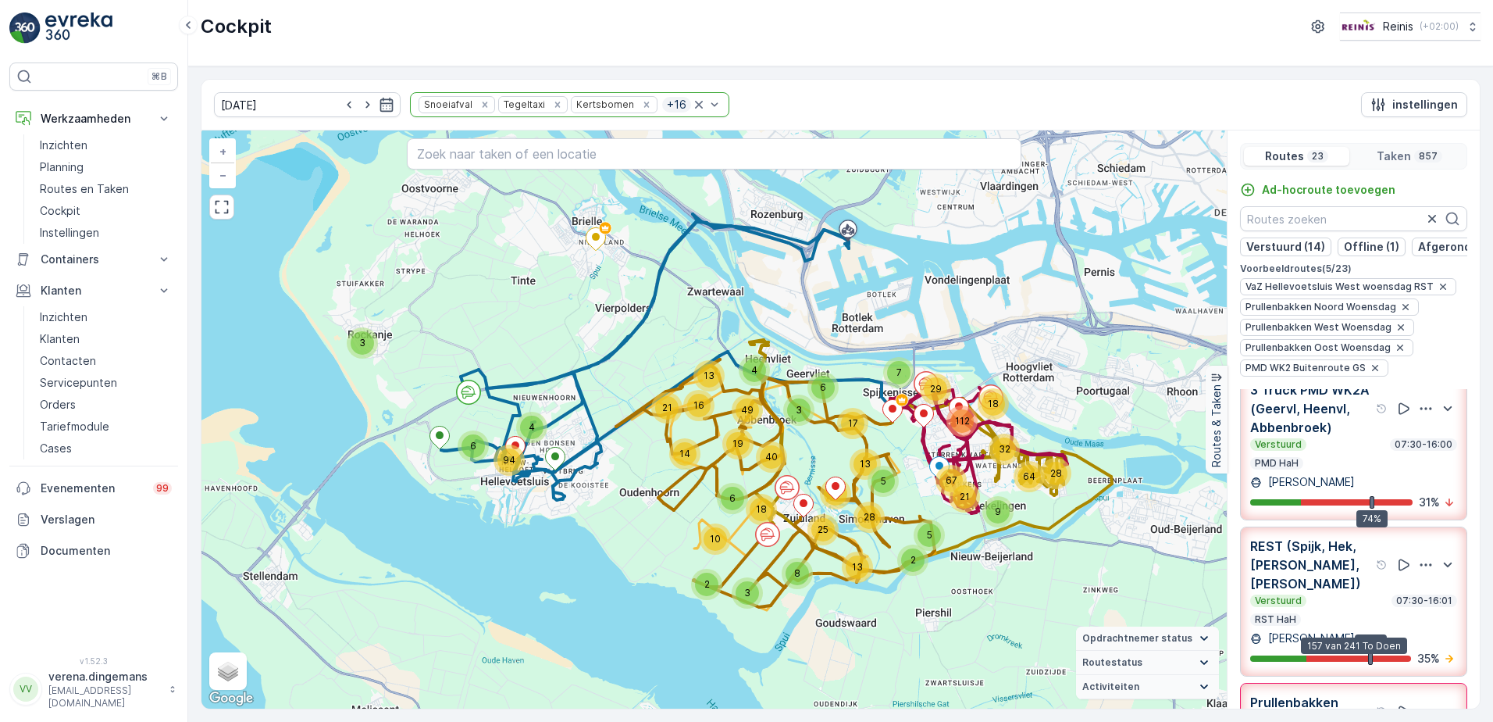
scroll to position [78, 0]
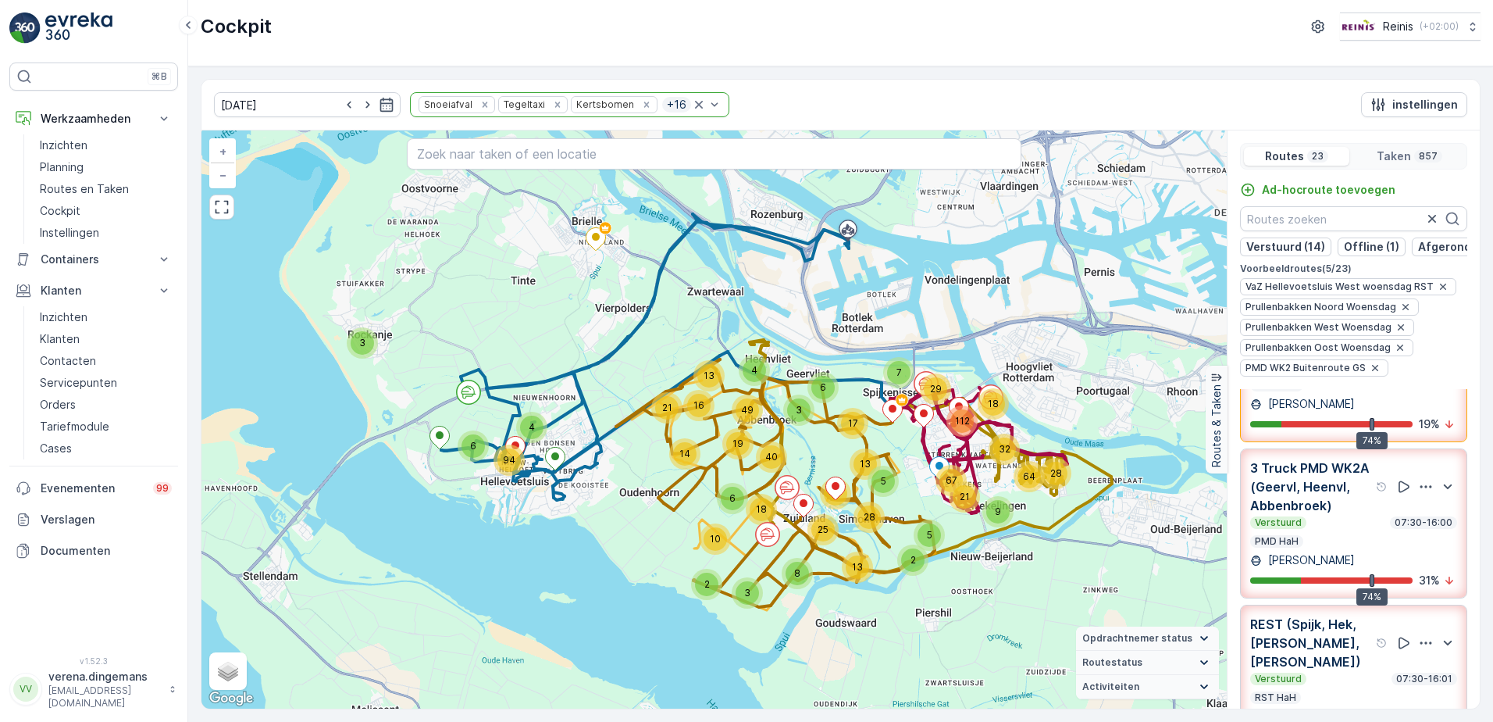
click at [1351, 529] on div "Verstuurd 07:30-16:00" at bounding box center [1354, 522] width 207 height 12
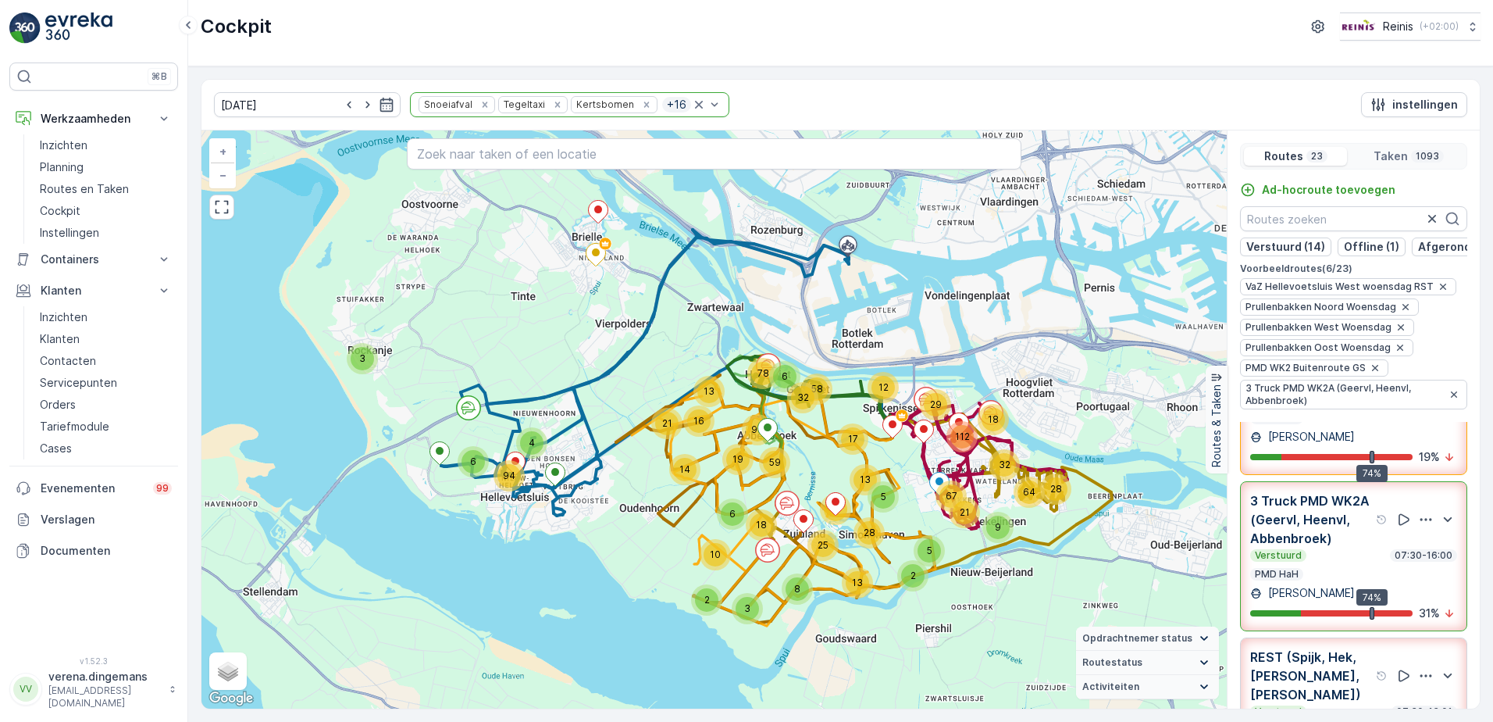
scroll to position [0, 0]
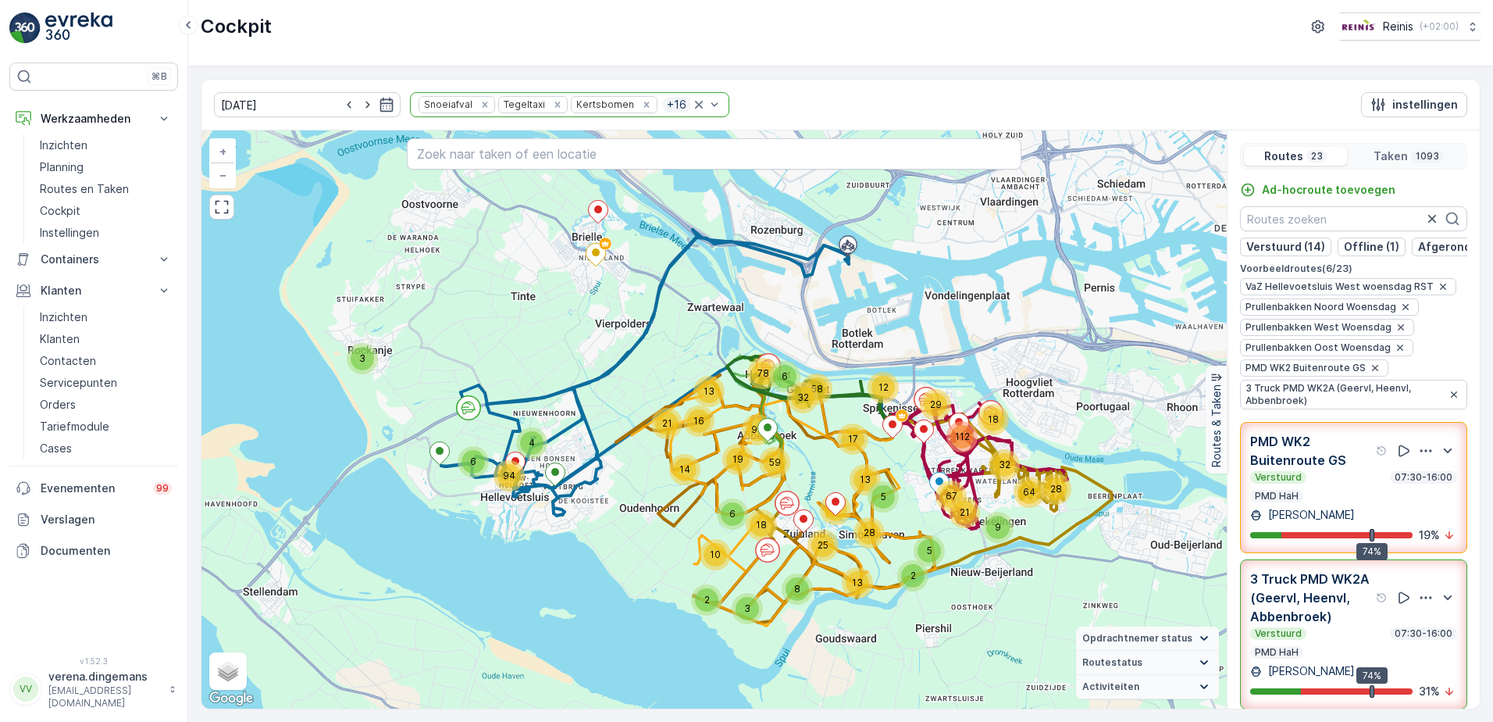
click at [1299, 502] on p "PMD HaH" at bounding box center [1277, 496] width 47 height 12
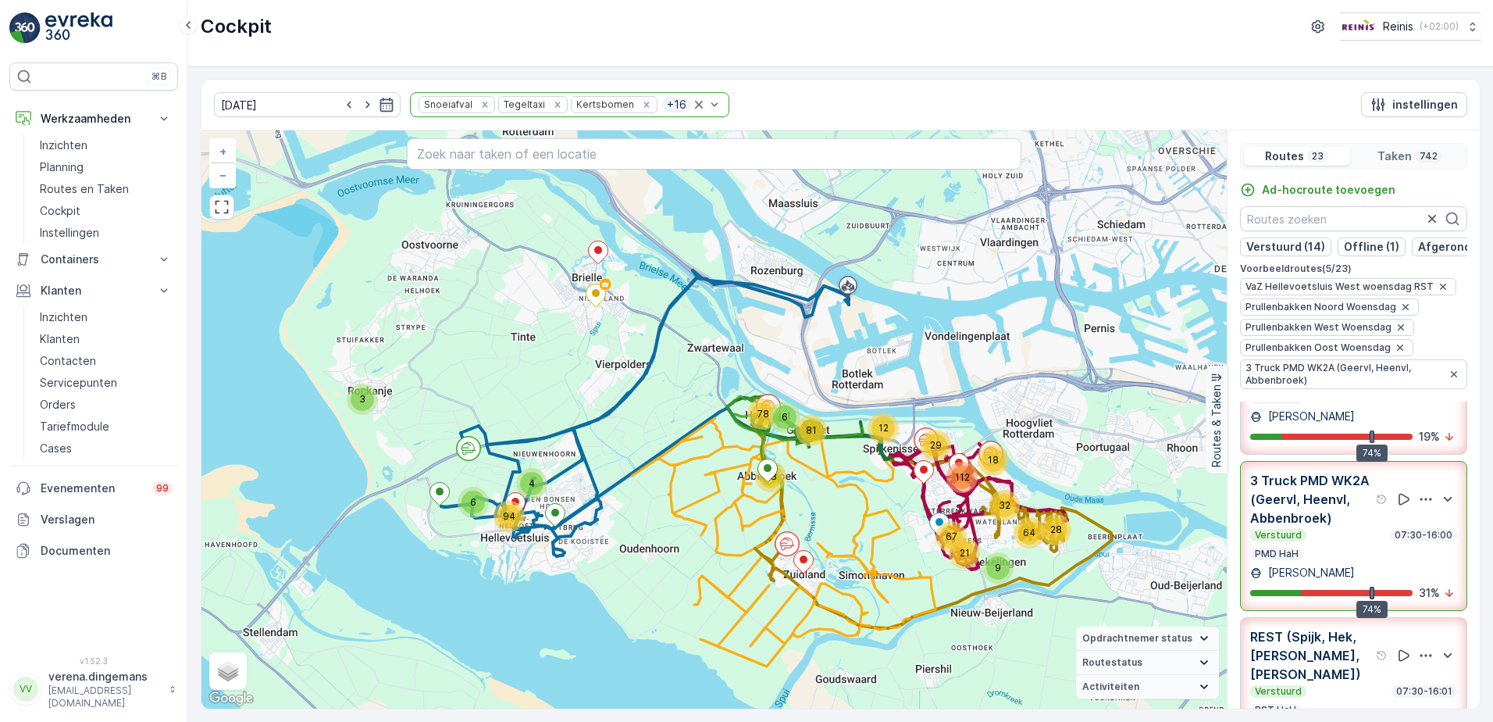
scroll to position [312, 0]
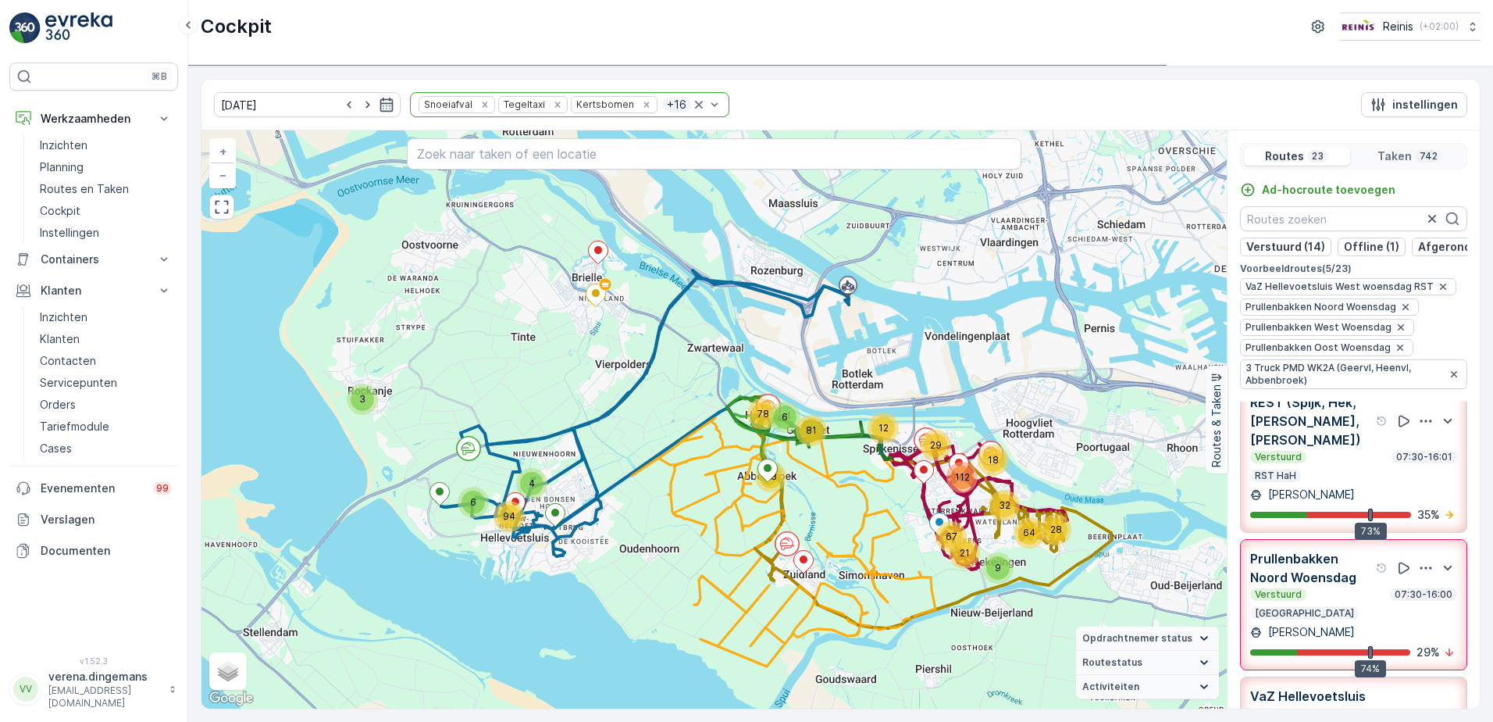
click at [1318, 595] on div "Prullenbakken Noord Woensdag Verstuurd 07:30-16:00 Prullenbakken" at bounding box center [1354, 584] width 207 height 70
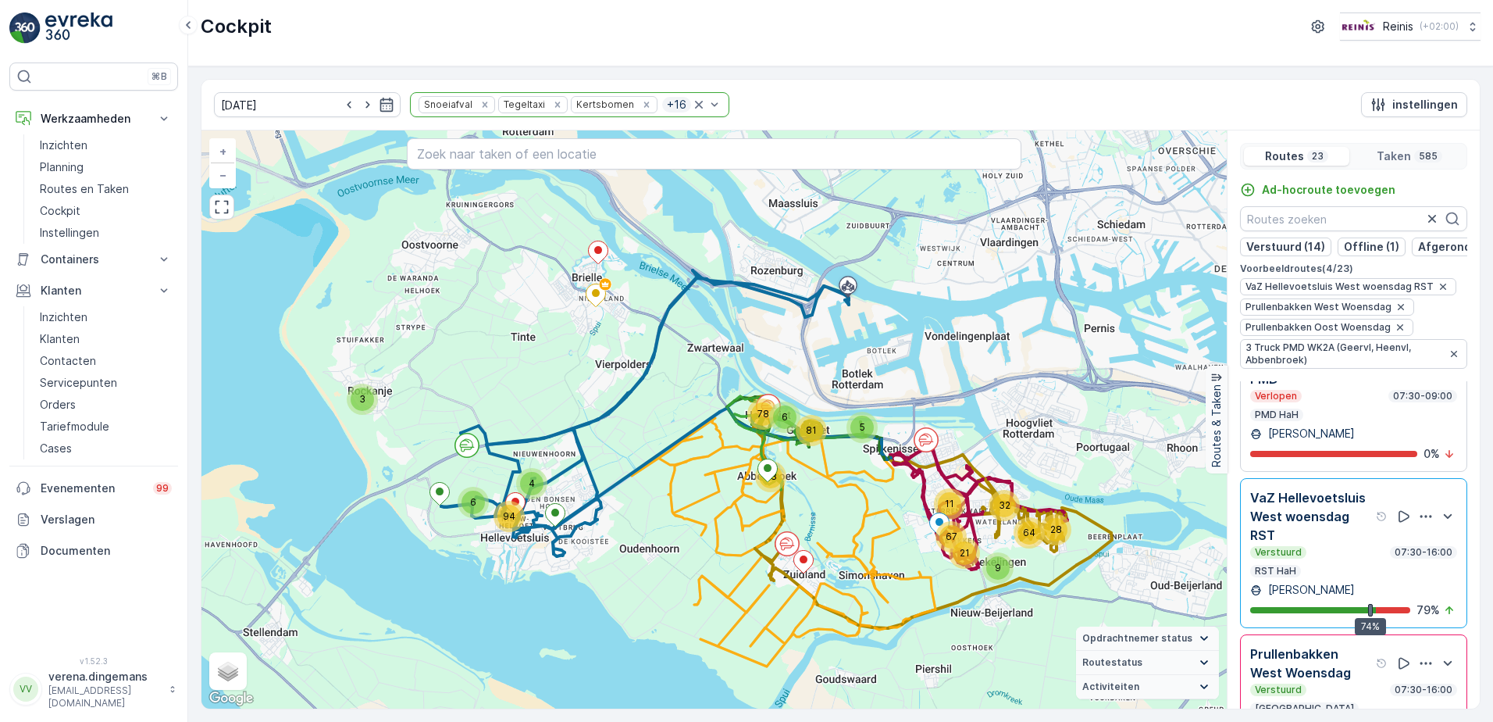
scroll to position [2421, 0]
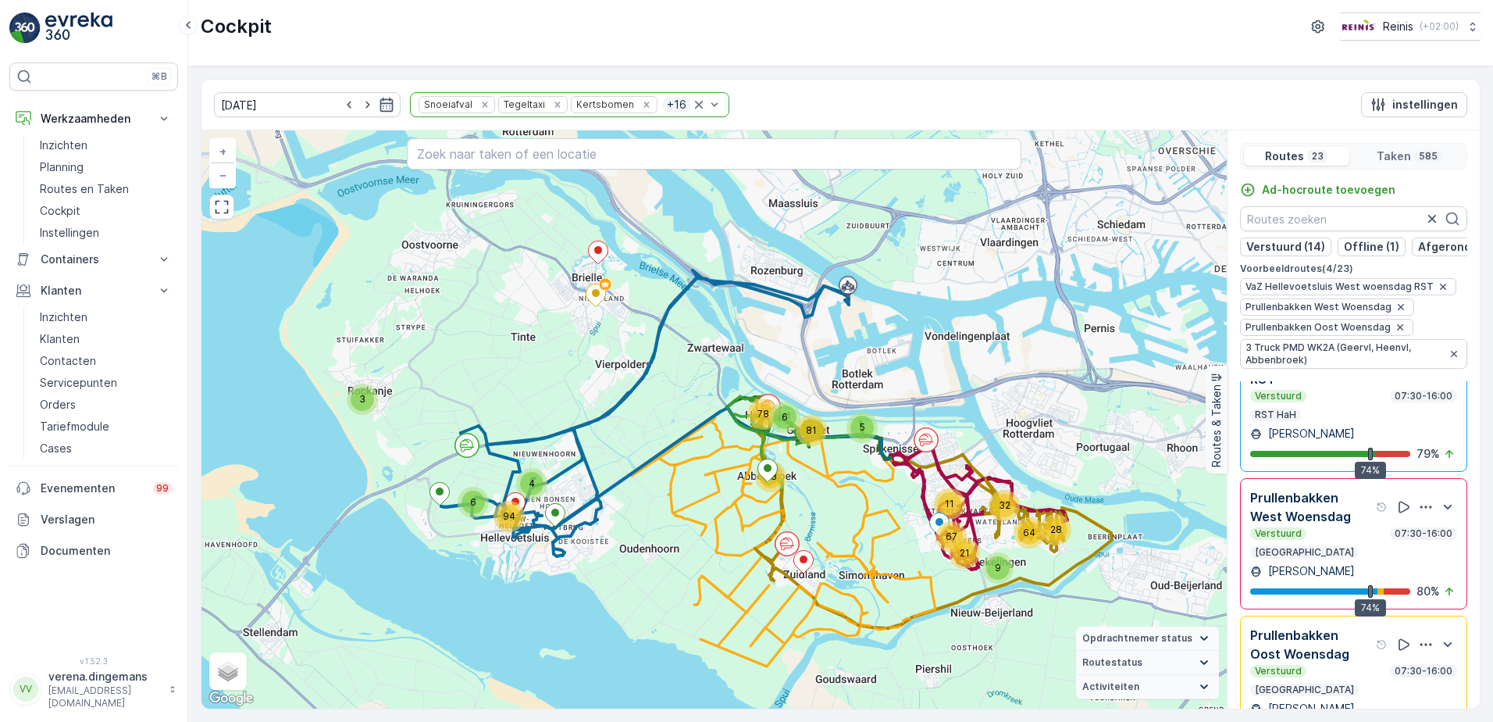
click at [1319, 563] on p "[PERSON_NAME]" at bounding box center [1310, 571] width 90 height 16
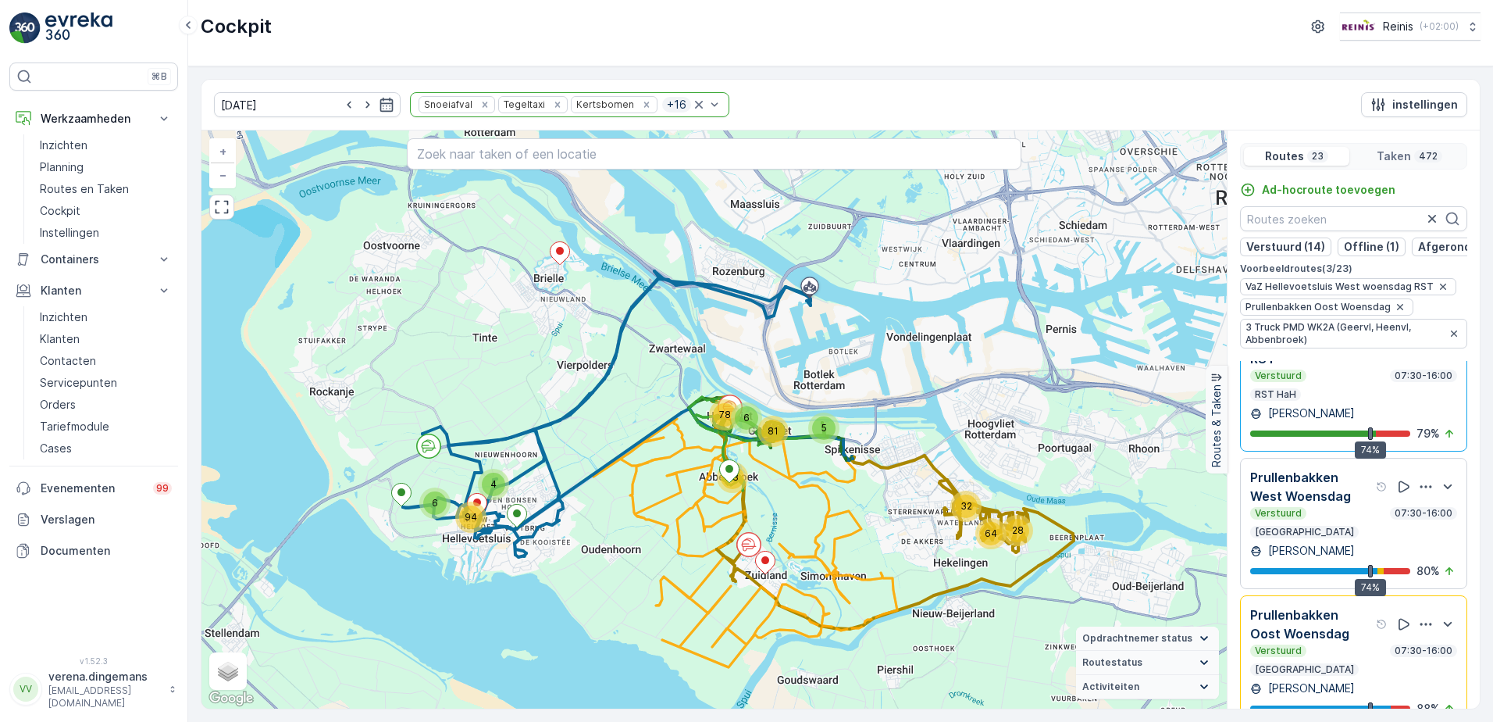
click at [1312, 651] on div "Prullenbakken Oost Woensdag Verstuurd 07:30-16:00 Prullenbakken Patrick de Raaf…" at bounding box center [1354, 660] width 207 height 111
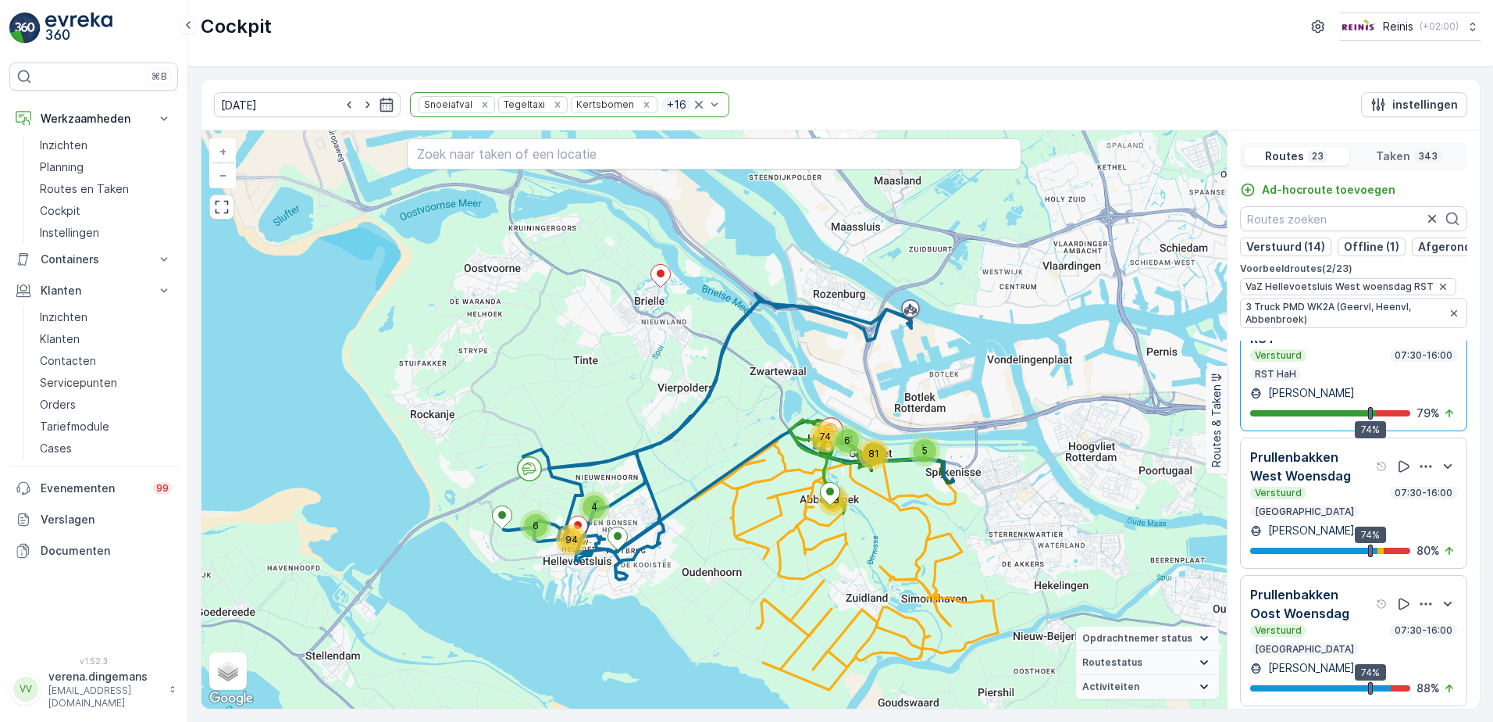
scroll to position [2109, 0]
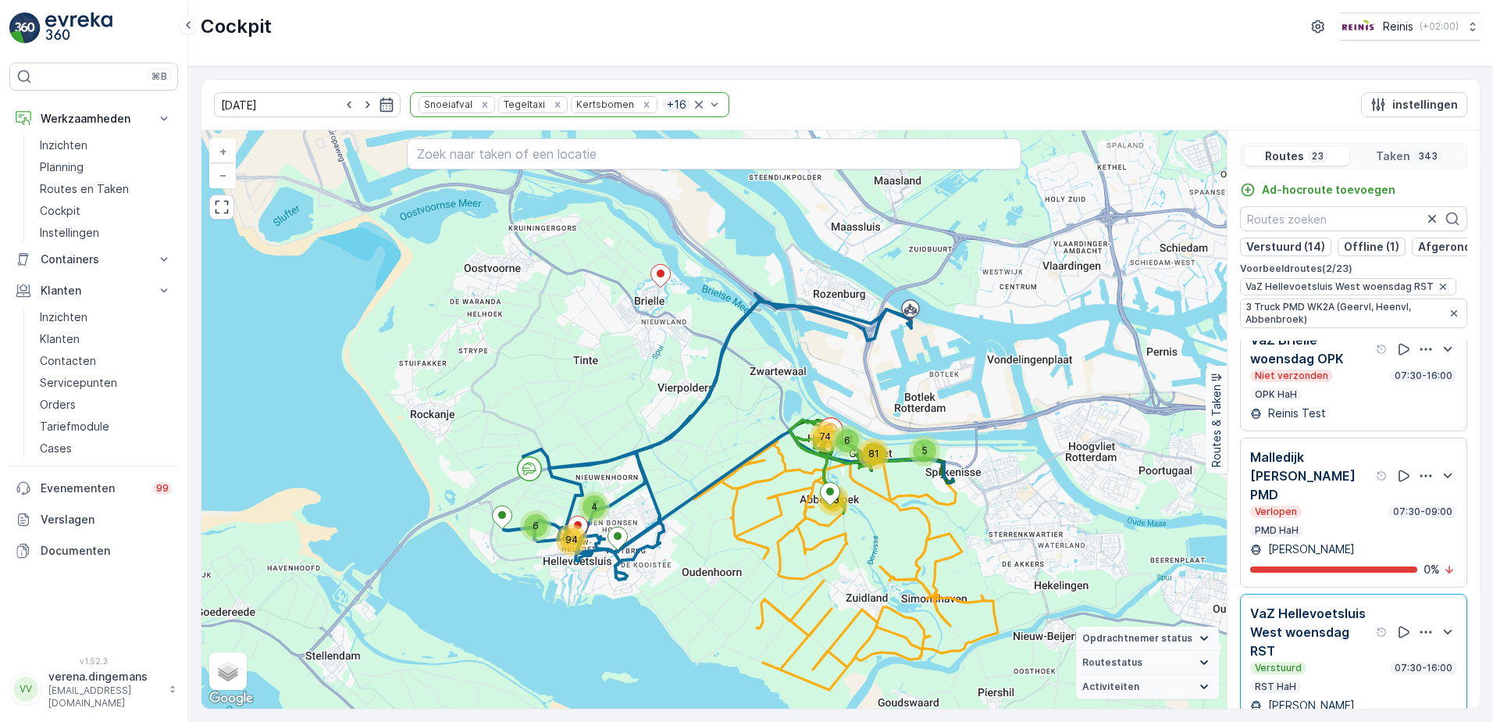
drag, startPoint x: 1306, startPoint y: 644, endPoint x: 1133, endPoint y: 626, distance: 173.6
click at [1307, 662] on div "Verstuurd 07:30-16:00 RST HaH" at bounding box center [1354, 677] width 207 height 31
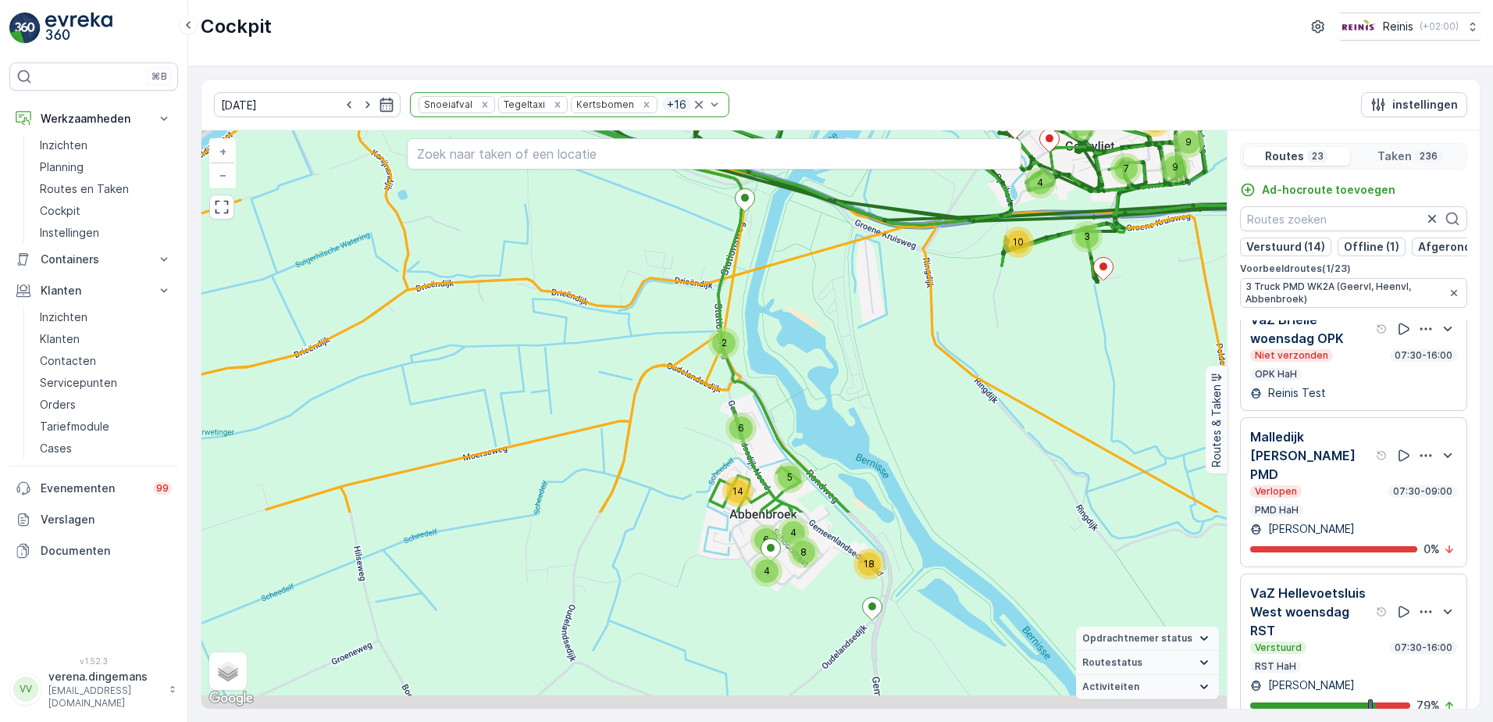
drag, startPoint x: 933, startPoint y: 625, endPoint x: 830, endPoint y: 371, distance: 273.7
click at [830, 371] on div "2 4 12 8 4 6 4 3 10 9 7 9 3 2 18 6 4 8 4 2 5 6 14 4 6 5 3 3 4 5 10 2 3 10 5 5 3…" at bounding box center [715, 419] width 1026 height 578
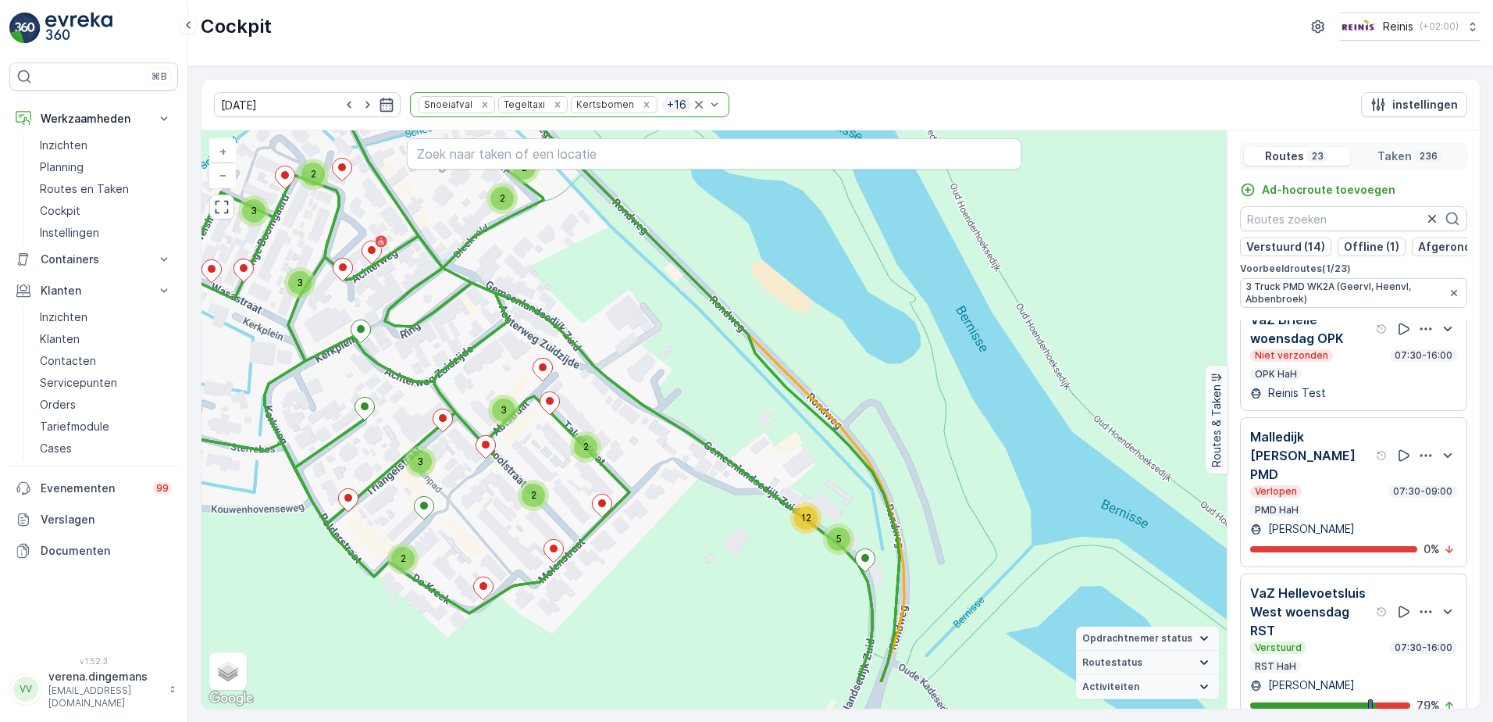
drag, startPoint x: 1144, startPoint y: 534, endPoint x: 737, endPoint y: 454, distance: 414.1
click at [737, 454] on div "2 2 3 2 2 2 2 2 3 2 2 3 4 2 2 3 2 3 2 3 2 12 5 3 3 2 2 2 2 2 4 3 2 3 2 3 2 2 2 …" at bounding box center [715, 419] width 1026 height 578
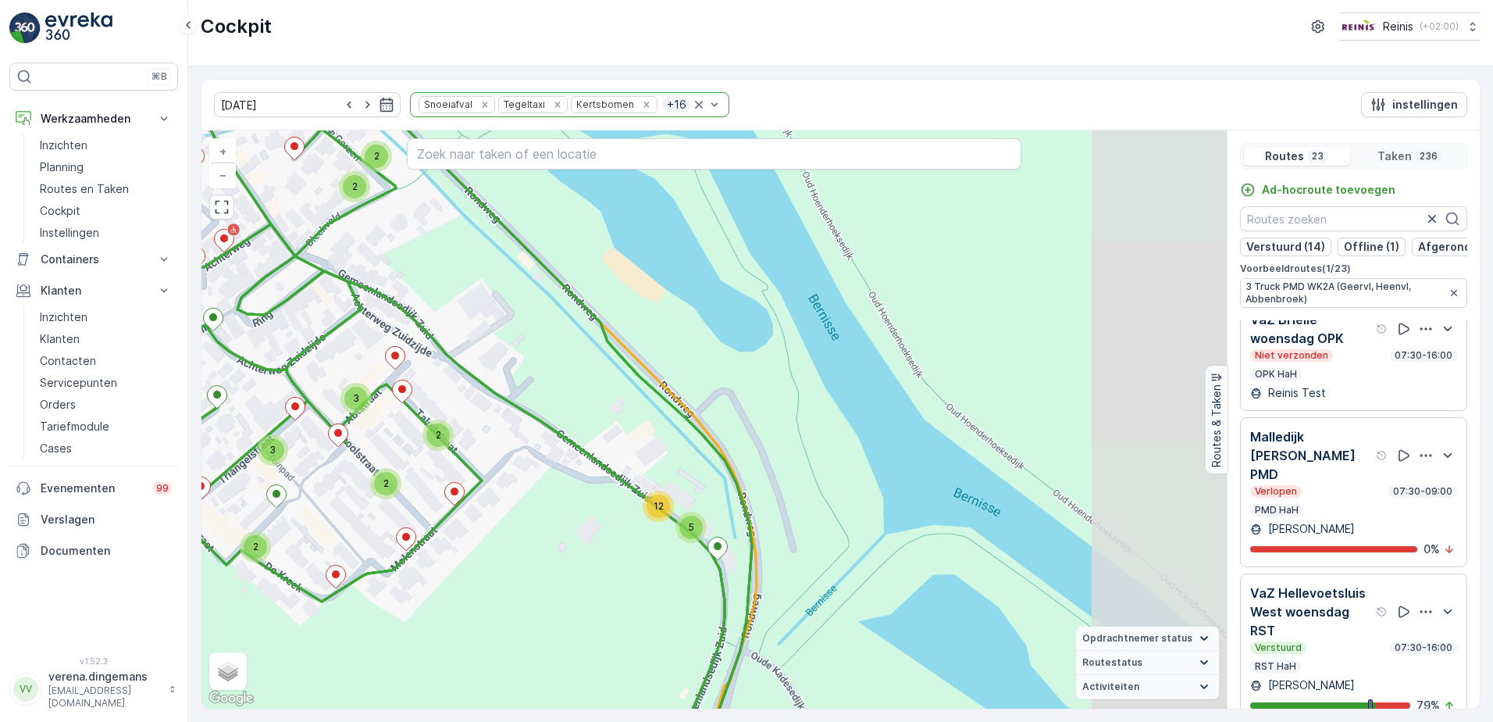
drag, startPoint x: 718, startPoint y: 516, endPoint x: 570, endPoint y: 504, distance: 148.1
click at [570, 504] on div "2 2 3 2 2 2 2 2 3 2 2 3 4 2 2 3 2 3 2 3 2 12 5 3 3 2 2 2 2 2 4 3 2 3 2 3 2 2 2 …" at bounding box center [715, 419] width 1026 height 578
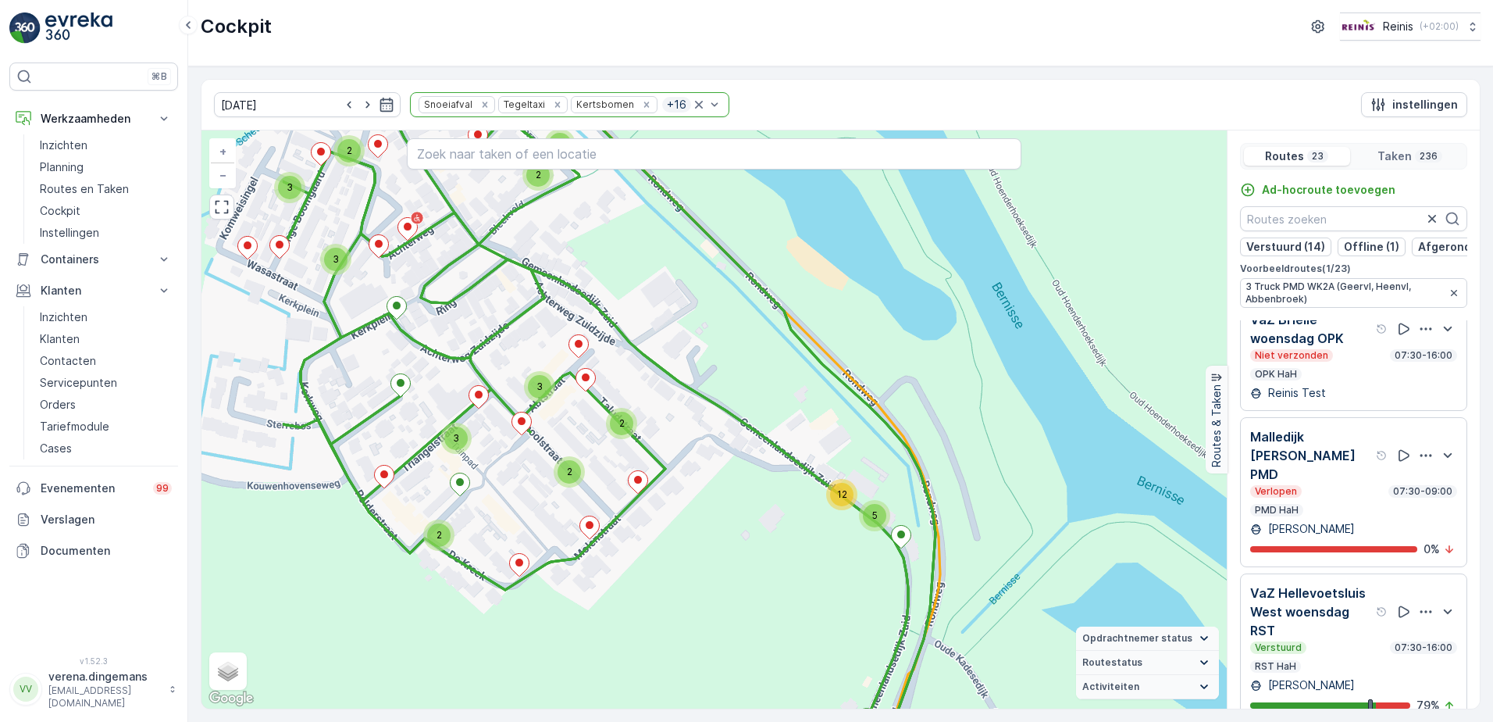
drag, startPoint x: 676, startPoint y: 648, endPoint x: 859, endPoint y: 637, distance: 183.9
click at [859, 637] on div "2 2 3 2 2 2 2 2 3 2 2 3 4 2 2 3 2 3 2 3 2 12 5 3 3 2 2 2 2 2 4 3 2 3 2 3 2 2 2 …" at bounding box center [715, 419] width 1026 height 578
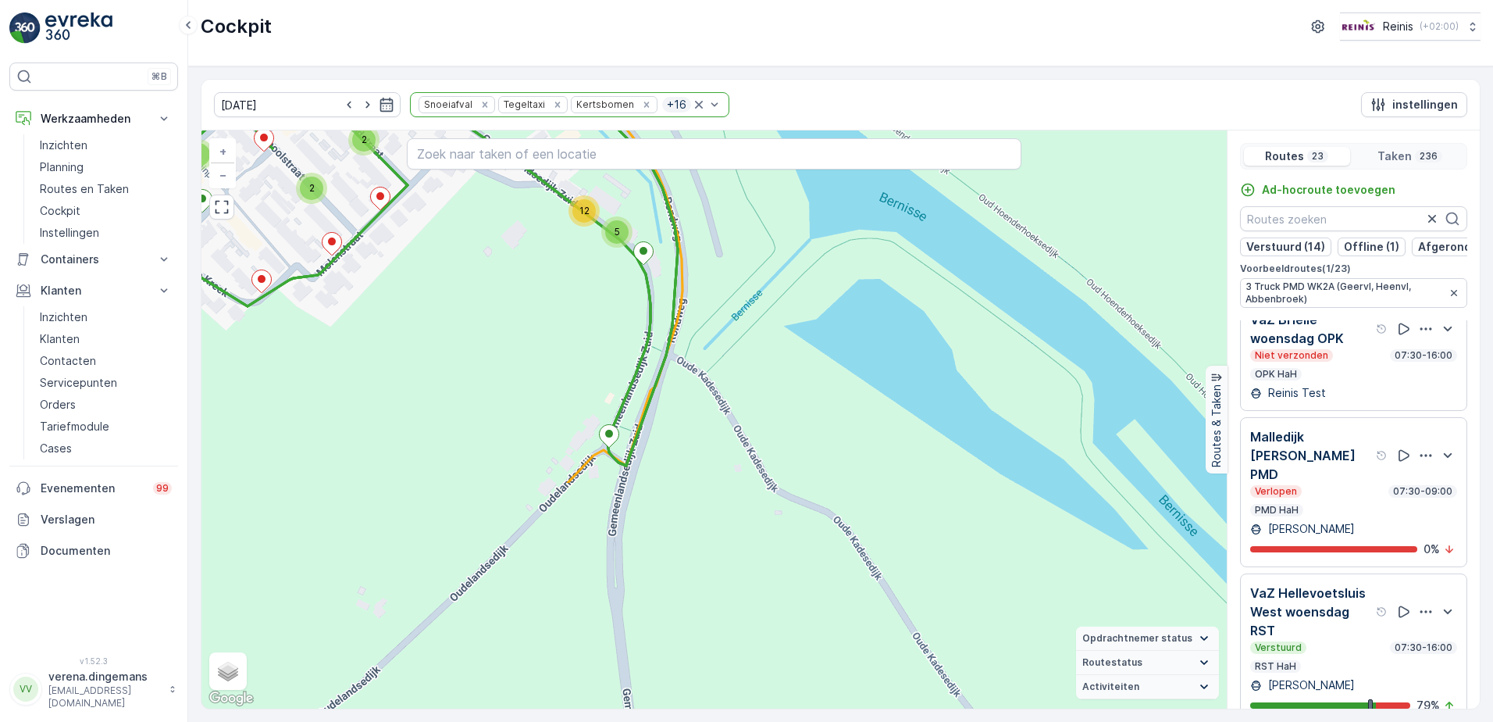
drag, startPoint x: 836, startPoint y: 631, endPoint x: 598, endPoint y: 380, distance: 345.9
click at [598, 380] on div "2 2 3 2 2 2 2 2 3 2 2 3 4 2 2 3 2 3 2 3 2 12 5 3 3 2 2 2 2 2 4 3 2 3 2 3 2 2 2 …" at bounding box center [715, 419] width 1026 height 578
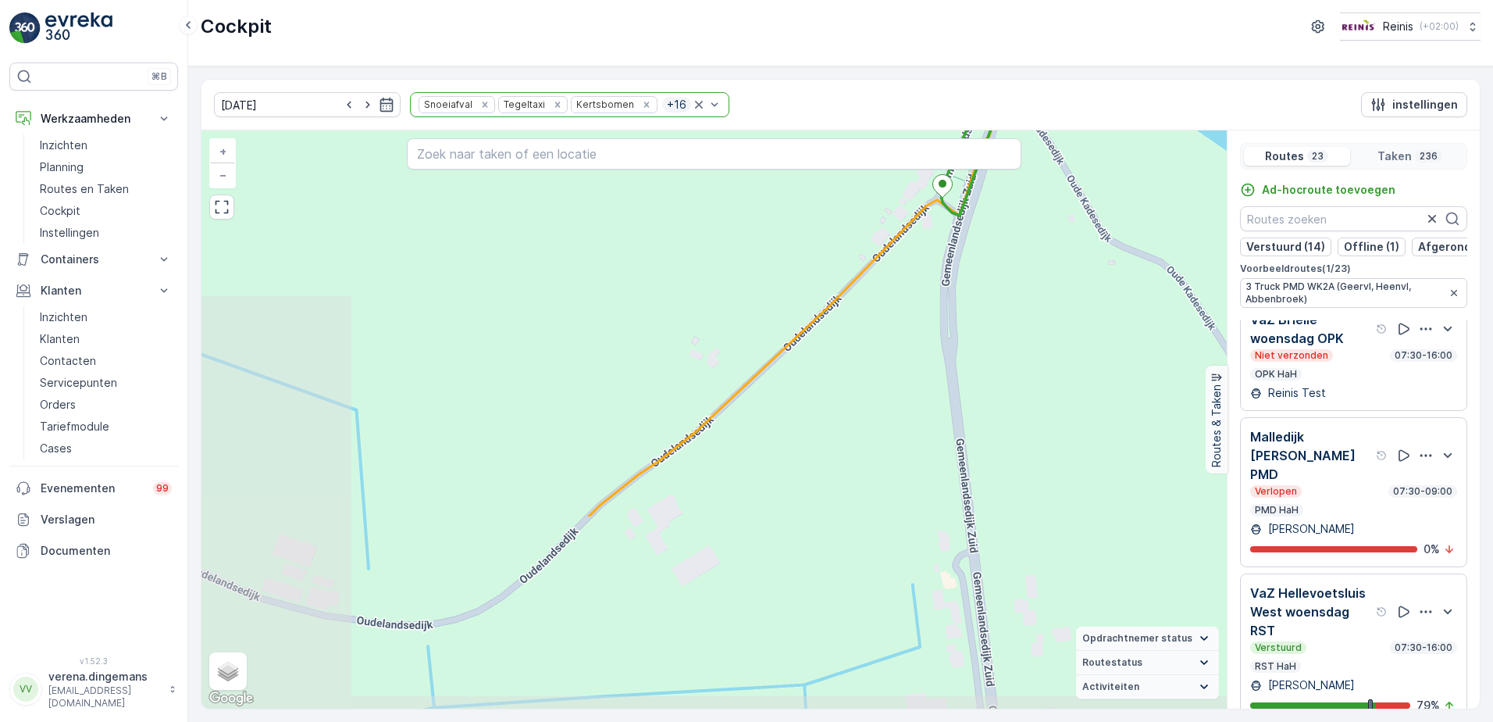
drag, startPoint x: 559, startPoint y: 608, endPoint x: 893, endPoint y: 359, distance: 416.8
click at [893, 359] on div "2 2 3 2 2 2 2 2 3 2 2 3 4 2 2 3 2 3 2 3 2 12 5 3 3 2 2 2 2 2 4 3 2 3 2 3 2 2 2 …" at bounding box center [715, 419] width 1026 height 578
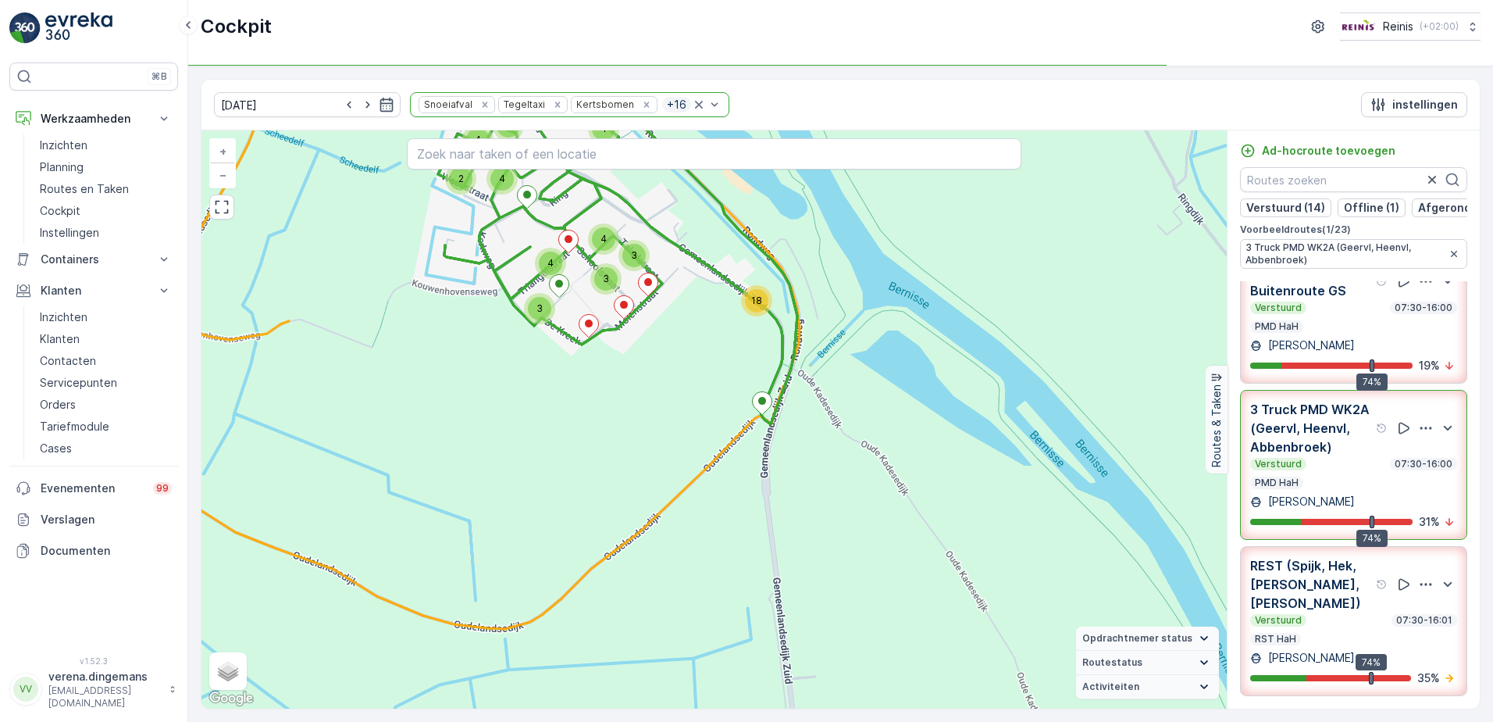
scroll to position [0, 0]
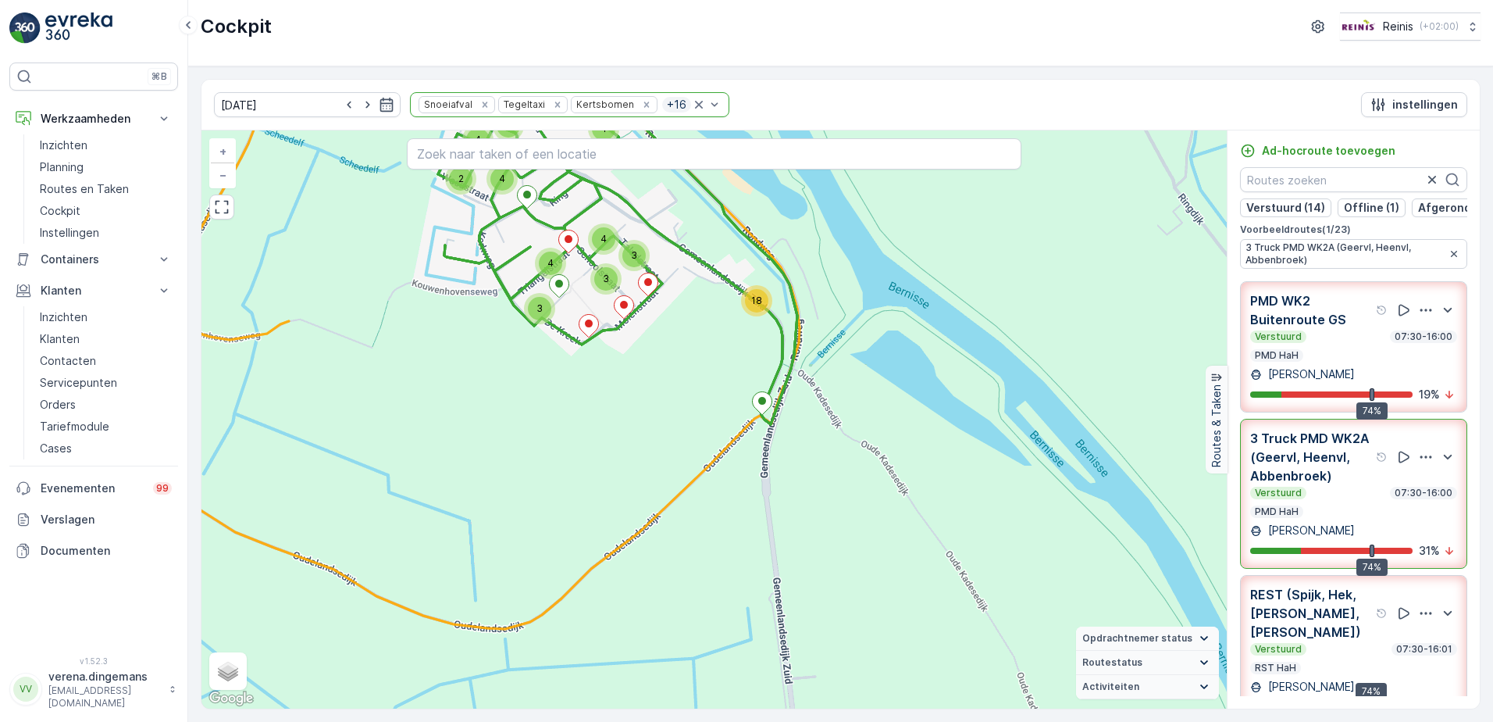
drag, startPoint x: 1342, startPoint y: 346, endPoint x: 1143, endPoint y: 376, distance: 201.5
click at [1343, 343] on div "Verstuurd 07:30-16:00" at bounding box center [1354, 336] width 207 height 12
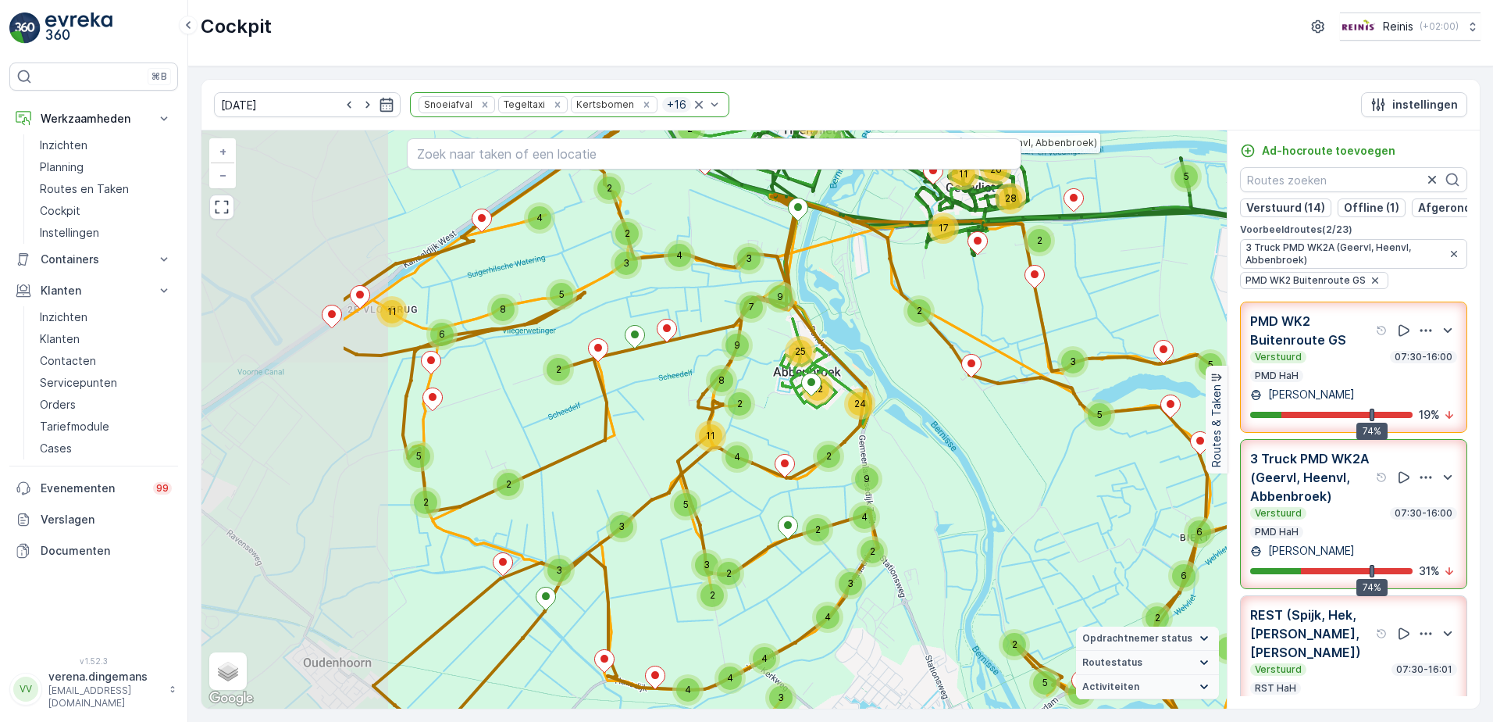
drag, startPoint x: 722, startPoint y: 465, endPoint x: 930, endPoint y: 481, distance: 208.4
click at [930, 481] on div "2 4 2 4 4 3 4 8 5 2 11 6 5 2 2 3 2 3 2 3 2 2 3 2 2 19 5 2 2 2 5 2 22 2 5 3 7 2 …" at bounding box center [715, 419] width 1026 height 578
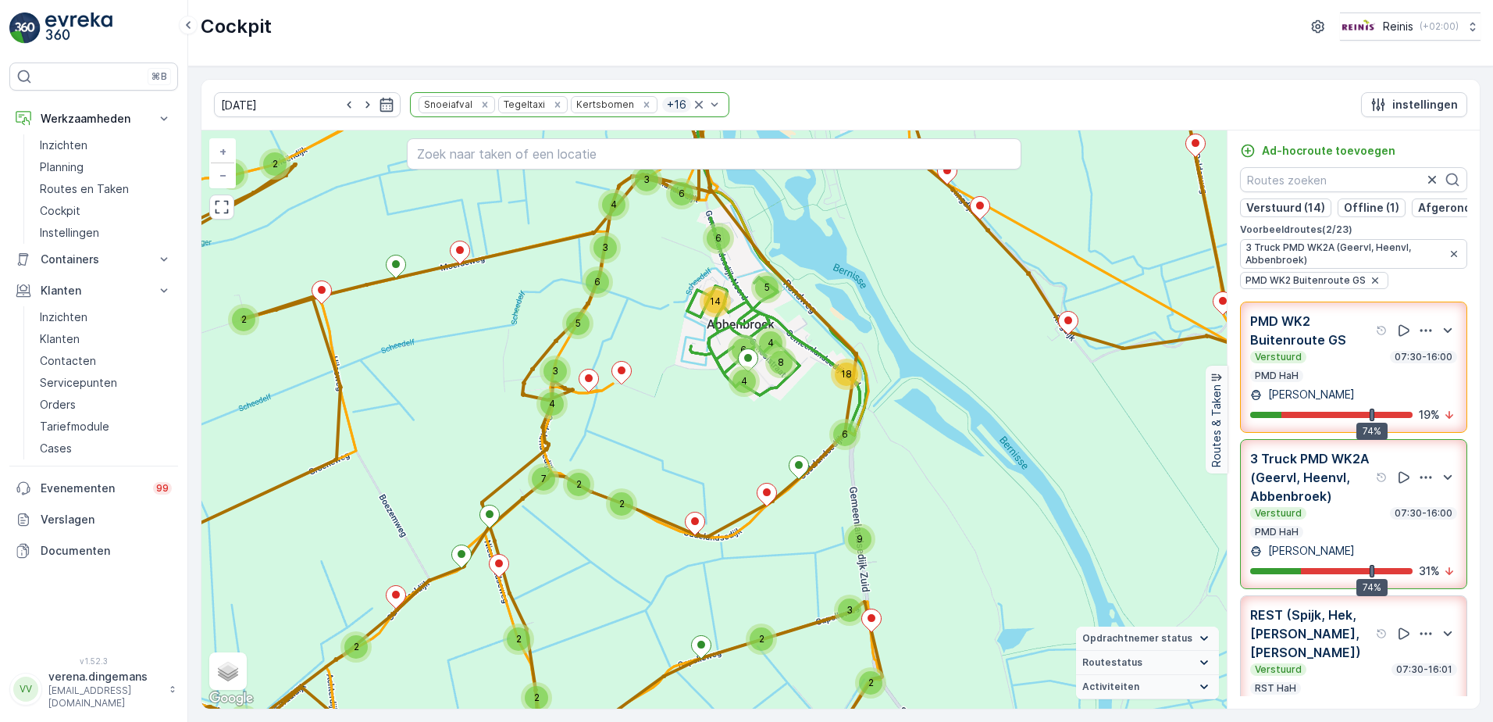
drag, startPoint x: 690, startPoint y: 358, endPoint x: 687, endPoint y: 489, distance: 131.3
click at [687, 489] on div "2 4 2 4 2 2 2 3 2 6 3 2 2 2 8 5 3 2 2 2 3 2 3 2 2 2 3 2 2 12 3 2 5 2 2 2 3 2 2 …" at bounding box center [715, 419] width 1026 height 578
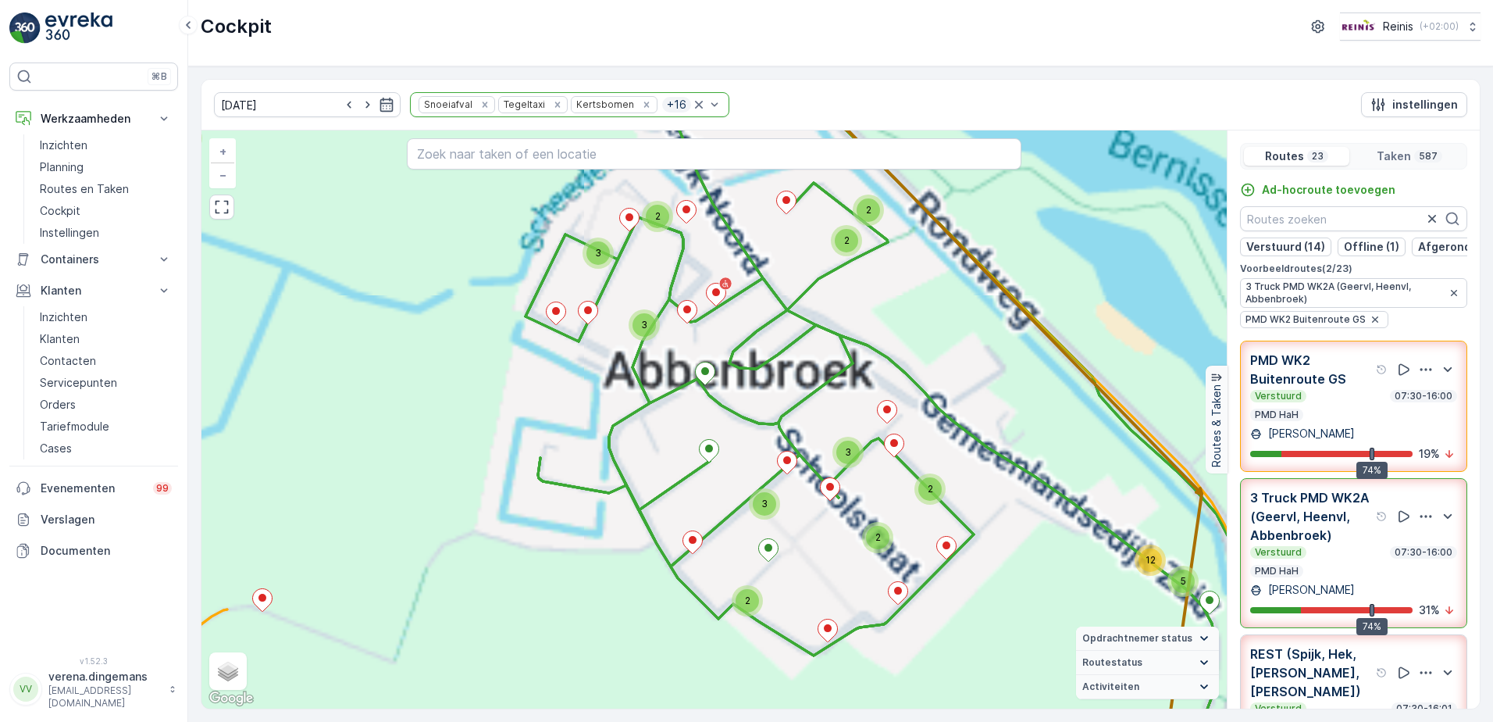
scroll to position [39, 0]
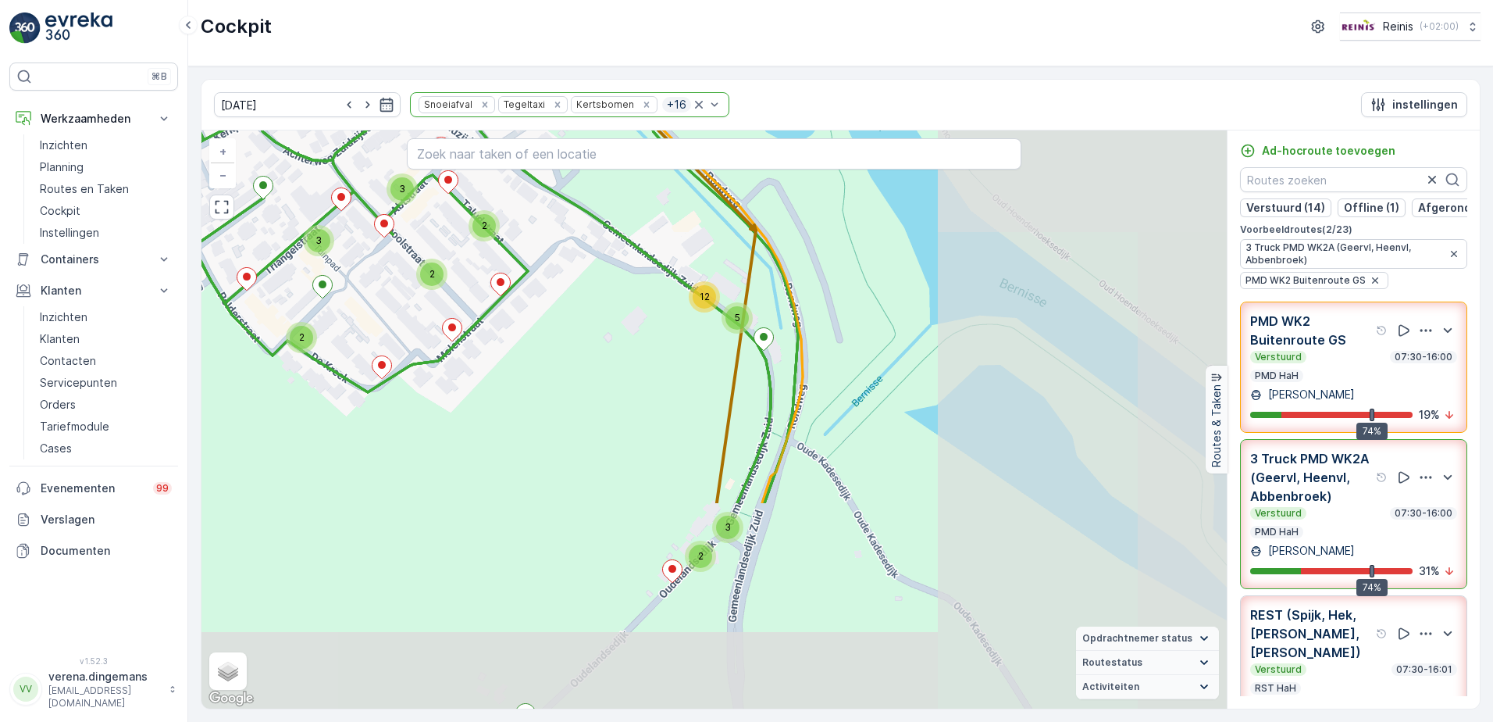
drag, startPoint x: 933, startPoint y: 562, endPoint x: 544, endPoint y: 343, distance: 446.6
click at [544, 343] on div "2 2 2 2 4 2 6 2 2 2 2 2 2 2 5 2 2 2 2 2 7 6 2 2 2 2 2 2 2 2 3 2 2 2 2 2 3 2 3 2…" at bounding box center [715, 419] width 1026 height 578
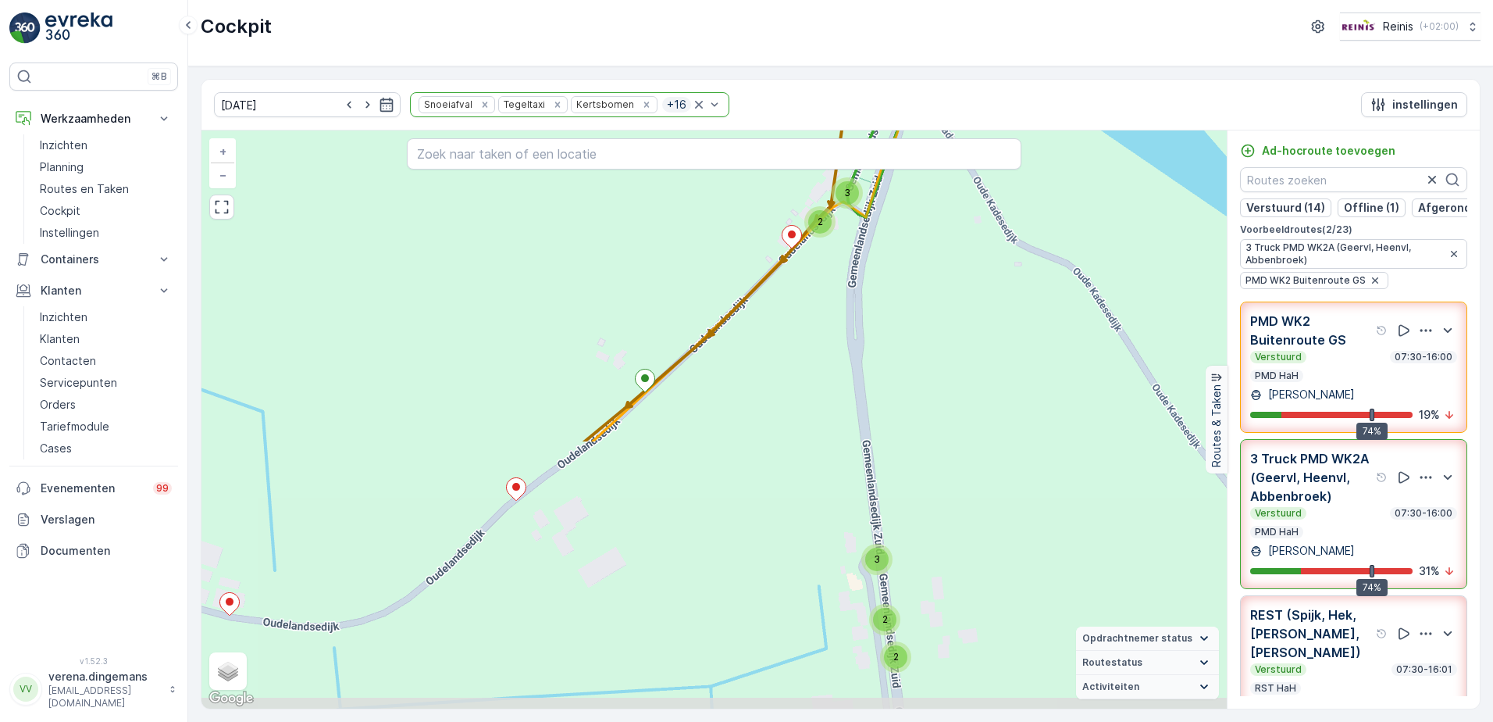
drag, startPoint x: 616, startPoint y: 619, endPoint x: 726, endPoint y: 309, distance: 329.1
click at [726, 309] on div "2 2 2 2 4 2 6 2 2 2 2 2 2 2 5 2 2 2 2 2 7 6 2 2 2 2 2 2 2 2 3 2 2 2 2 2 3 2 3 2…" at bounding box center [715, 419] width 1026 height 578
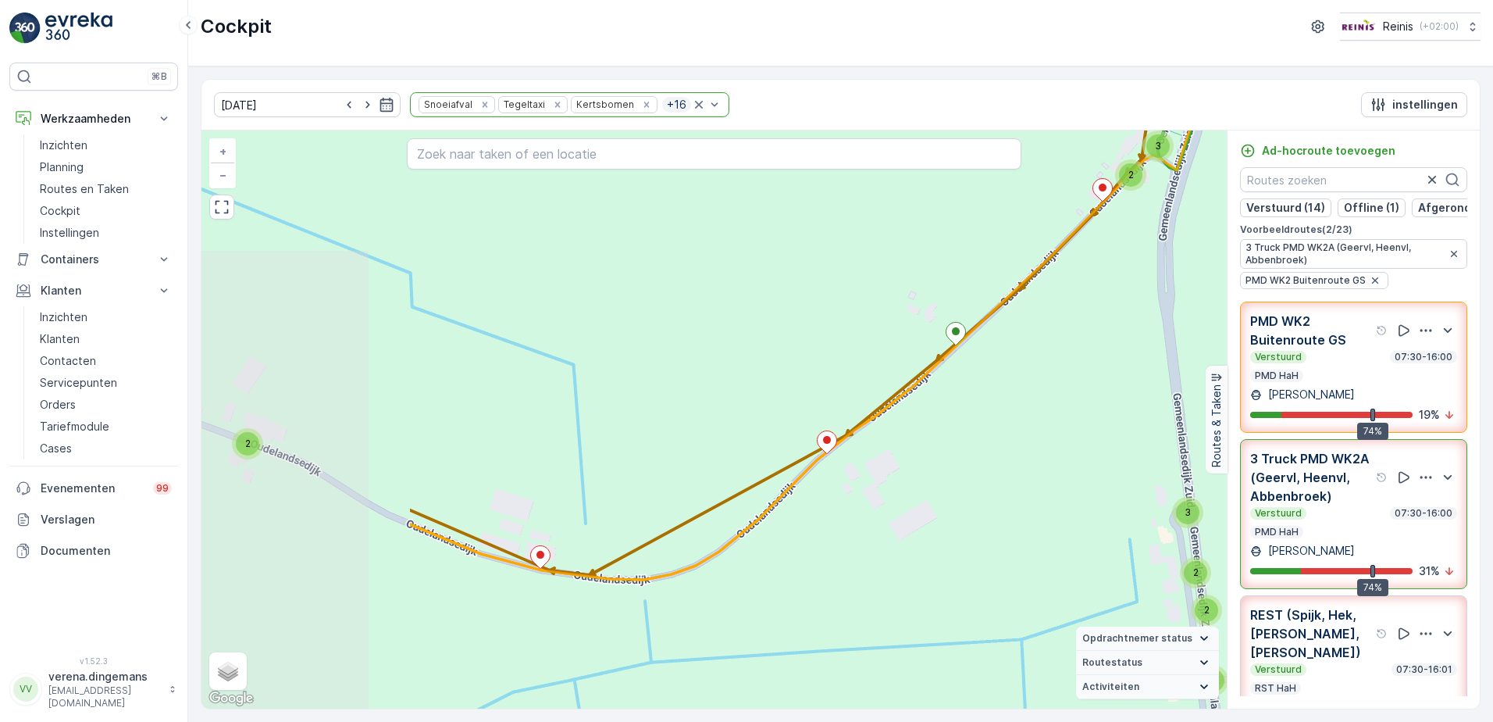
drag, startPoint x: 816, startPoint y: 444, endPoint x: 1054, endPoint y: 407, distance: 241.0
click at [1054, 407] on div "2 2 2 2 4 2 6 2 2 2 2 2 2 2 5 2 2 2 2 2 7 6 2 2 2 2 2 2 2 2 3 2 2 2 2 2 3 2 3 2…" at bounding box center [715, 419] width 1026 height 578
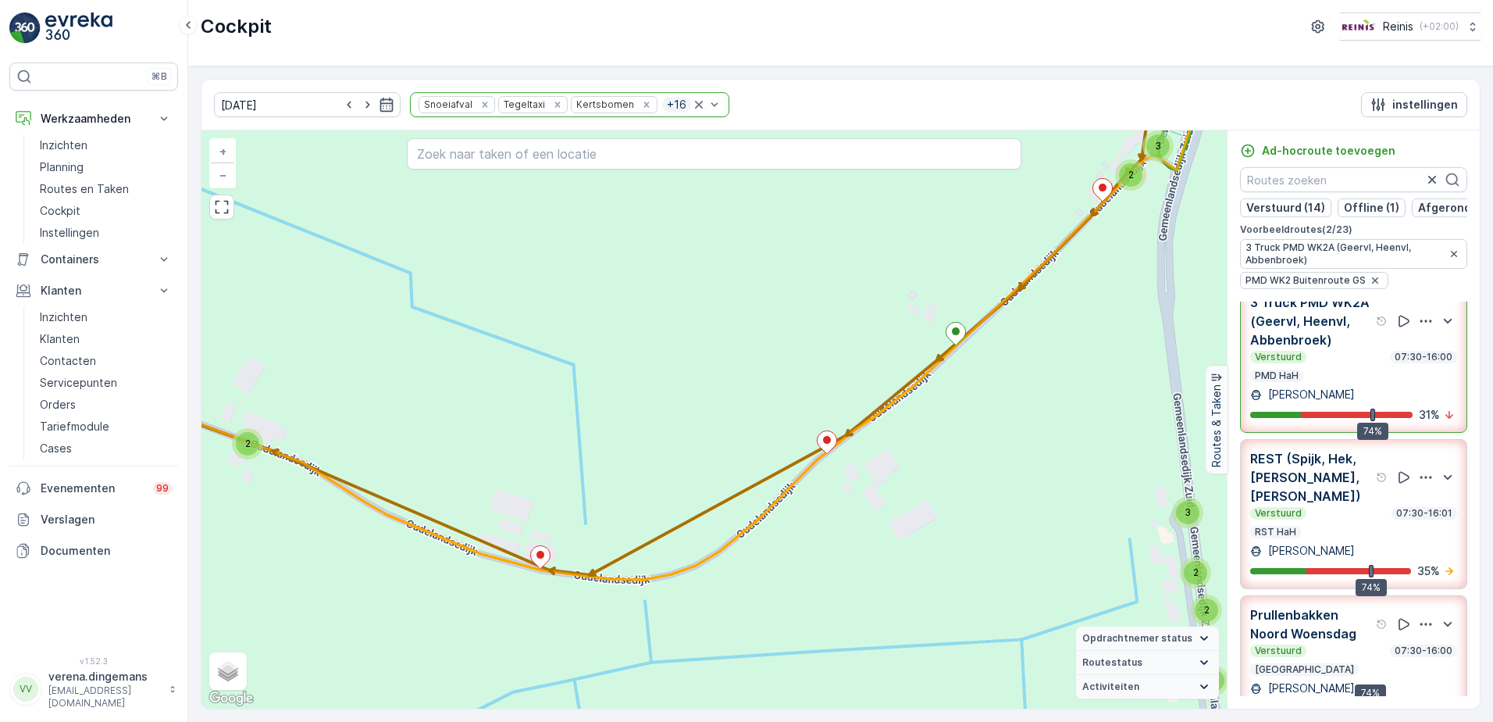
scroll to position [78, 0]
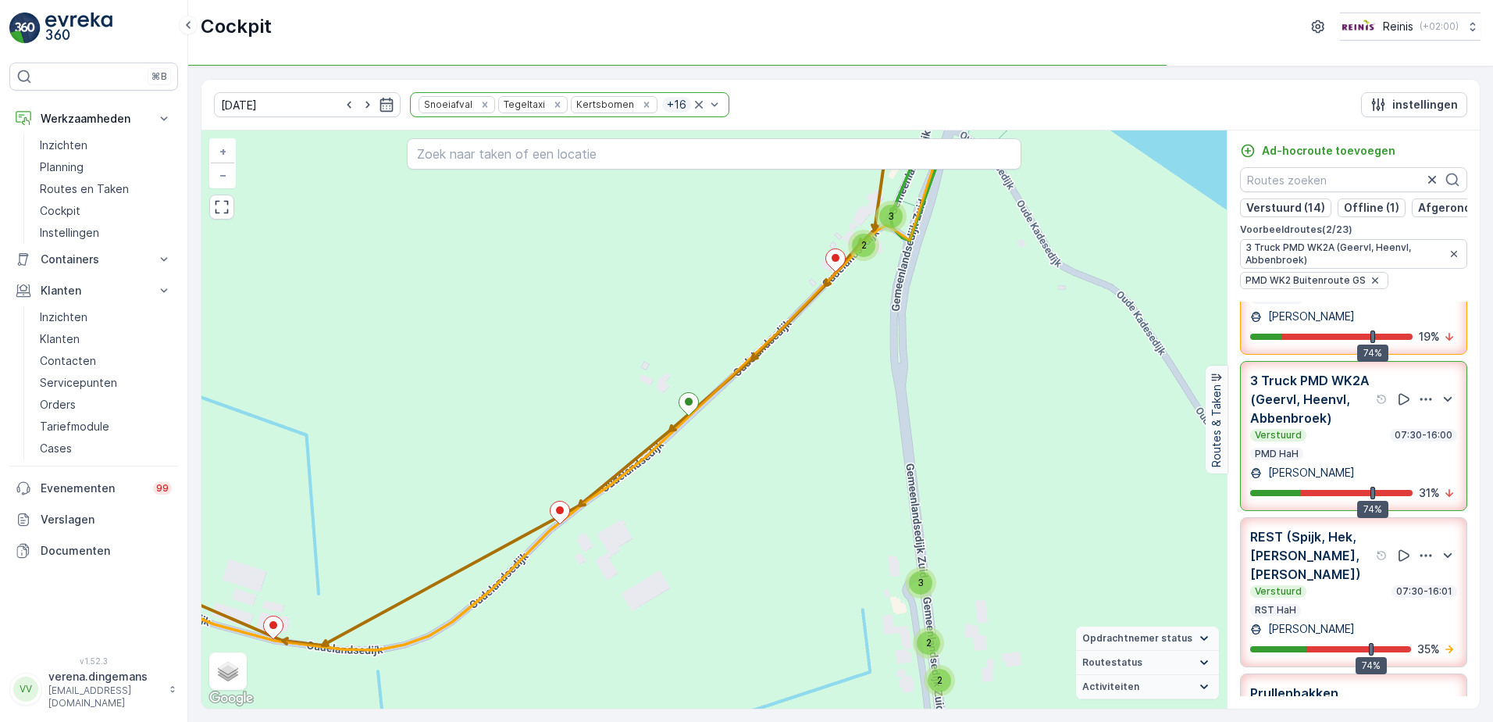
click at [736, 597] on div "2 2 2 2 4 2 6 2 2 2 2 2 2 2 5 2 2 2 2 2 7 6 2 2 2 2 2 2 2 2 3 2 2 2 2 2 3 2 3 2…" at bounding box center [715, 419] width 1026 height 578
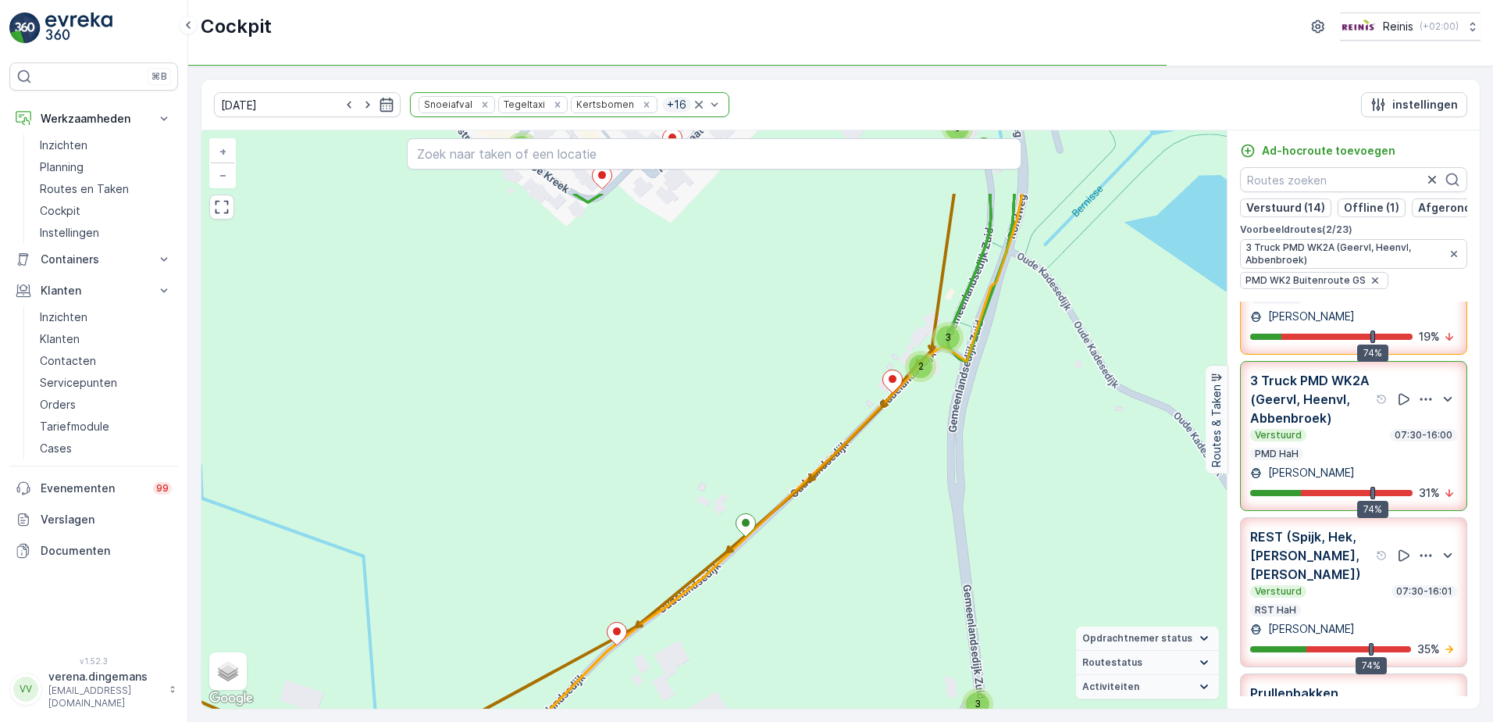
click at [894, 494] on div "2 2 2 2 4 2 6 2 2 2 2 2 2 2 5 2 2 2 2 2 7 6 2 2 2 2 2 2 2 2 3 2 2 2 2 2 3 2 3 2…" at bounding box center [715, 419] width 1026 height 578
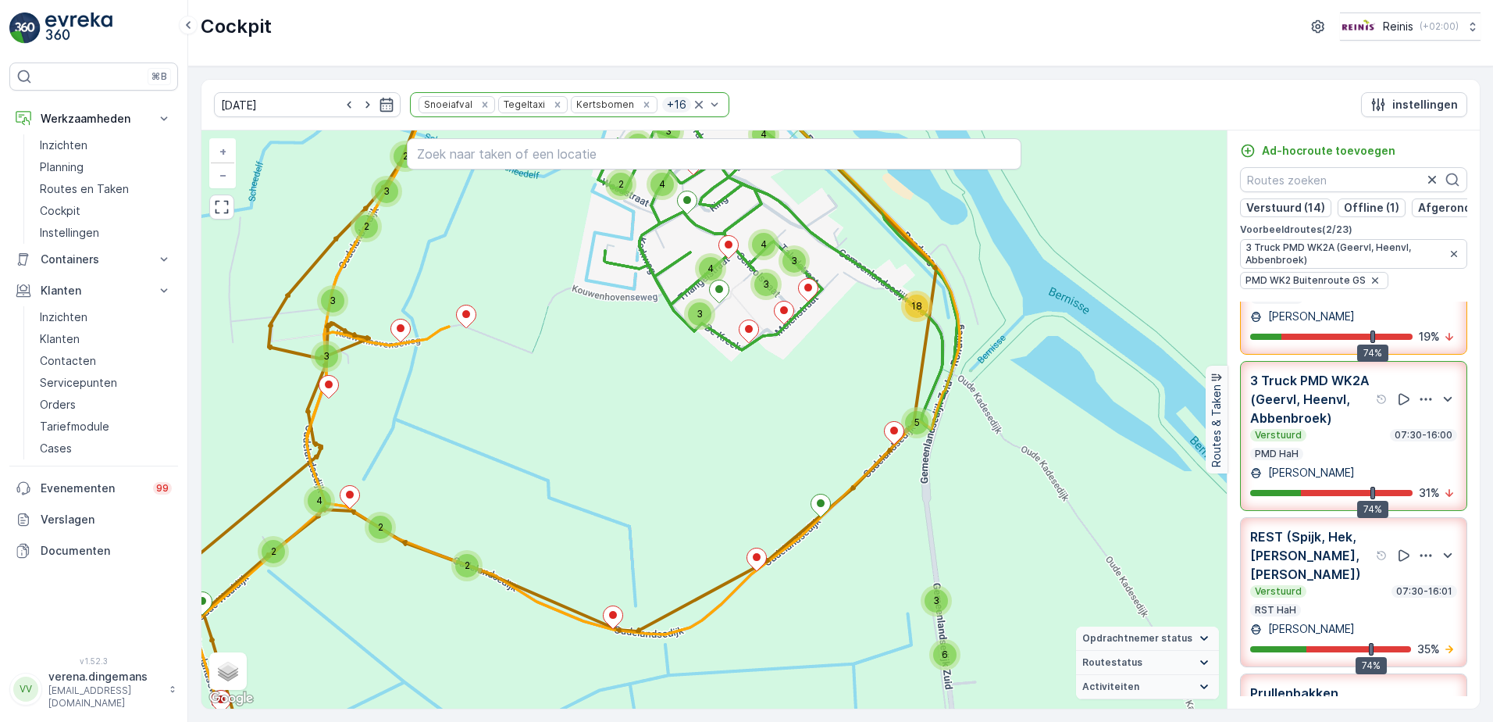
click at [1304, 460] on div "Verstuurd 07:30-16:00 PMD HaH" at bounding box center [1354, 444] width 207 height 31
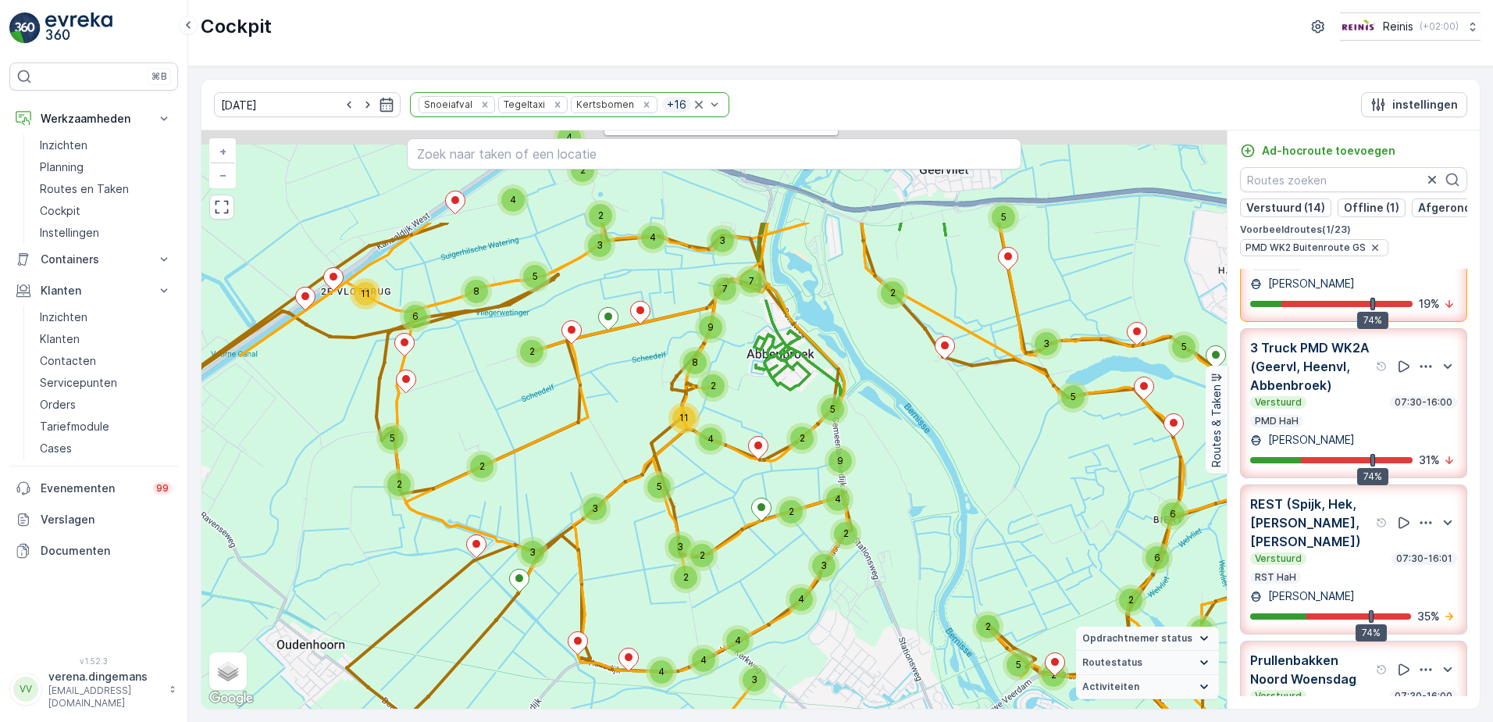
drag, startPoint x: 695, startPoint y: 312, endPoint x: 752, endPoint y: 462, distance: 159.7
click at [752, 462] on div at bounding box center [758, 449] width 20 height 27
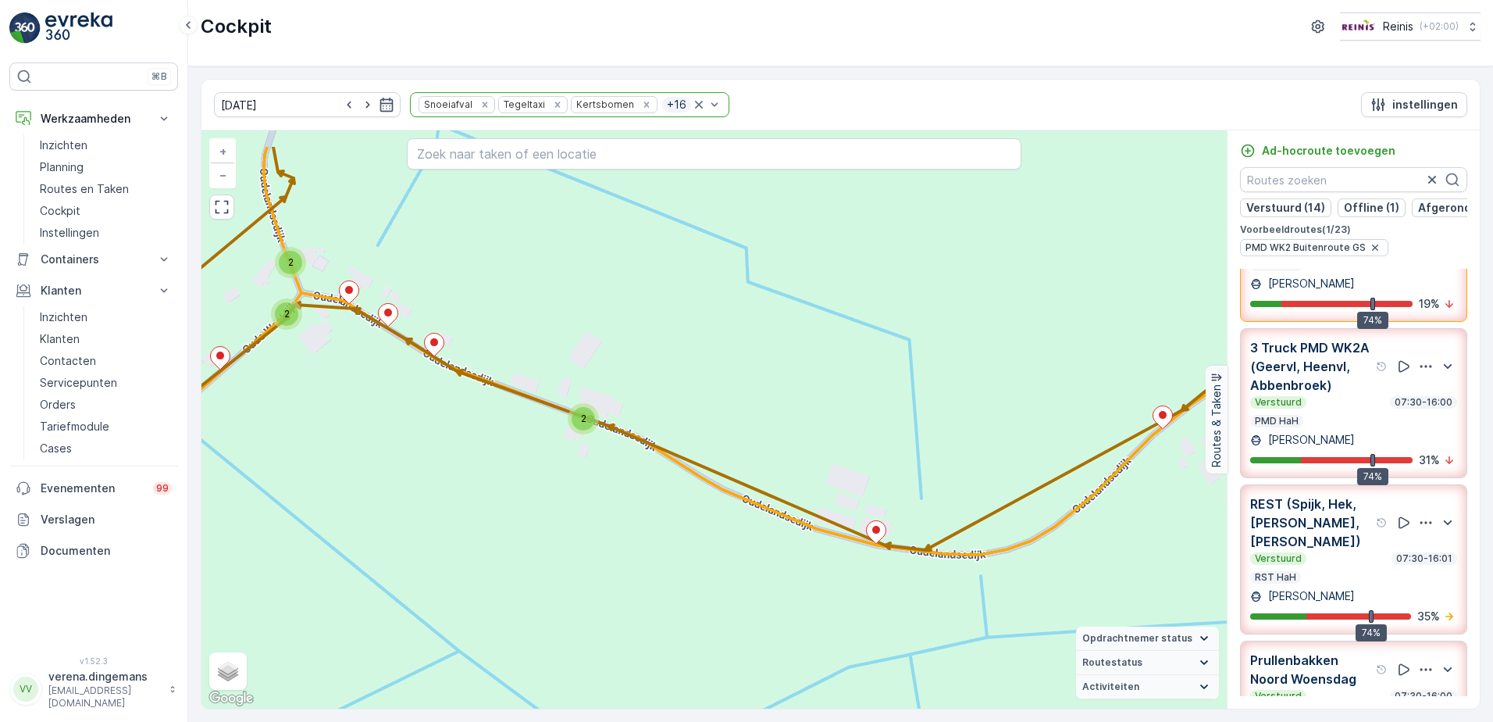
drag, startPoint x: 639, startPoint y: 409, endPoint x: 721, endPoint y: 483, distance: 110.6
click at [721, 483] on div "2 2 2 2 4 2 6 2 2 2 2 2 2 2 5 2 2 2 2 2 7 6 2 2 2 2 2 2 2 2 3 2 2 2 2 2 3 2 3 2…" at bounding box center [715, 419] width 1026 height 578
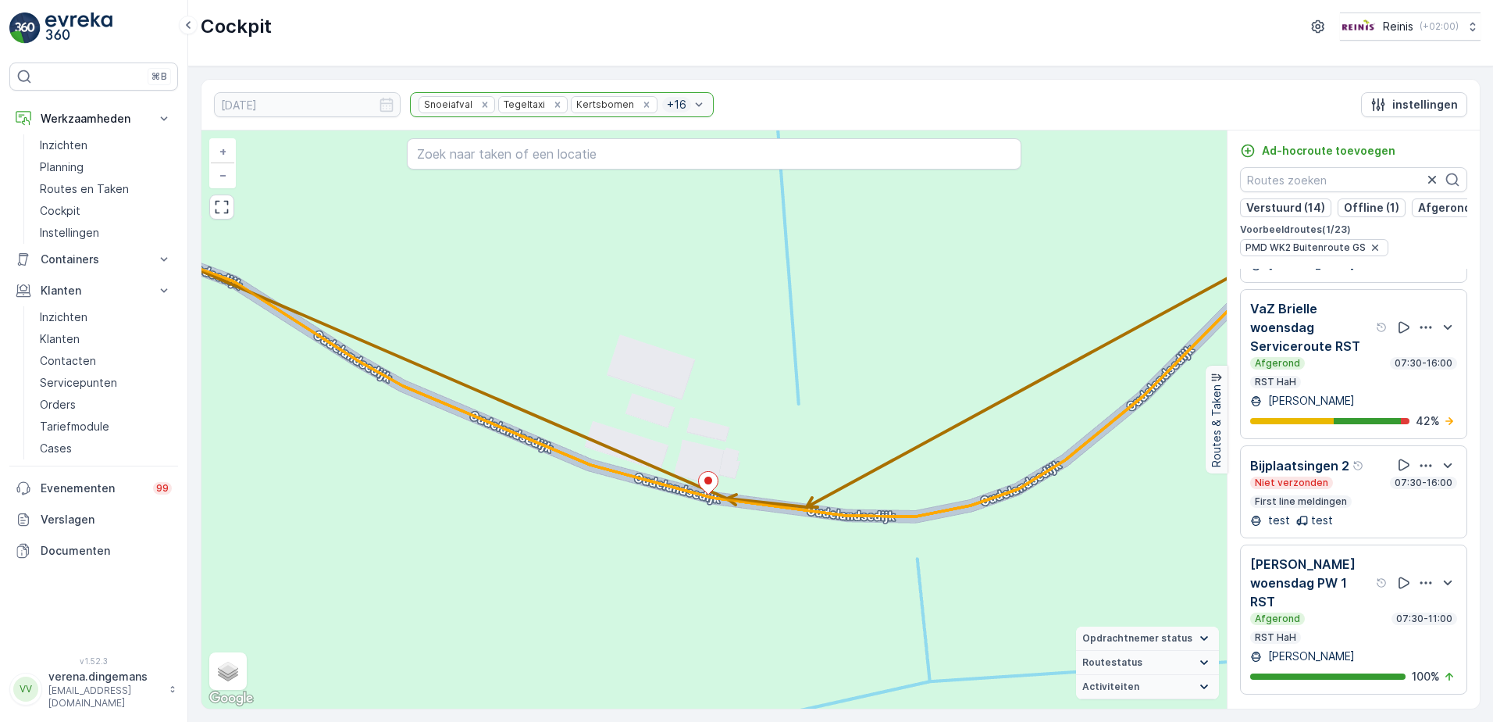
scroll to position [859, 0]
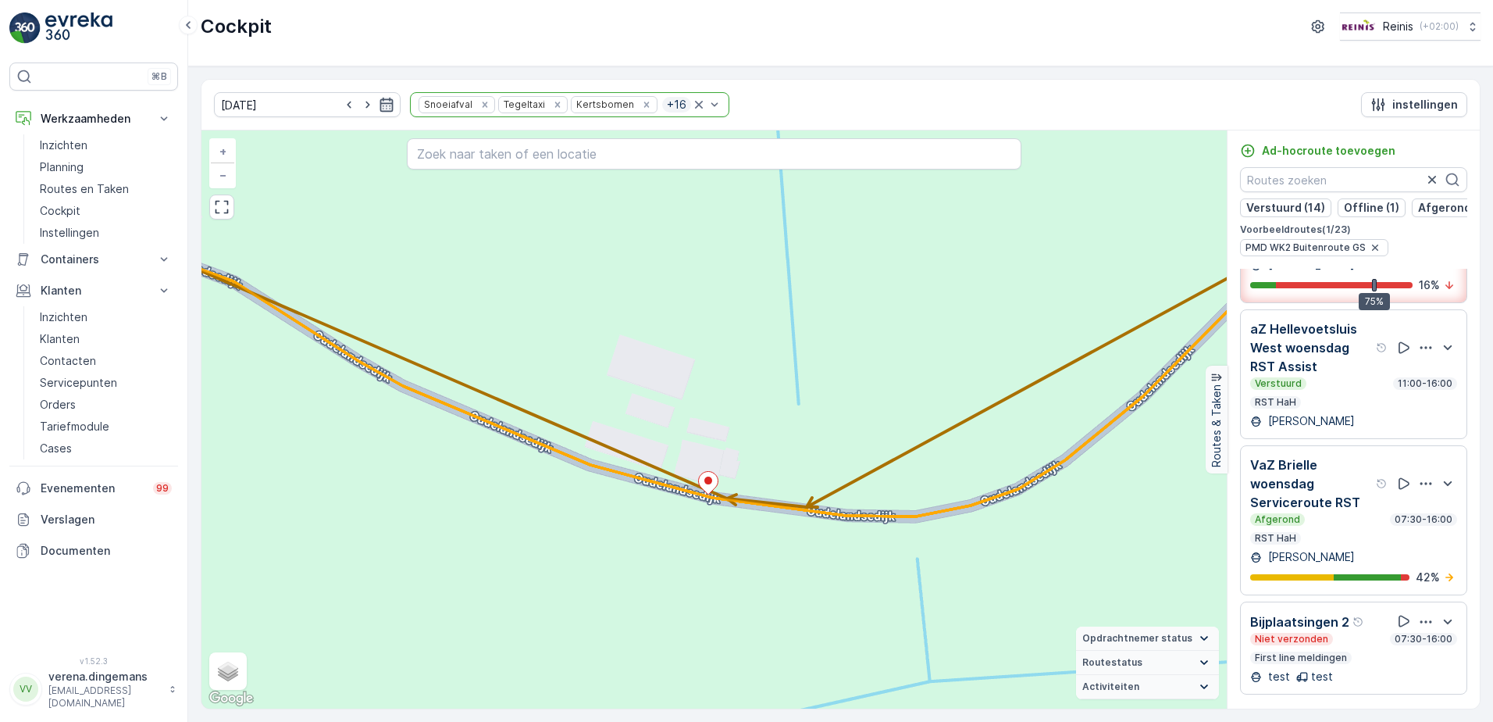
click at [379, 107] on icon "button" at bounding box center [387, 105] width 16 height 16
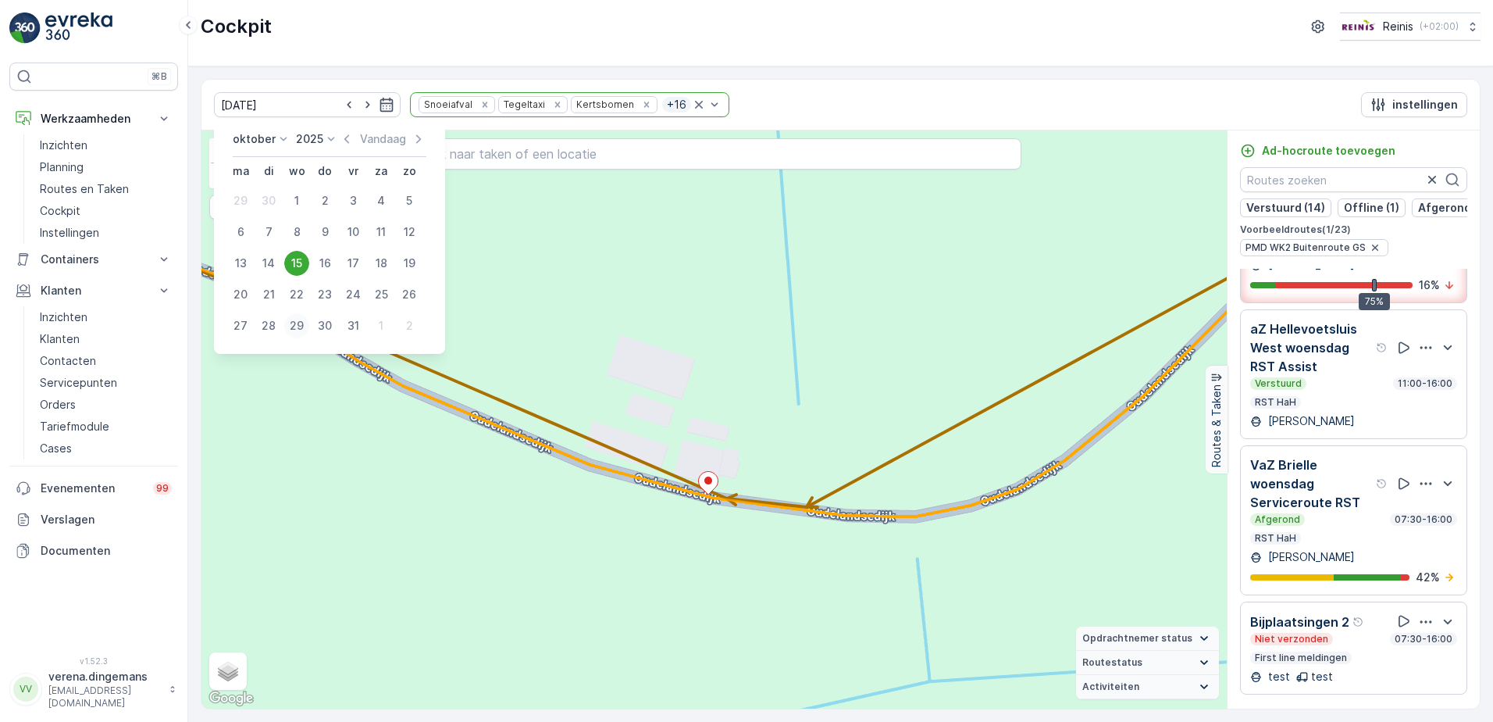
click at [296, 328] on div "29" at bounding box center [296, 325] width 25 height 25
type input "29.10.2025"
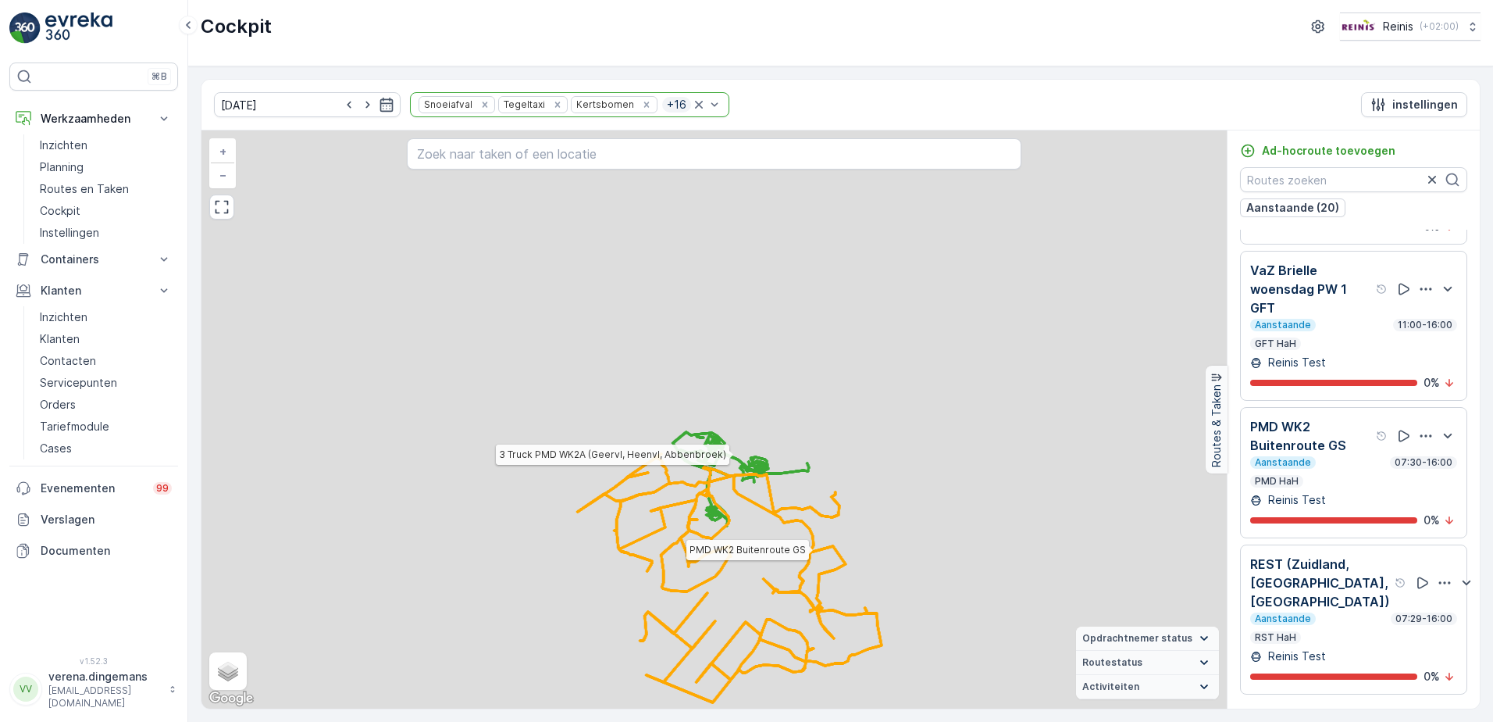
scroll to position [979, 0]
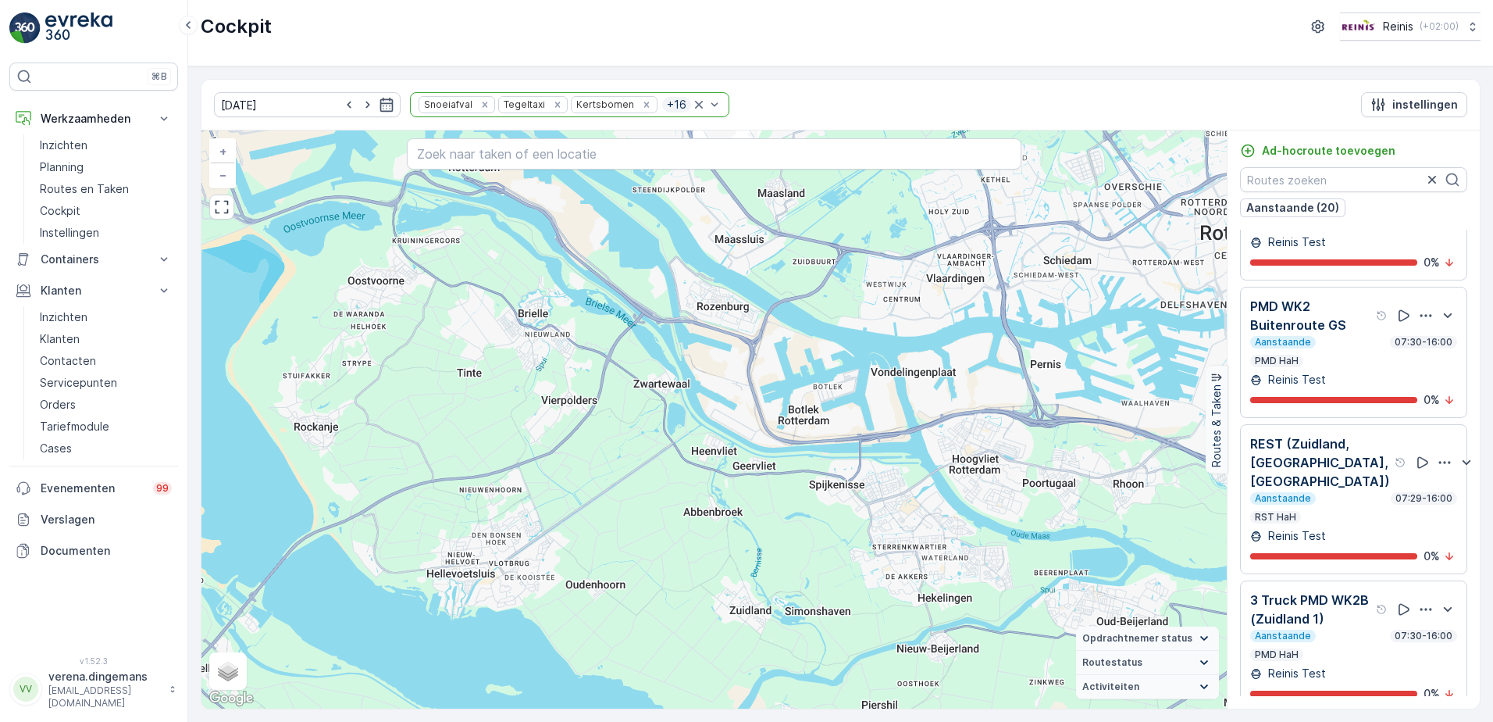
click at [1356, 491] on p "REST (Zuidland, Abbenbr, Heenvliet)" at bounding box center [1321, 462] width 141 height 56
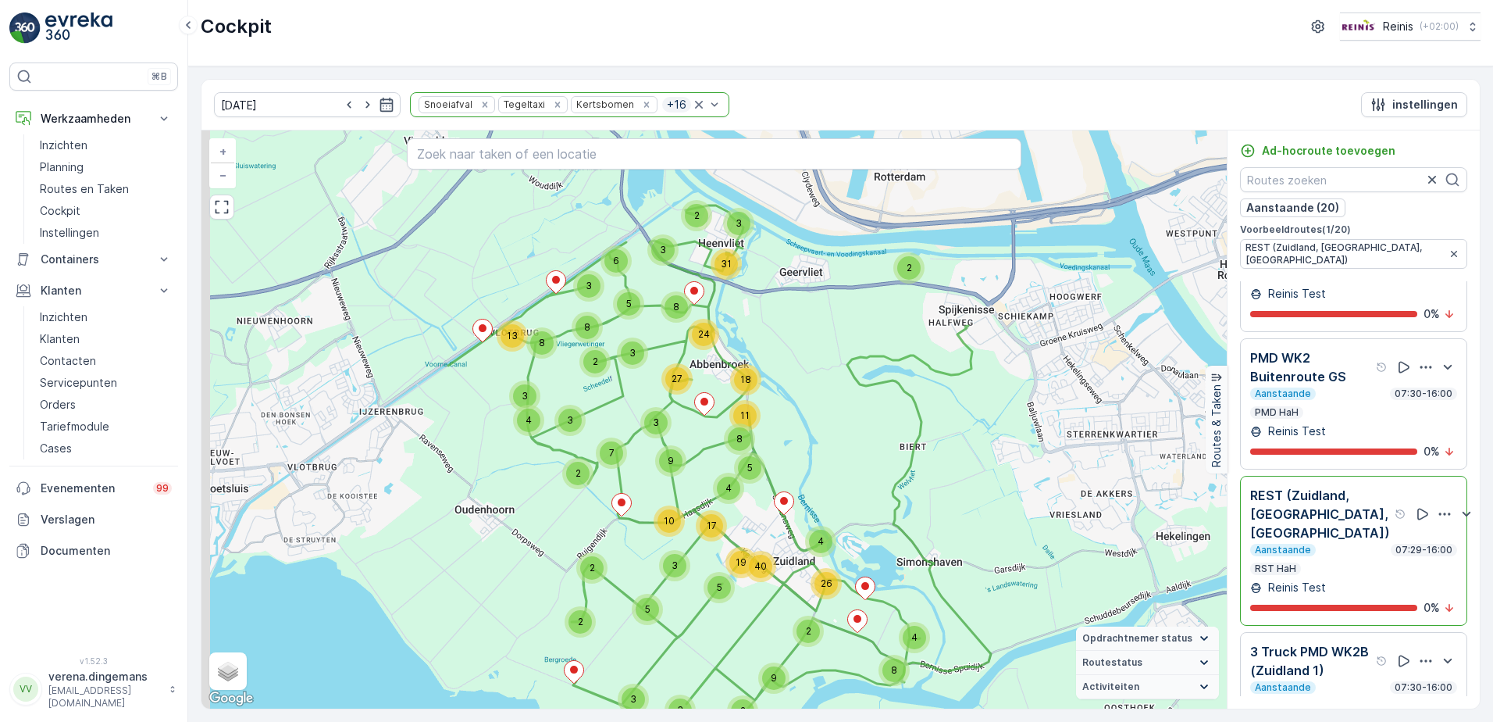
drag, startPoint x: 644, startPoint y: 301, endPoint x: 667, endPoint y: 419, distance: 120.3
click at [667, 419] on div "3" at bounding box center [655, 422] width 31 height 31
